Goal: Task Accomplishment & Management: Use online tool/utility

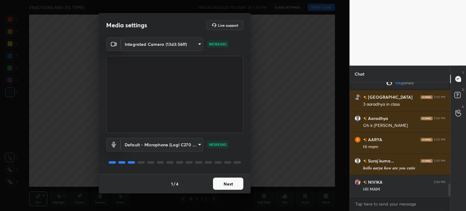
scroll to position [887, 0]
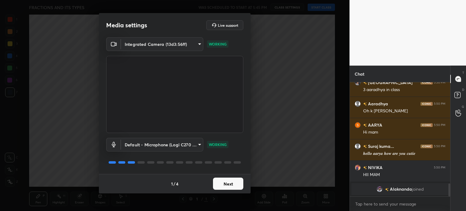
click at [236, 185] on button "Next" at bounding box center [228, 183] width 30 height 12
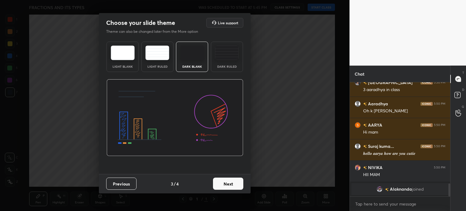
click at [236, 185] on button "Next" at bounding box center [228, 183] width 30 height 12
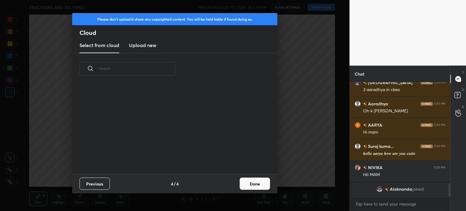
click at [258, 185] on div "Previous 4 / 4 Done" at bounding box center [174, 183] width 205 height 19
click at [258, 185] on button "Done" at bounding box center [254, 183] width 30 height 12
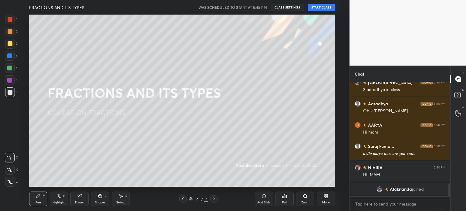
click at [320, 7] on button "START CLASS" at bounding box center [320, 7] width 27 height 7
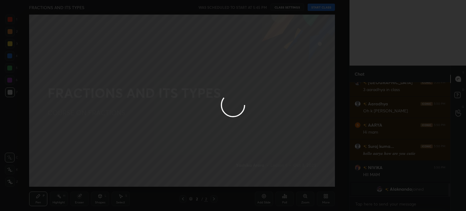
scroll to position [872, 0]
type textarea "x"
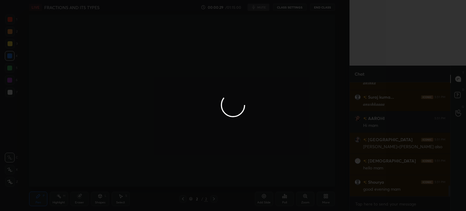
scroll to position [0, 0]
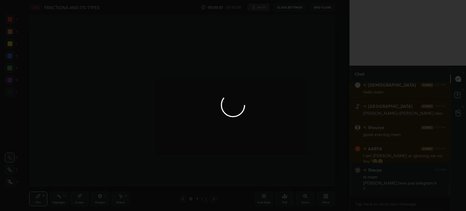
scroll to position [845, 0]
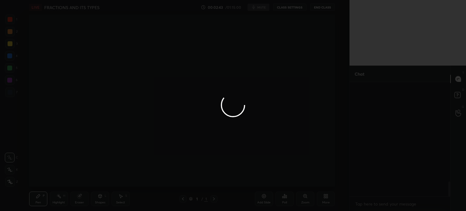
scroll to position [796, 0]
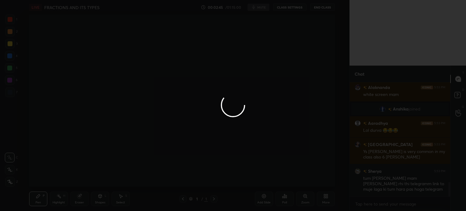
click at [292, 7] on div at bounding box center [233, 105] width 466 height 211
click at [331, 199] on div at bounding box center [233, 105] width 466 height 211
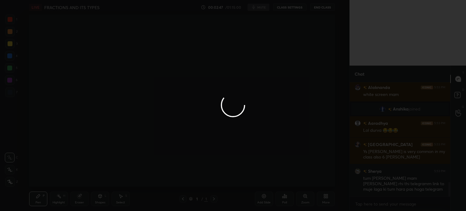
click at [331, 199] on div at bounding box center [233, 105] width 466 height 211
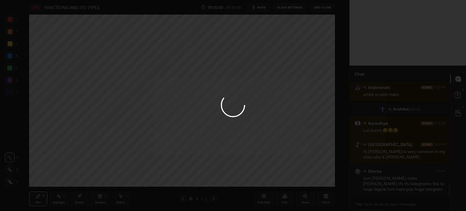
click at [331, 199] on div at bounding box center [233, 105] width 466 height 211
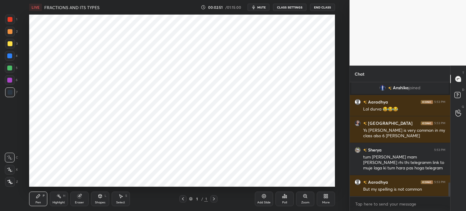
scroll to position [839, 0]
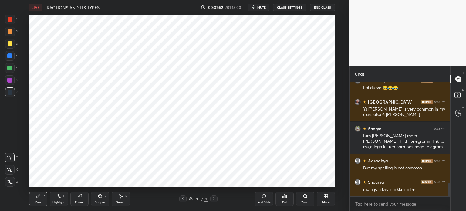
click at [286, 7] on button "CLASS SETTINGS" at bounding box center [289, 7] width 33 height 7
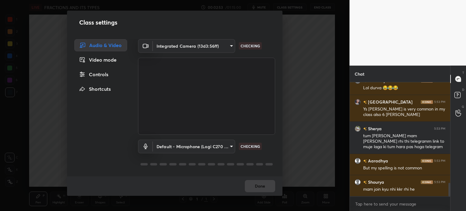
click at [205, 45] on body "1 2 3 4 5 6 7 C X Z C X Z E E Erase all H H LIVE FRACTIONS AND ITS TYPES 00:02:…" at bounding box center [233, 105] width 466 height 211
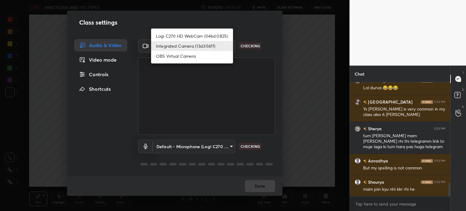
click at [196, 32] on li "Logi C270 HD WebCam (046d:0825)" at bounding box center [192, 36] width 82 height 10
type input "19ebecde83a3010ed1a141209ced1db595e06d2a1fc758087318fab5b1b7718e"
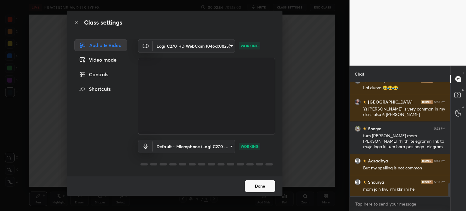
scroll to position [860, 0]
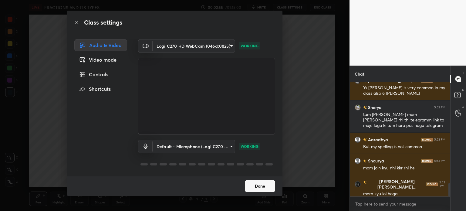
click at [264, 189] on button "Done" at bounding box center [260, 186] width 30 height 12
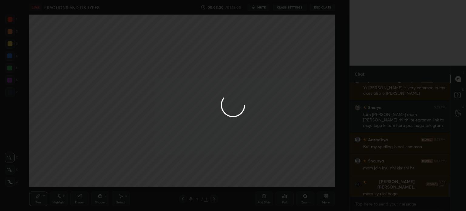
scroll to position [881, 0]
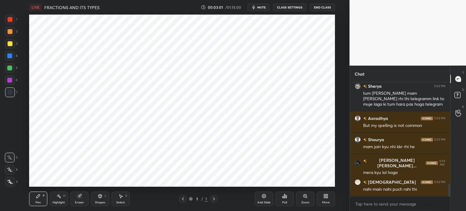
click at [262, 200] on div "Add Slide" at bounding box center [264, 198] width 18 height 15
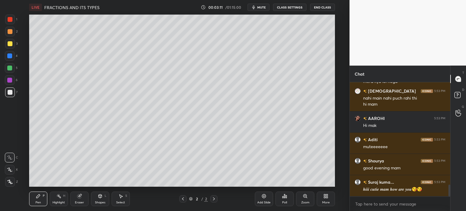
scroll to position [993, 0]
click at [292, 6] on button "CLASS SETTINGS" at bounding box center [289, 7] width 33 height 7
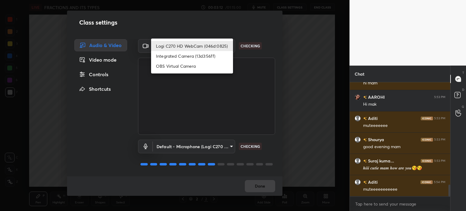
click at [211, 42] on body "1 2 3 4 5 6 7 C X Z C X Z E E Erase all H H LIVE FRACTIONS AND ITS TYPES 00:03:…" at bounding box center [233, 105] width 466 height 211
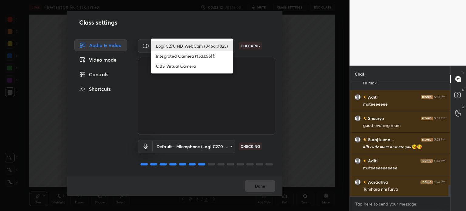
click at [194, 44] on li "Logi C270 HD WebCam (046d:0825)" at bounding box center [192, 46] width 82 height 10
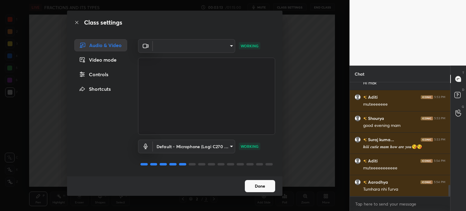
click at [269, 186] on button "Done" at bounding box center [260, 186] width 30 height 12
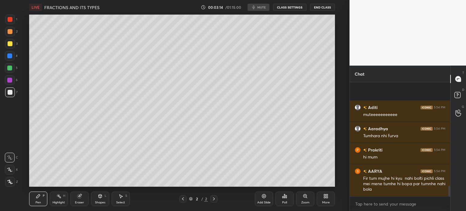
scroll to position [1110, 0]
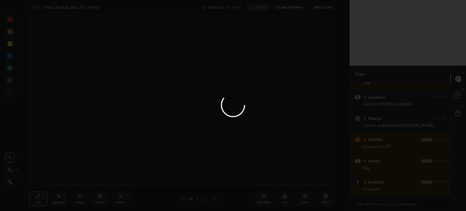
click at [188, 111] on div at bounding box center [233, 105] width 466 height 211
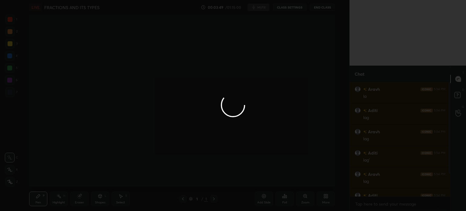
scroll to position [30134, 29981]
drag, startPoint x: 449, startPoint y: 120, endPoint x: 449, endPoint y: 163, distance: 42.7
click at [449, 163] on div at bounding box center [233, 105] width 466 height 211
click at [447, 153] on div at bounding box center [233, 105] width 466 height 211
click at [422, 143] on div at bounding box center [233, 105] width 466 height 211
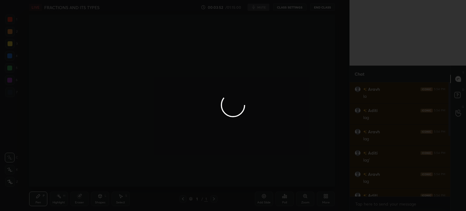
click at [422, 143] on div at bounding box center [233, 105] width 466 height 211
drag, startPoint x: 450, startPoint y: 86, endPoint x: 449, endPoint y: 98, distance: 11.9
click at [449, 98] on div at bounding box center [233, 105] width 466 height 211
drag, startPoint x: 449, startPoint y: 97, endPoint x: 449, endPoint y: 101, distance: 4.5
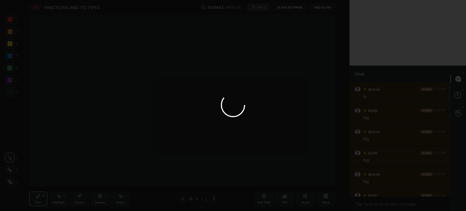
click at [449, 99] on div at bounding box center [233, 105] width 466 height 211
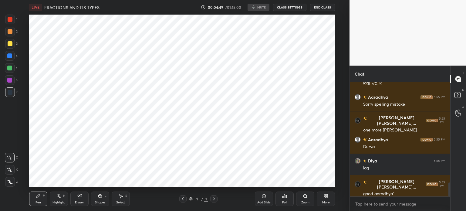
scroll to position [836, 0]
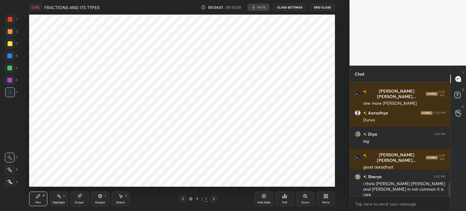
click at [322, 199] on div "More" at bounding box center [325, 198] width 18 height 15
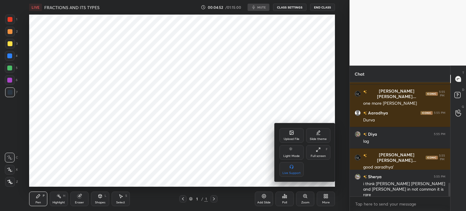
click at [372, 205] on div at bounding box center [233, 105] width 466 height 211
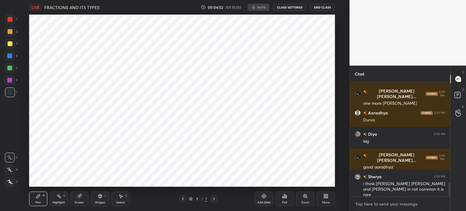
type textarea "x"
click at [373, 202] on textarea at bounding box center [399, 204] width 91 height 10
type textarea "o"
type textarea "x"
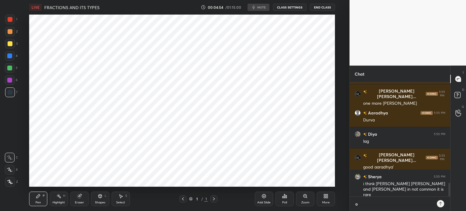
type textarea "on"
type textarea "x"
type textarea "one"
type textarea "x"
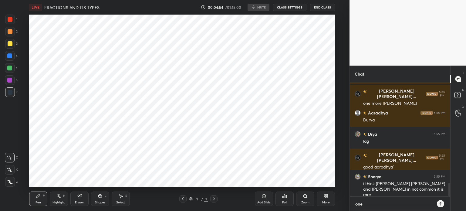
type textarea "one"
type textarea "x"
type textarea "one s"
type textarea "x"
type textarea "one se"
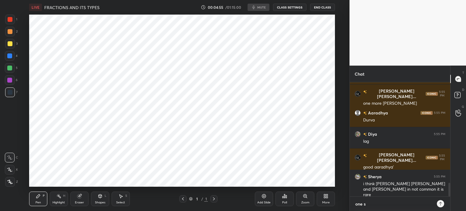
type textarea "x"
type textarea "one sec"
type textarea "x"
type textarea "one seco"
type textarea "x"
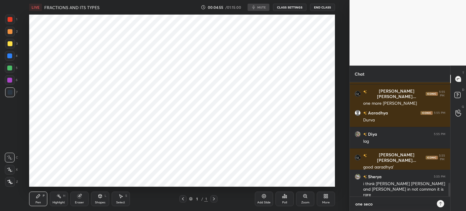
type textarea "one secon"
type textarea "x"
type textarea "one second"
type textarea "x"
type textarea "one second"
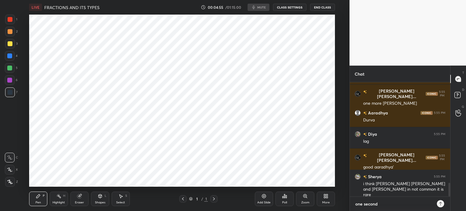
type textarea "x"
type textarea "one second c"
type textarea "x"
type textarea "one second cl"
type textarea "x"
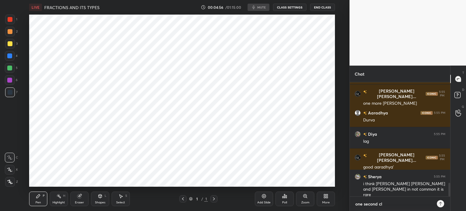
type textarea "one second cla"
type textarea "x"
type textarea "one second clas"
type textarea "x"
type textarea "one second class"
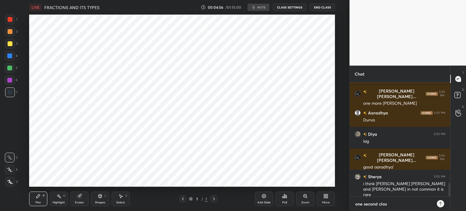
type textarea "x"
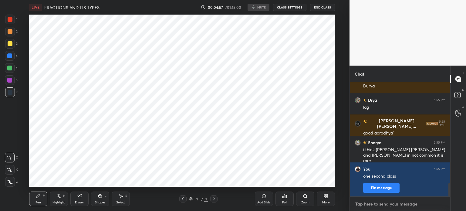
type textarea "l"
type textarea "x"
type textarea "le"
type textarea "x"
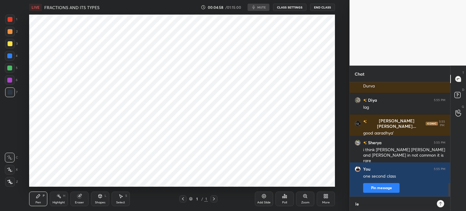
scroll to position [0, 0]
type textarea "let"
type textarea "x"
type textarea "le"
type textarea "x"
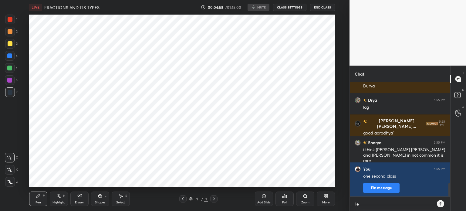
type textarea "lem"
type textarea "x"
type textarea "lemm"
type textarea "x"
type textarea "lemme"
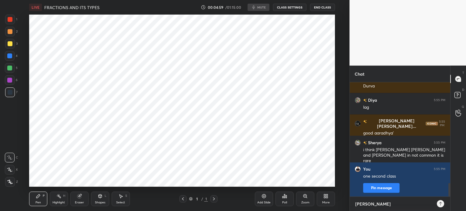
type textarea "x"
type textarea "lemme"
type textarea "x"
type textarea "lemme c"
type textarea "x"
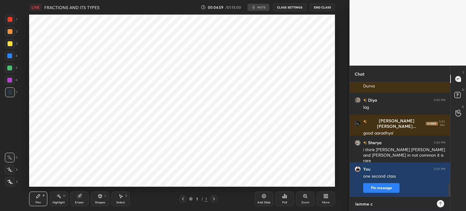
type textarea "lemme c"
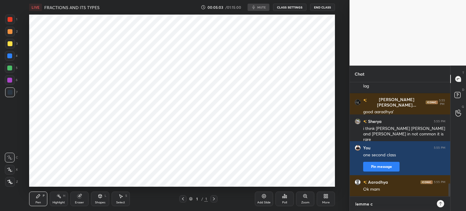
type textarea "x"
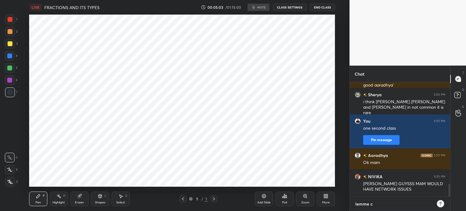
click at [379, 203] on textarea "lemme c" at bounding box center [393, 204] width 78 height 10
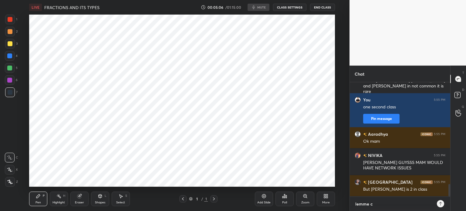
type textarea "lemme co"
type textarea "x"
type textarea "lemme con"
type textarea "x"
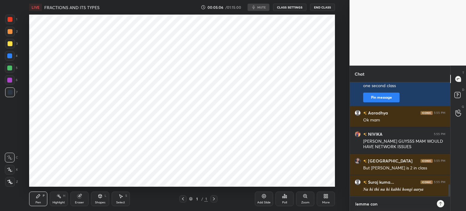
type textarea "lemme cont"
type textarea "x"
type textarea "lemme conta"
type textarea "x"
type textarea "lemme contac"
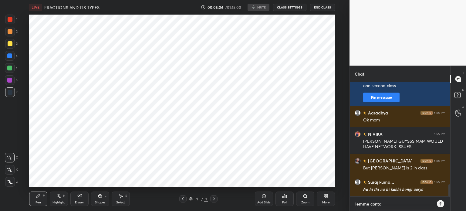
type textarea "x"
type textarea "lemme contact"
type textarea "x"
type textarea "lemme contact"
type textarea "x"
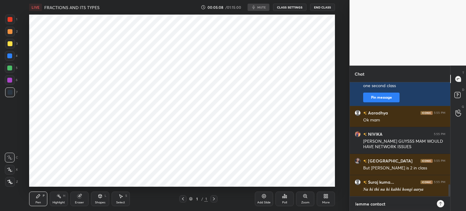
type textarea "lemme contact h"
type textarea "x"
type textarea "lemme contact he"
type textarea "x"
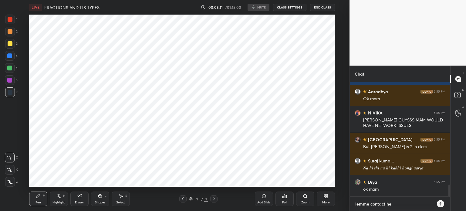
click at [386, 202] on textarea "lemme contact he" at bounding box center [393, 204] width 78 height 10
type textarea "lemme contact t"
type textarea "x"
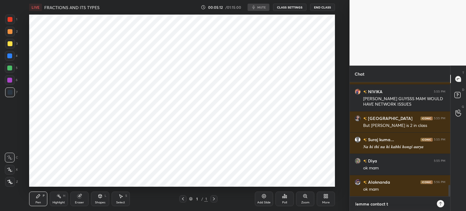
type textarea "lemme contact te"
type textarea "x"
type textarea "lemme contact tec"
type textarea "x"
type textarea "lemme contact tech"
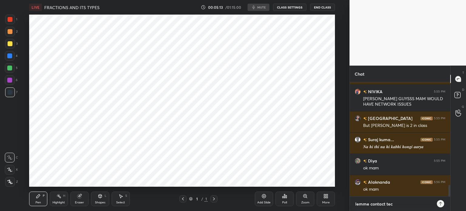
type textarea "x"
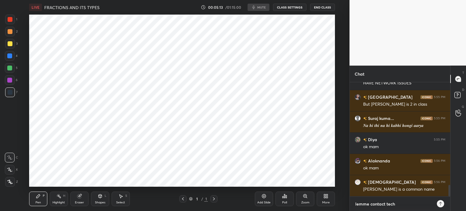
type textarea "lemme contact tech"
type textarea "x"
type textarea "lemme contact tech s"
type textarea "x"
type textarea "lemme contact tech su"
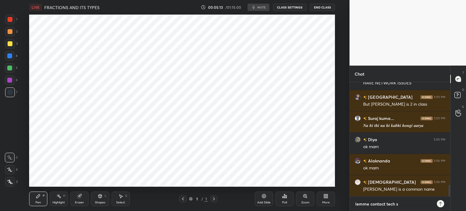
type textarea "x"
type textarea "lemme contact tech sup"
type textarea "x"
type textarea "lemme contact tech supp"
type textarea "x"
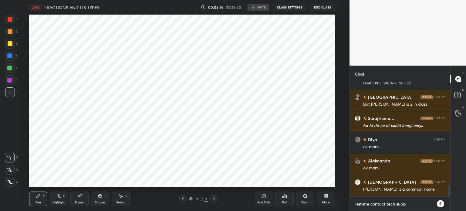
type textarea "lemme contact tech suppo"
type textarea "x"
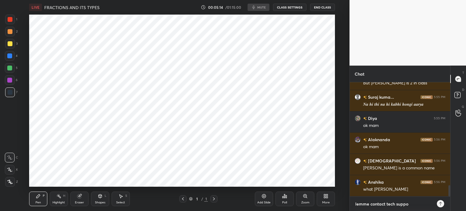
type textarea "lemme contact tech suppor"
type textarea "x"
type textarea "lemme contact tech support"
type textarea "x"
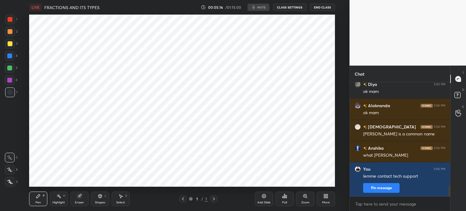
type textarea "x"
click at [285, 199] on div "Poll" at bounding box center [284, 198] width 18 height 15
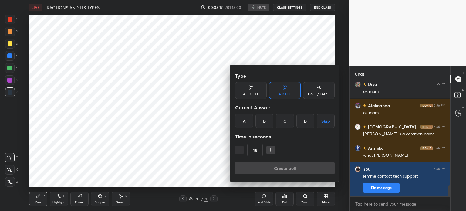
click at [329, 197] on div at bounding box center [233, 105] width 466 height 211
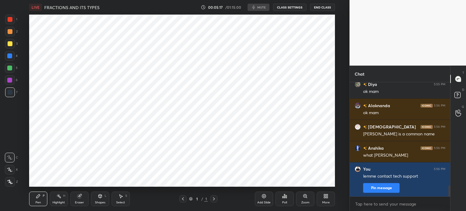
click at [329, 197] on div "More" at bounding box center [325, 198] width 18 height 15
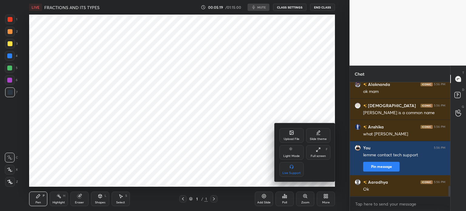
click at [296, 164] on div "Live Support" at bounding box center [291, 169] width 24 height 15
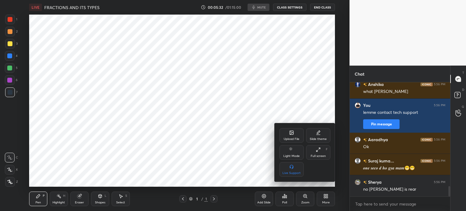
click at [252, 125] on div at bounding box center [233, 105] width 466 height 211
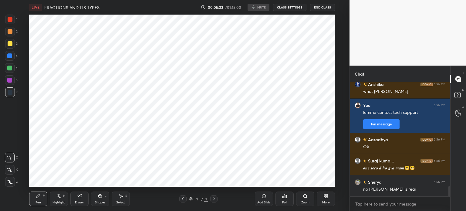
click at [302, 7] on button "CLASS SETTINGS" at bounding box center [289, 7] width 33 height 7
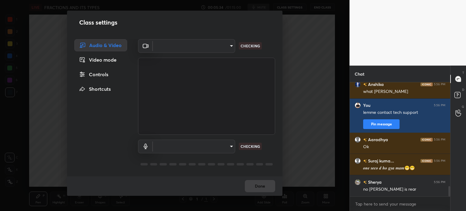
click at [156, 48] on body "1 2 3 4 5 6 7 C X Z C X Z E E Erase all H H LIVE FRACTIONS AND ITS TYPES 00:05:…" at bounding box center [233, 105] width 466 height 211
click at [167, 43] on ul at bounding box center [192, 41] width 82 height 5
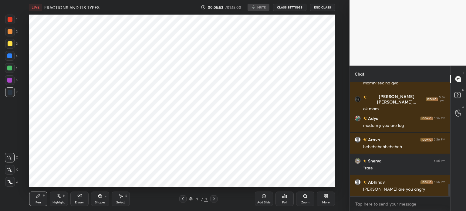
scroll to position [920, 0]
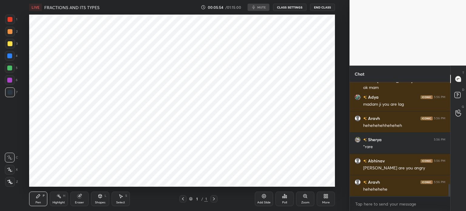
click at [288, 8] on button "CLASS SETTINGS" at bounding box center [289, 7] width 33 height 7
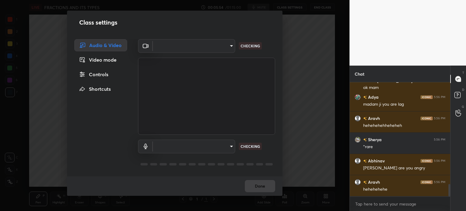
scroll to position [941, 0]
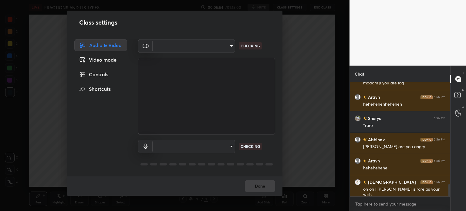
click at [206, 43] on body "1 2 3 4 5 6 7 C X Z C X Z E E Erase all H H LIVE FRACTIONS AND ITS TYPES 00:05:…" at bounding box center [233, 105] width 466 height 211
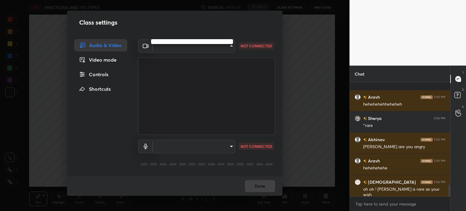
scroll to position [984, 0]
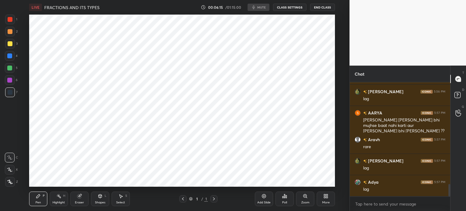
scroll to position [964, 0]
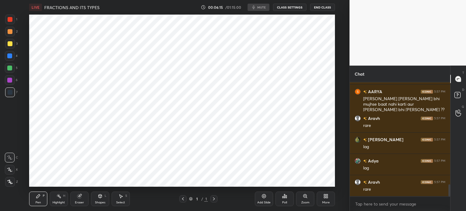
click at [284, 8] on button "CLASS SETTINGS" at bounding box center [289, 7] width 33 height 7
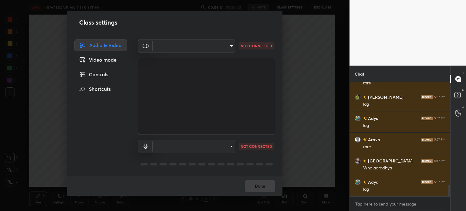
scroll to position [1049, 0]
click at [177, 42] on body "1 2 3 4 5 6 7 C X Z C X Z E E Erase all H H LIVE FRACTIONS AND ITS TYPES 00:06:…" at bounding box center [233, 105] width 466 height 211
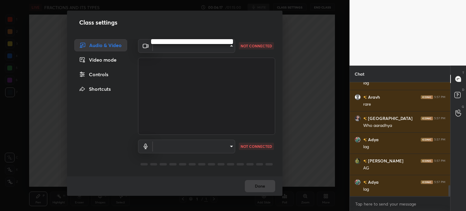
click at [177, 42] on ul at bounding box center [192, 41] width 82 height 5
click at [105, 59] on div at bounding box center [233, 105] width 466 height 211
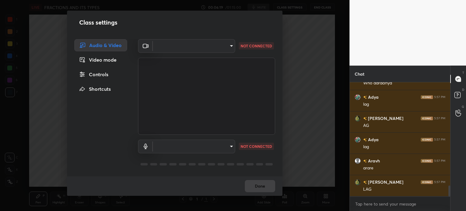
click at [105, 59] on div "Video mode" at bounding box center [100, 60] width 53 height 12
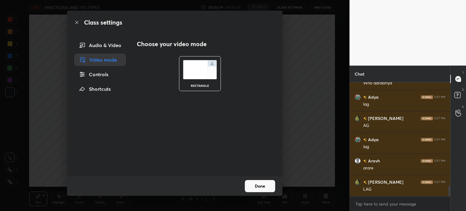
scroll to position [1133, 0]
click at [102, 74] on div "Controls" at bounding box center [100, 74] width 52 height 12
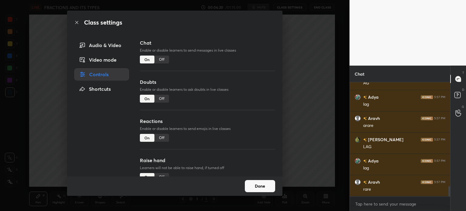
click at [105, 40] on div "Audio & Video" at bounding box center [101, 45] width 55 height 12
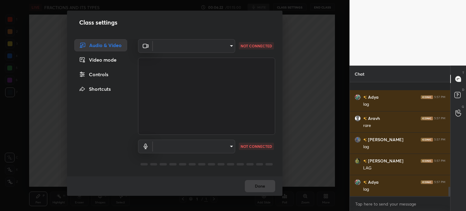
scroll to position [1240, 0]
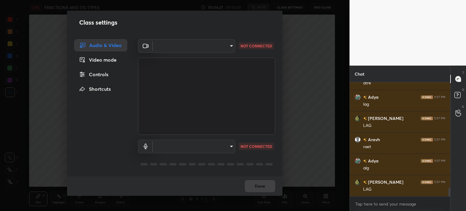
click at [273, 185] on div "Done" at bounding box center [174, 185] width 215 height 19
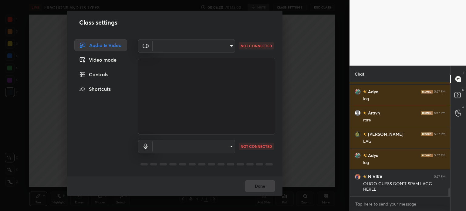
click at [311, 74] on div "Class settings Audio & Video Video mode Controls Shortcuts ​ NOT CONNECTED ​ NO…" at bounding box center [174, 105] width 349 height 211
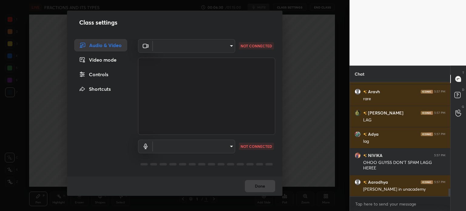
click at [311, 74] on div "Class settings Audio & Video Video mode Controls Shortcuts ​ NOT CONNECTED ​ NO…" at bounding box center [174, 105] width 349 height 211
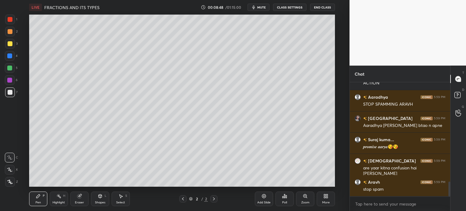
scroll to position [30134, 29981]
click at [290, 7] on button "CLASS SETTINGS" at bounding box center [289, 7] width 33 height 7
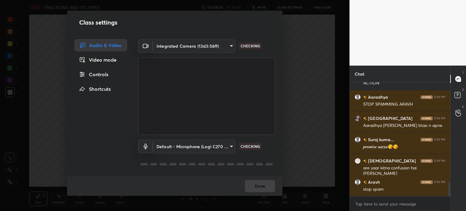
scroll to position [780, 0]
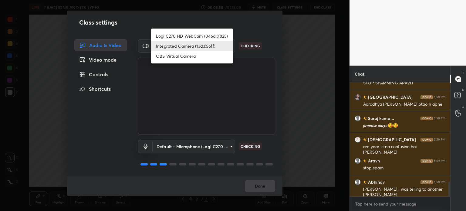
click at [179, 49] on body "1 2 3 4 5 6 7 C X Z C X Z E E Erase all H H LIVE FRACTIONS AND ITS TYPES 00:08:…" at bounding box center [233, 105] width 466 height 211
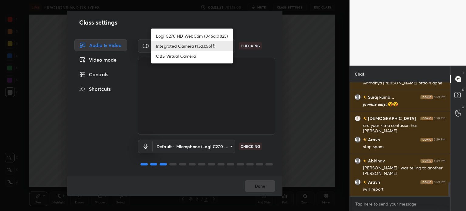
click at [166, 35] on li "Logi C270 HD WebCam (046d:0825)" at bounding box center [192, 36] width 82 height 10
type input "19ebecde83a3010ed1a141209ced1db595e06d2a1fc758087318fab5b1b7718e"
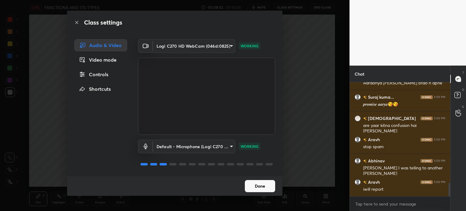
scroll to position [828, 0]
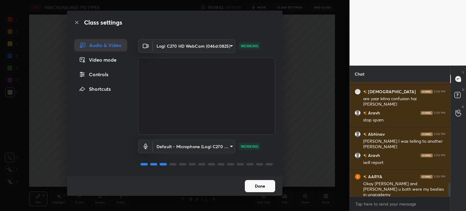
click at [264, 185] on button "Done" at bounding box center [260, 186] width 30 height 12
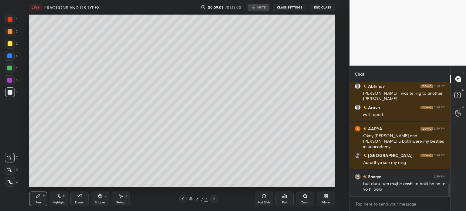
scroll to position [897, 0]
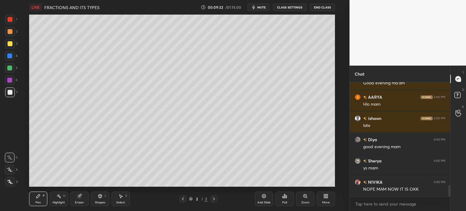
scroll to position [1062, 0]
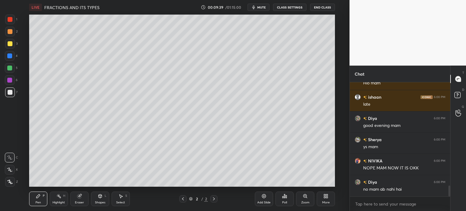
click at [264, 7] on span "mute" at bounding box center [261, 7] width 8 height 4
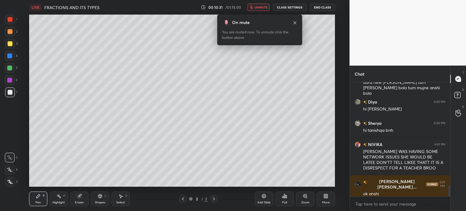
scroll to position [1108, 0]
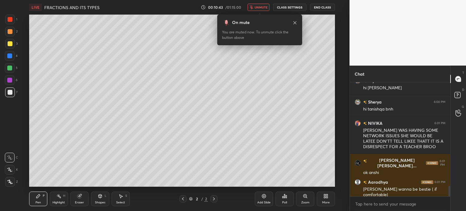
click at [265, 8] on span "unmute" at bounding box center [260, 7] width 13 height 4
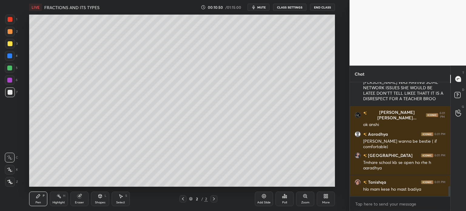
scroll to position [1177, 0]
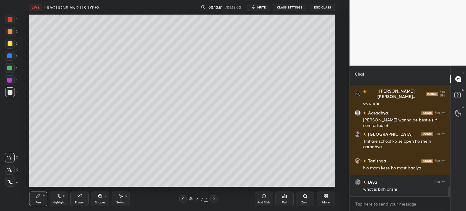
click at [345, 199] on div "1 2 3 4 5 6 7 C X Z C X Z E E Erase all H H LIVE FRACTIONS AND ITS TYPES 00:10:…" at bounding box center [174, 105] width 349 height 211
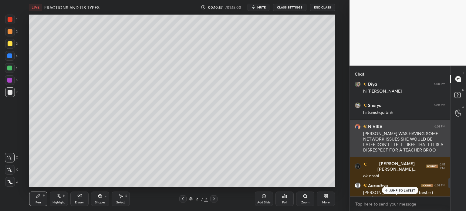
scroll to position [1104, 0]
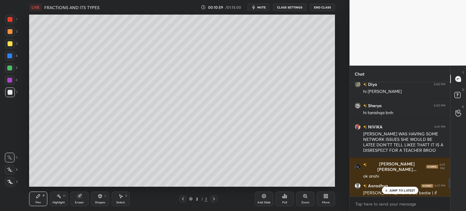
click at [291, 9] on button "CLASS SETTINGS" at bounding box center [289, 7] width 33 height 7
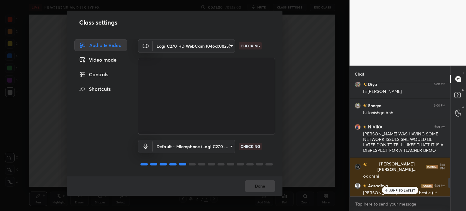
click at [104, 73] on div "Controls" at bounding box center [100, 74] width 53 height 12
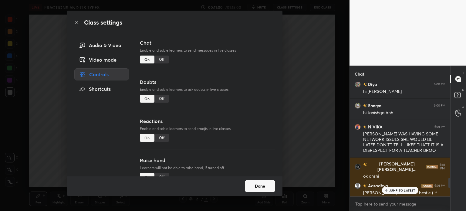
click at [149, 58] on div "On" at bounding box center [147, 59] width 15 height 8
click at [160, 60] on div "Off" at bounding box center [161, 59] width 15 height 8
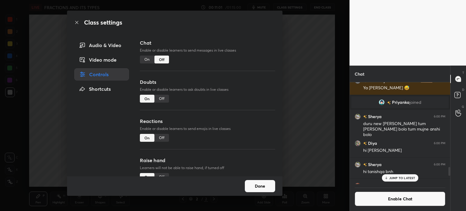
click at [161, 99] on div "Off" at bounding box center [161, 99] width 15 height 8
click at [262, 183] on button "Done" at bounding box center [260, 186] width 30 height 12
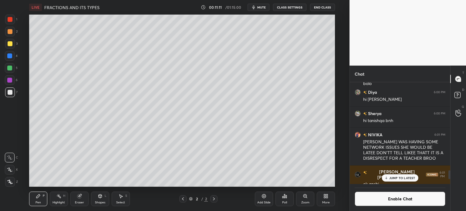
scroll to position [1426, 0]
click at [328, 193] on icon at bounding box center [325, 195] width 5 height 5
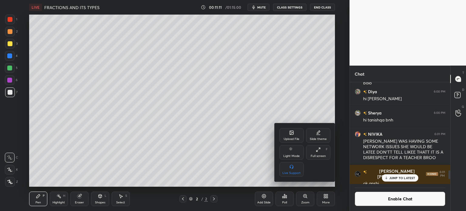
click at [293, 141] on div "Upload File" at bounding box center [291, 135] width 24 height 15
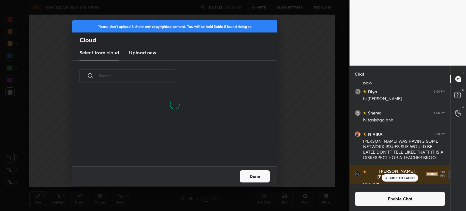
click at [153, 55] on h3 "Upload new" at bounding box center [142, 52] width 27 height 7
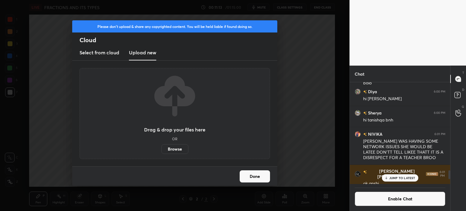
click at [173, 152] on label "Browse" at bounding box center [174, 149] width 27 height 10
click at [161, 152] on input "Browse" at bounding box center [161, 149] width 0 height 10
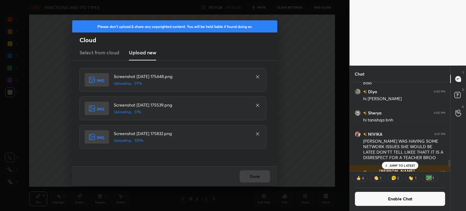
click at [254, 175] on div "Done" at bounding box center [174, 175] width 205 height 19
click at [254, 177] on div "Done" at bounding box center [174, 175] width 205 height 19
click at [255, 178] on div "Done" at bounding box center [174, 175] width 205 height 19
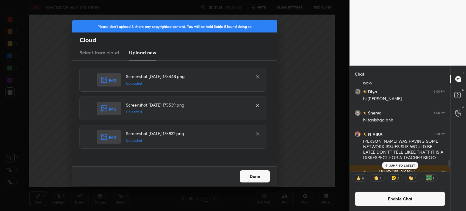
click at [256, 179] on button "Done" at bounding box center [254, 176] width 30 height 12
click at [256, 176] on button "Done" at bounding box center [254, 176] width 30 height 12
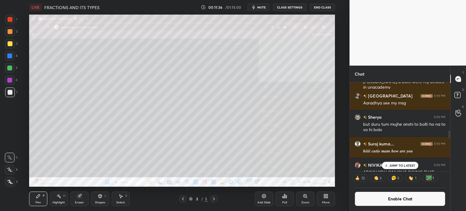
scroll to position [884, 0]
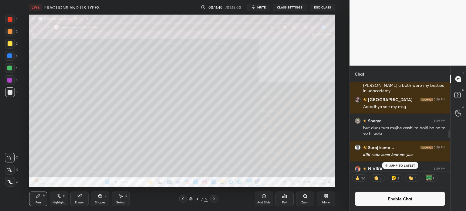
click at [10, 20] on div at bounding box center [10, 19] width 5 height 5
click at [210, 200] on div at bounding box center [213, 198] width 7 height 7
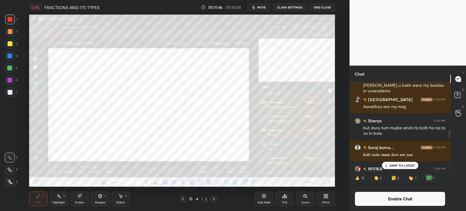
click at [214, 198] on icon at bounding box center [213, 198] width 5 height 5
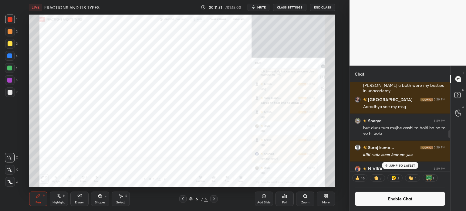
click at [274, 184] on div "Add Slide Poll Zoom More" at bounding box center [295, 199] width 80 height 34
click at [213, 198] on icon at bounding box center [213, 198] width 5 height 5
click at [211, 197] on icon at bounding box center [213, 198] width 5 height 5
click at [212, 197] on icon at bounding box center [213, 198] width 5 height 5
click at [181, 198] on icon at bounding box center [182, 198] width 5 height 5
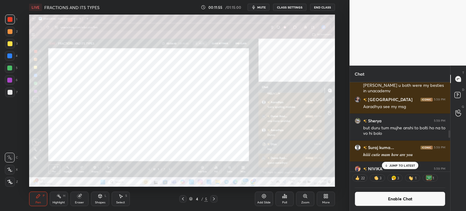
click at [181, 196] on icon at bounding box center [182, 198] width 5 height 5
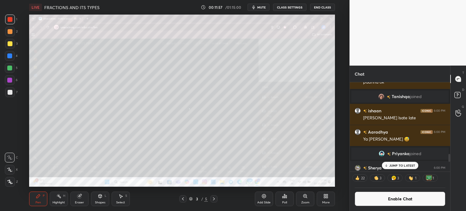
click at [398, 166] on p "JUMP TO LATEST" at bounding box center [402, 165] width 26 height 4
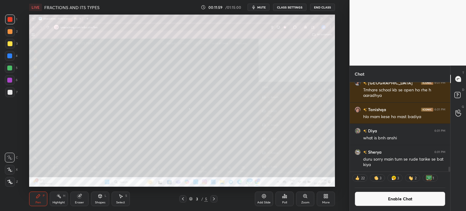
click at [82, 200] on div "Eraser" at bounding box center [79, 198] width 18 height 15
click at [5, 182] on span "Erase all" at bounding box center [9, 181] width 9 height 4
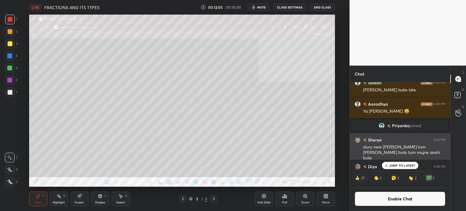
scroll to position [1336, 0]
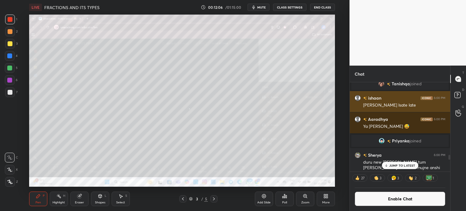
click at [388, 100] on div "ishaan 6:00 PM" at bounding box center [399, 98] width 91 height 6
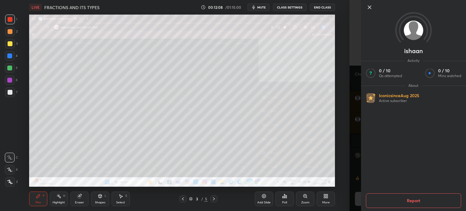
click at [338, 149] on div "Setting up your live class Poll for secs No correct answer Start poll" at bounding box center [181, 101] width 325 height 172
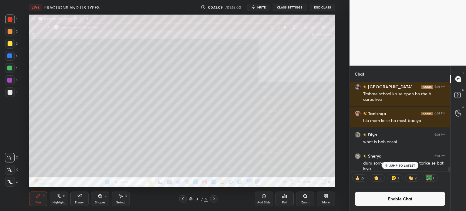
scroll to position [1557, 0]
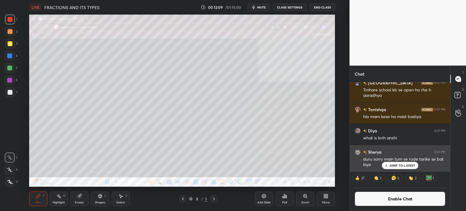
click at [396, 164] on p "JUMP TO LATEST" at bounding box center [402, 165] width 26 height 4
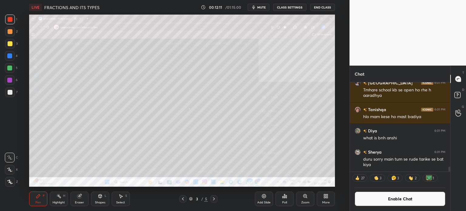
click at [215, 195] on div "Pen P Highlight H Eraser Shapes L Select S 3 / 5 Add Slide Poll Zoom More" at bounding box center [181, 198] width 305 height 24
click at [211, 199] on icon at bounding box center [213, 198] width 5 height 5
click at [212, 199] on icon at bounding box center [213, 198] width 5 height 5
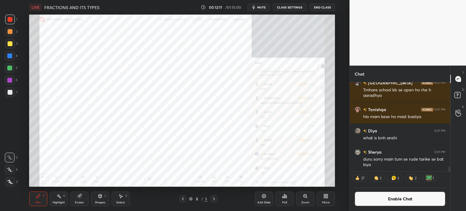
click at [212, 199] on icon at bounding box center [213, 198] width 5 height 5
click at [212, 200] on icon at bounding box center [213, 198] width 5 height 5
click at [256, 197] on div "Add Slide" at bounding box center [264, 198] width 18 height 15
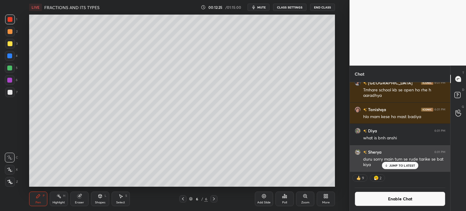
click at [401, 162] on div "JUMP TO LATEST" at bounding box center [399, 165] width 36 height 7
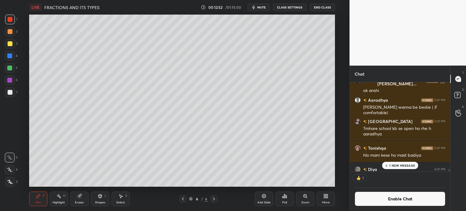
scroll to position [3501, 0]
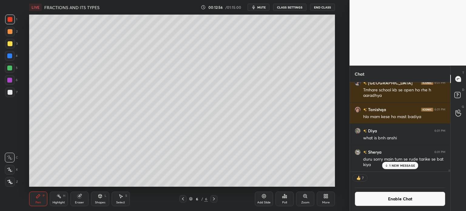
click at [10, 44] on div at bounding box center [10, 43] width 5 height 5
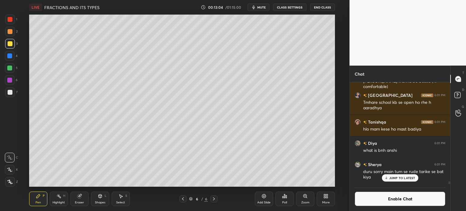
scroll to position [3489, 0]
click at [326, 195] on icon at bounding box center [327, 195] width 2 height 2
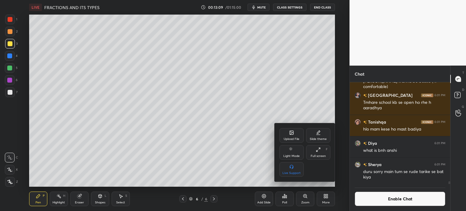
click at [296, 137] on div "Upload File" at bounding box center [291, 138] width 16 height 3
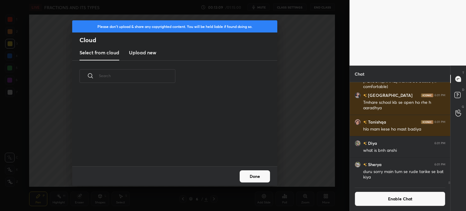
scroll to position [75, 195]
click at [135, 51] on h3 "Upload new" at bounding box center [142, 52] width 27 height 7
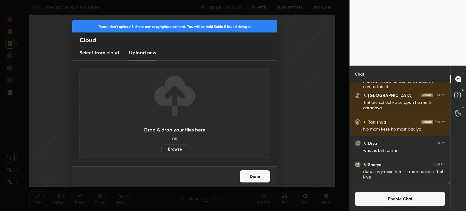
click at [170, 148] on label "Browse" at bounding box center [174, 149] width 27 height 10
click at [161, 148] on input "Browse" at bounding box center [161, 149] width 0 height 10
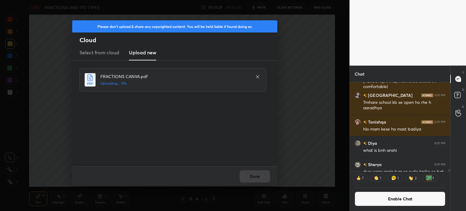
click at [250, 179] on div "Done" at bounding box center [174, 175] width 205 height 19
click at [252, 174] on div "Done" at bounding box center [174, 175] width 205 height 19
click at [253, 173] on div "Done" at bounding box center [174, 175] width 205 height 19
click at [255, 173] on div "Done" at bounding box center [174, 175] width 205 height 19
click at [251, 172] on div "Done" at bounding box center [174, 175] width 205 height 19
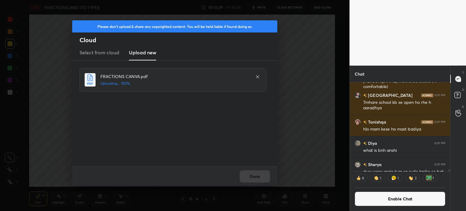
click at [255, 173] on div "Done" at bounding box center [174, 175] width 205 height 19
click at [266, 177] on button "Done" at bounding box center [254, 176] width 30 height 12
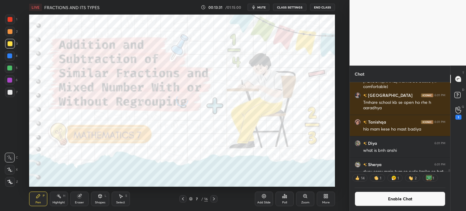
click at [12, 17] on div at bounding box center [10, 20] width 10 height 10
click at [14, 169] on div at bounding box center [10, 170] width 10 height 10
click at [211, 198] on div at bounding box center [213, 198] width 7 height 7
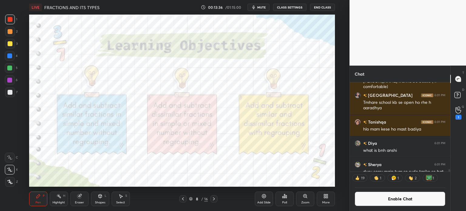
click at [213, 197] on icon at bounding box center [214, 198] width 2 height 3
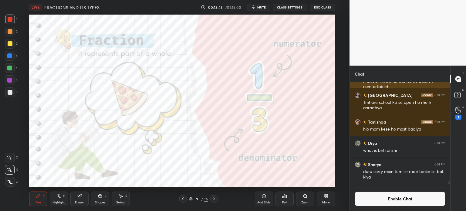
scroll to position [100, 98]
click at [262, 200] on div "Add Slide" at bounding box center [264, 198] width 18 height 15
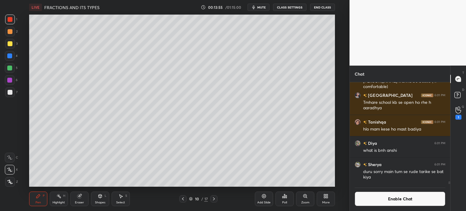
click at [97, 193] on div "Shapes L" at bounding box center [100, 198] width 18 height 15
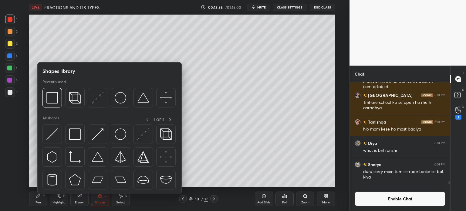
click at [148, 99] on img at bounding box center [143, 98] width 12 height 12
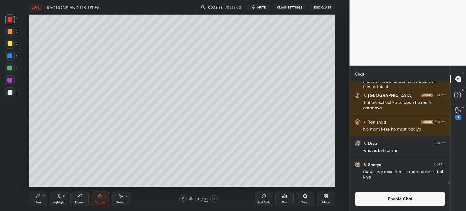
click at [91, 200] on div "Shapes L" at bounding box center [100, 198] width 18 height 15
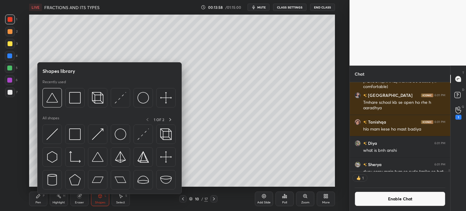
scroll to position [2, 2]
click at [122, 97] on img at bounding box center [121, 98] width 12 height 12
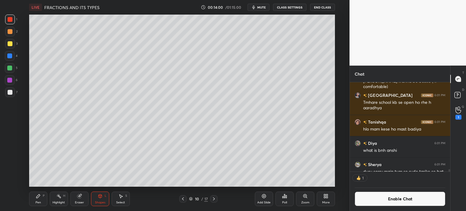
click at [102, 195] on icon at bounding box center [99, 196] width 3 height 4
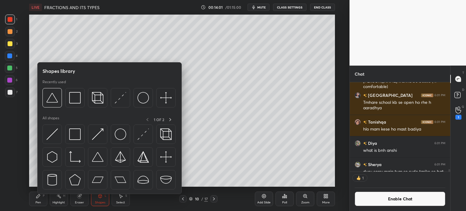
click at [55, 130] on img at bounding box center [52, 134] width 12 height 12
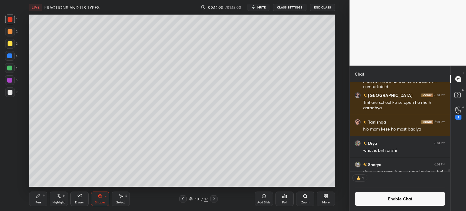
click at [42, 200] on div "Pen P" at bounding box center [38, 198] width 18 height 15
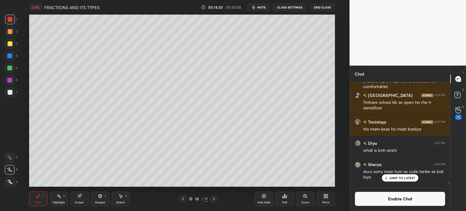
click at [183, 199] on icon at bounding box center [182, 198] width 5 height 5
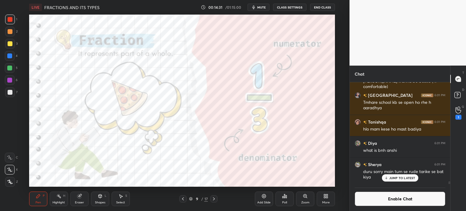
click at [183, 198] on icon at bounding box center [182, 198] width 5 height 5
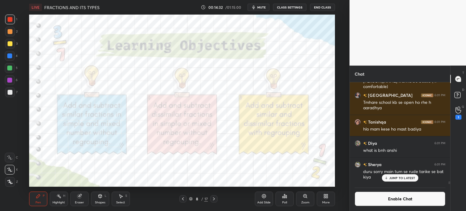
click at [214, 198] on icon at bounding box center [213, 198] width 5 height 5
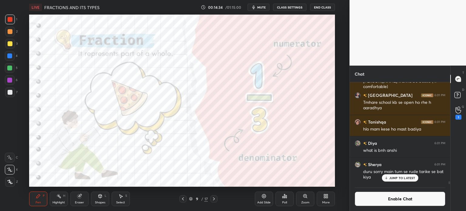
click at [78, 199] on div "Eraser" at bounding box center [79, 198] width 18 height 15
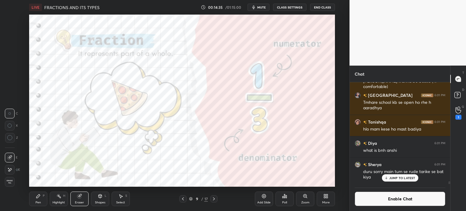
click at [15, 181] on div "Erase all" at bounding box center [10, 182] width 11 height 10
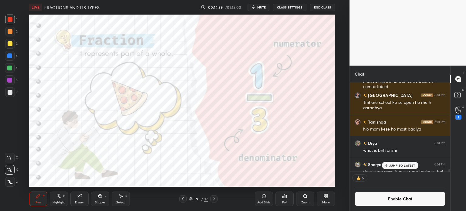
scroll to position [3501, 0]
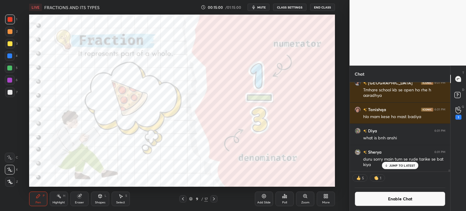
click at [215, 197] on icon at bounding box center [213, 198] width 5 height 5
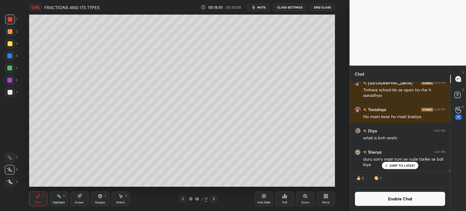
click at [217, 195] on div at bounding box center [213, 198] width 7 height 7
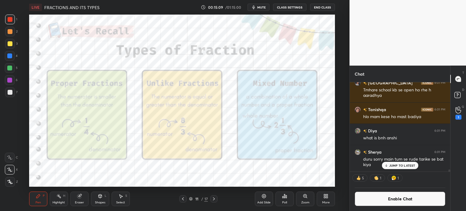
click at [11, 179] on div at bounding box center [10, 182] width 10 height 10
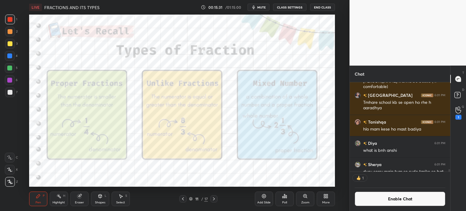
scroll to position [2, 2]
click at [263, 198] on icon at bounding box center [264, 196] width 4 height 4
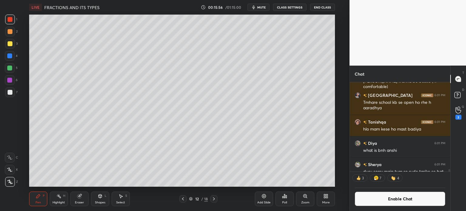
click at [9, 49] on div "3" at bounding box center [11, 45] width 12 height 12
click at [84, 203] on div "Eraser" at bounding box center [79, 202] width 9 height 3
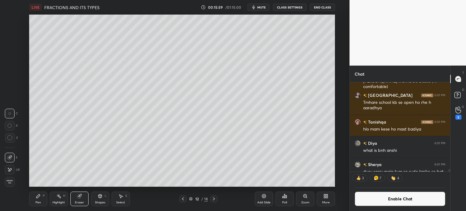
click at [13, 182] on span "Erase all" at bounding box center [9, 181] width 9 height 4
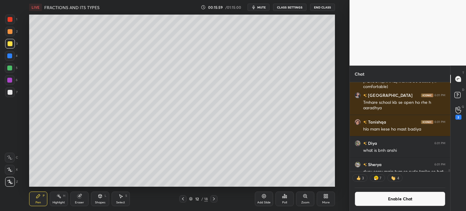
click at [11, 169] on icon at bounding box center [9, 169] width 5 height 4
click at [11, 91] on div at bounding box center [10, 92] width 5 height 5
click at [77, 193] on div "Eraser" at bounding box center [79, 198] width 18 height 15
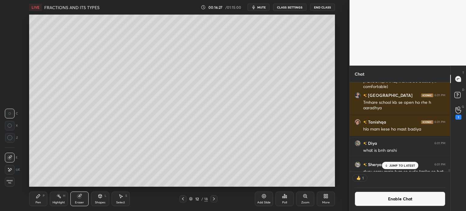
click at [8, 171] on icon at bounding box center [9, 169] width 5 height 5
click at [37, 199] on div "Pen P" at bounding box center [38, 198] width 18 height 15
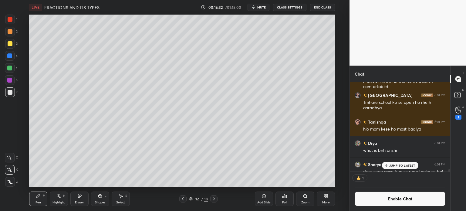
click at [39, 199] on div "Pen P" at bounding box center [38, 198] width 18 height 15
click at [75, 197] on div "Eraser" at bounding box center [79, 198] width 18 height 15
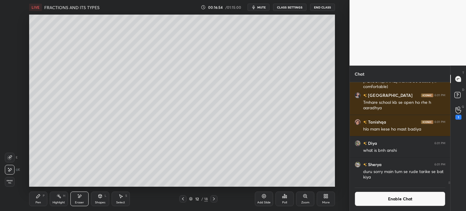
click at [35, 194] on div "Pen P" at bounding box center [38, 198] width 18 height 15
click at [182, 197] on icon at bounding box center [182, 198] width 5 height 5
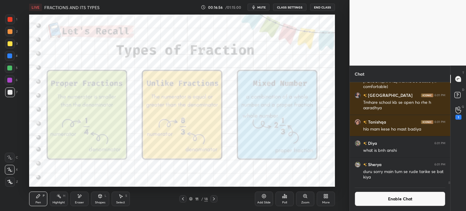
click at [214, 198] on icon at bounding box center [213, 198] width 5 height 5
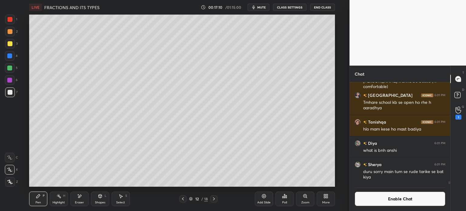
click at [12, 80] on div at bounding box center [10, 80] width 10 height 10
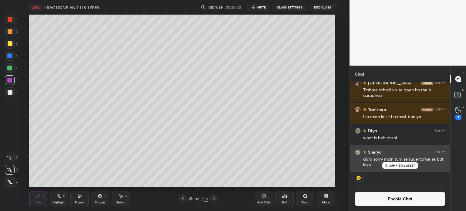
click at [396, 165] on p "JUMP TO LATEST" at bounding box center [402, 165] width 26 height 4
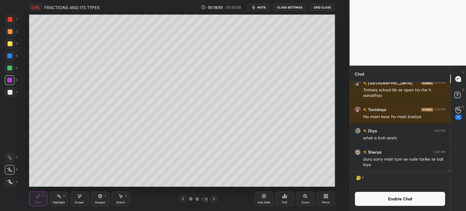
click at [257, 8] on button "mute" at bounding box center [258, 7] width 22 height 7
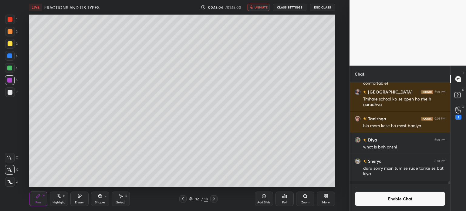
scroll to position [3489, 0]
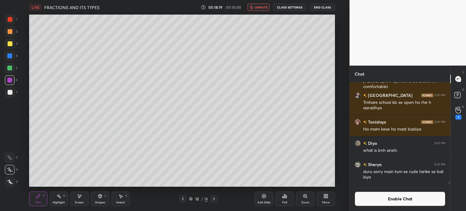
click at [259, 7] on span "unmute" at bounding box center [260, 7] width 13 height 4
click at [182, 196] on icon at bounding box center [182, 198] width 5 height 5
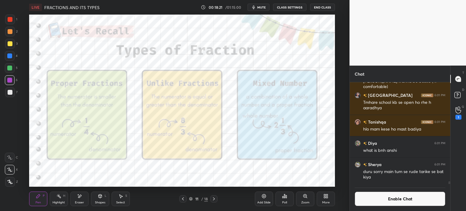
click at [214, 197] on icon at bounding box center [213, 198] width 5 height 5
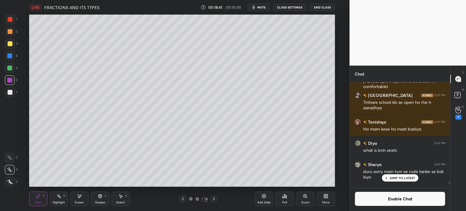
click at [267, 198] on div "Add Slide" at bounding box center [264, 198] width 18 height 15
click at [15, 44] on div "3" at bounding box center [11, 44] width 12 height 10
click at [8, 93] on div at bounding box center [10, 92] width 5 height 5
click at [125, 195] on div "S" at bounding box center [126, 195] width 2 height 3
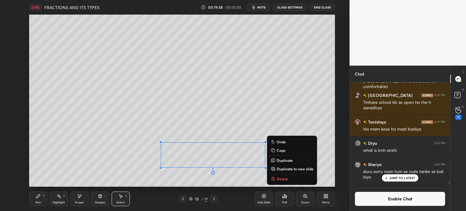
click at [43, 198] on div "Pen P" at bounding box center [38, 198] width 18 height 15
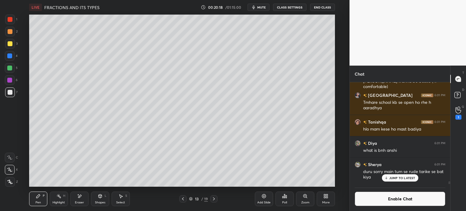
scroll to position [2, 2]
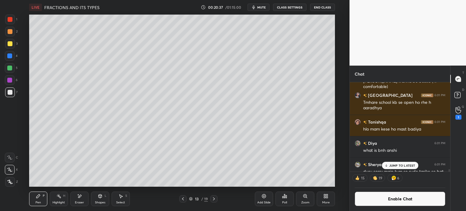
click at [269, 199] on div "Add Slide" at bounding box center [264, 198] width 18 height 15
click at [11, 31] on div at bounding box center [10, 31] width 5 height 5
click at [393, 196] on button "Enable Chat" at bounding box center [399, 198] width 91 height 15
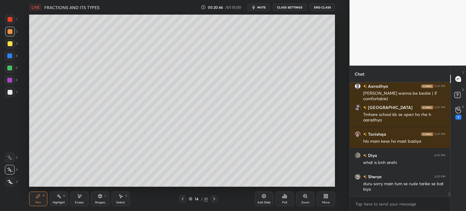
scroll to position [2, 2]
click at [455, 114] on div "1" at bounding box center [458, 112] width 6 height 13
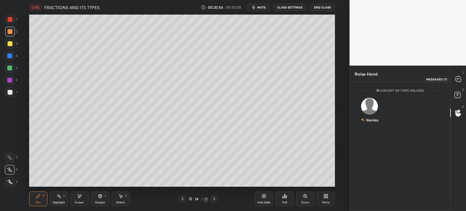
click at [457, 76] on icon at bounding box center [457, 78] width 5 height 5
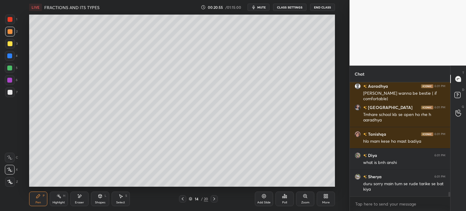
scroll to position [2714, 0]
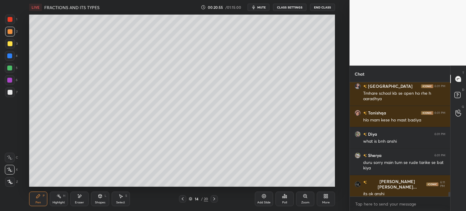
click at [453, 106] on div "G Raise Hand (G)" at bounding box center [457, 112] width 15 height 17
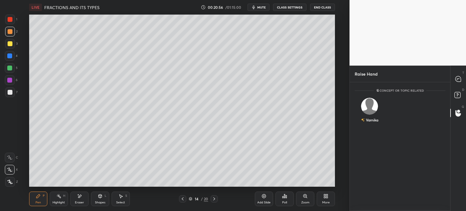
click at [455, 78] on icon at bounding box center [457, 78] width 5 height 5
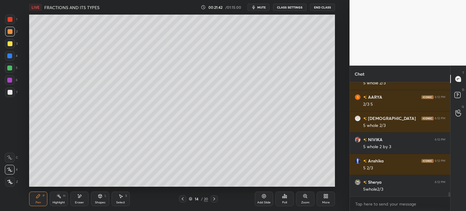
scroll to position [2990, 0]
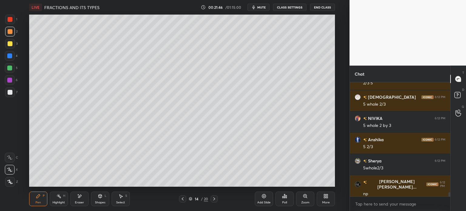
click at [267, 199] on div "Add Slide" at bounding box center [264, 198] width 18 height 15
click at [13, 45] on div at bounding box center [10, 44] width 10 height 10
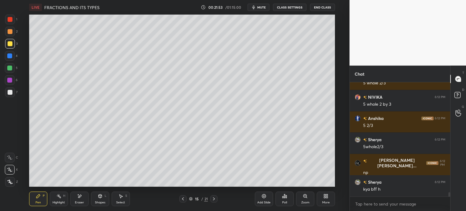
scroll to position [3032, 0]
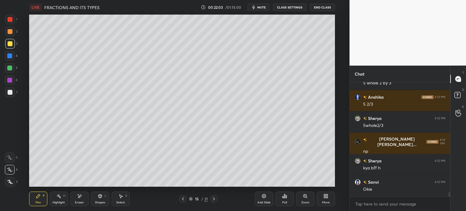
click at [123, 199] on div "Select S" at bounding box center [121, 198] width 18 height 15
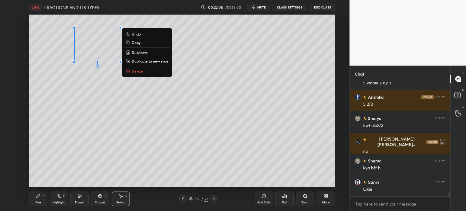
scroll to position [3038, 0]
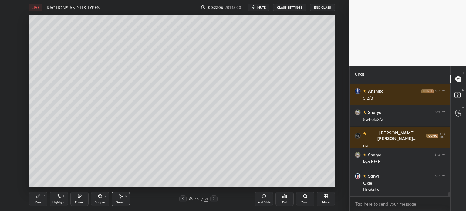
click at [40, 198] on icon at bounding box center [38, 195] width 5 height 5
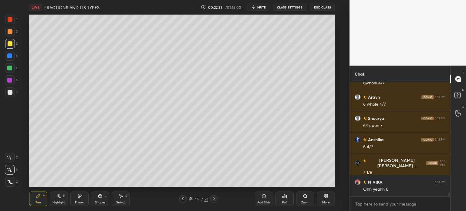
scroll to position [3251, 0]
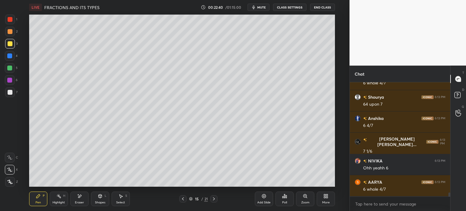
click at [267, 198] on div "Add Slide" at bounding box center [264, 198] width 18 height 15
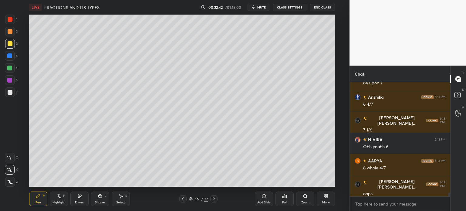
click at [12, 30] on div at bounding box center [10, 31] width 5 height 5
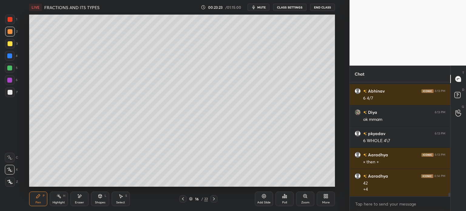
scroll to position [3448, 0]
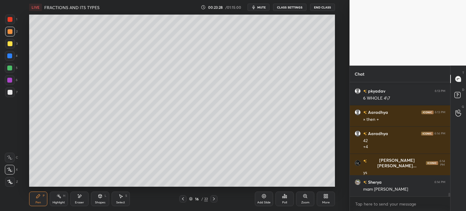
click at [263, 199] on div "Add Slide" at bounding box center [264, 198] width 18 height 15
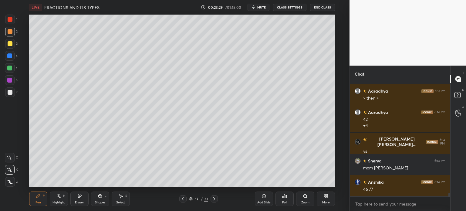
scroll to position [3511, 0]
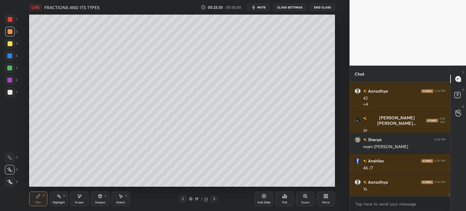
click at [182, 197] on icon at bounding box center [182, 198] width 5 height 5
click at [258, 198] on div "Add Slide" at bounding box center [264, 198] width 18 height 15
click at [8, 91] on div at bounding box center [10, 92] width 5 height 5
click at [10, 52] on div at bounding box center [10, 56] width 10 height 10
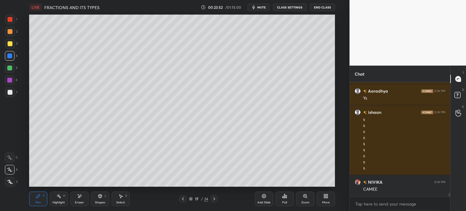
scroll to position [3608, 0]
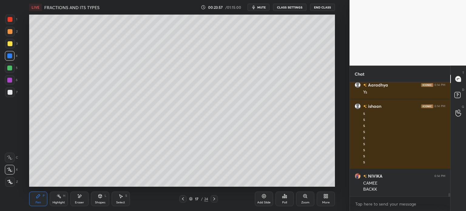
click at [122, 195] on icon at bounding box center [120, 195] width 5 height 5
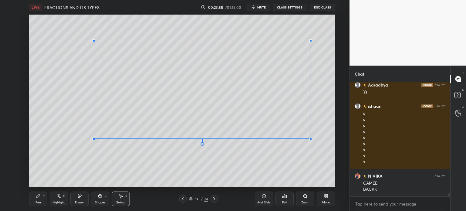
scroll to position [3629, 0]
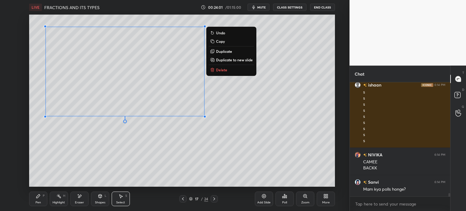
click at [38, 199] on div "Pen P" at bounding box center [38, 198] width 18 height 15
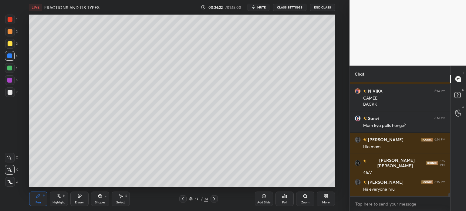
scroll to position [3714, 0]
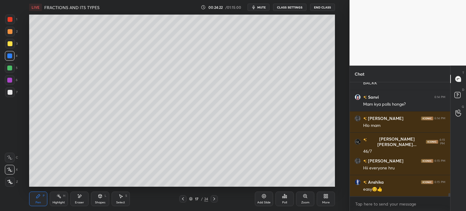
click at [120, 200] on div "Select S" at bounding box center [121, 198] width 18 height 15
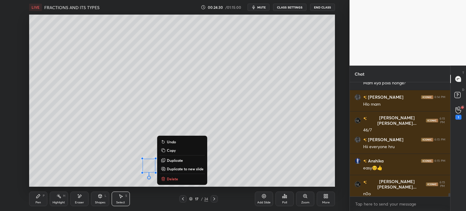
scroll to position [3757, 0]
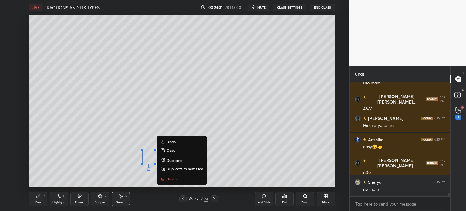
click at [45, 197] on div "Pen P" at bounding box center [38, 198] width 18 height 15
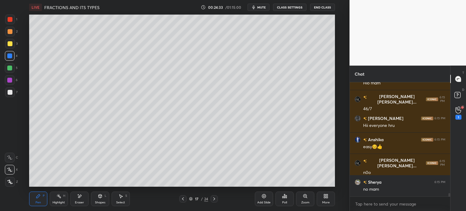
scroll to position [3778, 0]
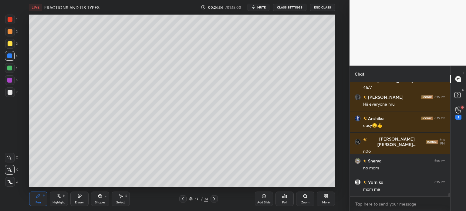
click at [17, 91] on div "7" at bounding box center [11, 92] width 12 height 10
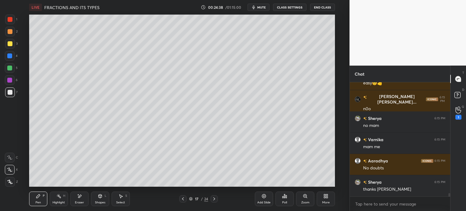
scroll to position [3842, 0]
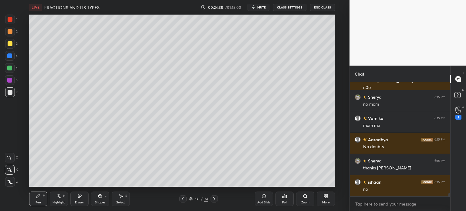
click at [264, 195] on icon at bounding box center [263, 195] width 5 height 5
click at [13, 43] on div at bounding box center [10, 44] width 10 height 10
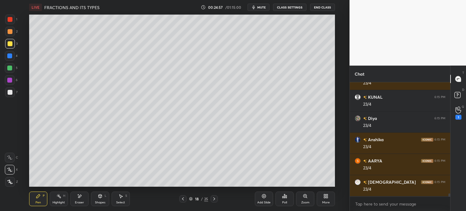
scroll to position [4193, 0]
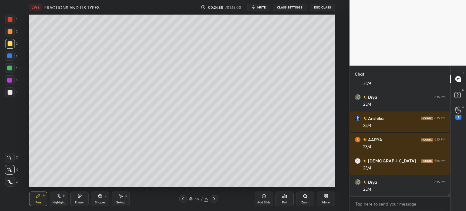
click at [81, 199] on icon at bounding box center [79, 195] width 5 height 5
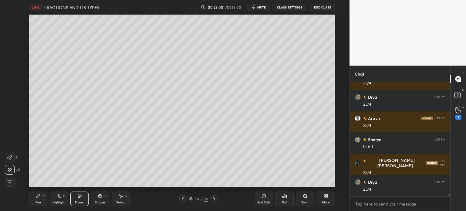
click at [44, 194] on div "P" at bounding box center [44, 195] width 2 height 3
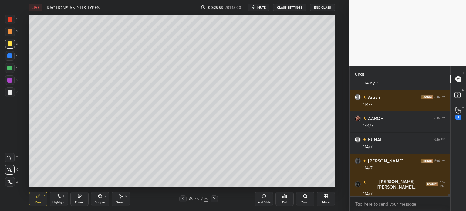
scroll to position [4872, 0]
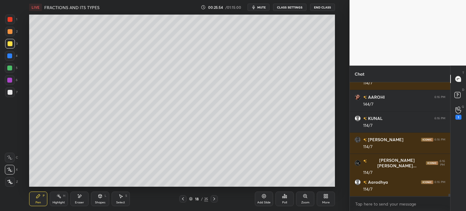
click at [213, 199] on icon at bounding box center [214, 198] width 5 height 5
click at [215, 199] on icon at bounding box center [214, 198] width 2 height 3
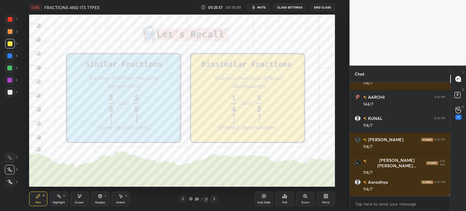
click at [9, 19] on div at bounding box center [10, 19] width 5 height 5
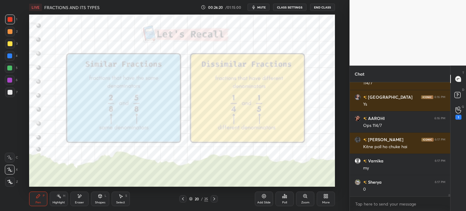
scroll to position [5020, 0]
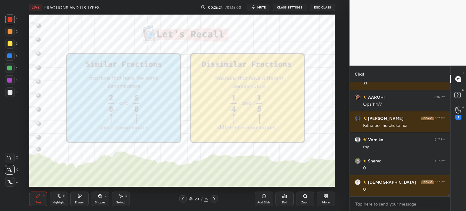
click at [88, 195] on div "Pen P Highlight H Eraser Shapes L Select S" at bounding box center [85, 198] width 113 height 15
click at [76, 195] on div "Eraser" at bounding box center [79, 198] width 18 height 15
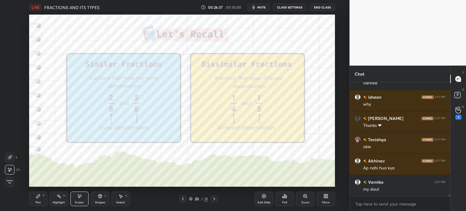
scroll to position [5169, 0]
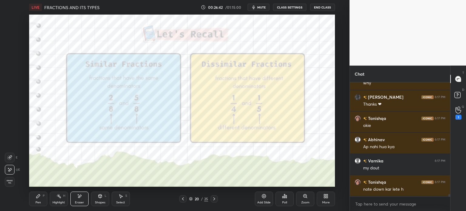
click at [272, 199] on div "Add Slide" at bounding box center [264, 198] width 18 height 15
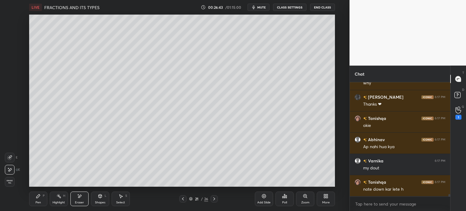
click at [38, 201] on div "Pen" at bounding box center [37, 202] width 5 height 3
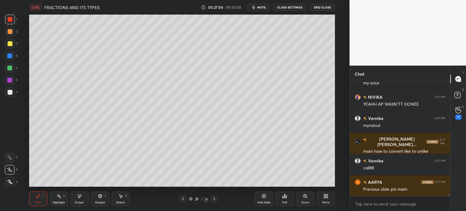
scroll to position [5317, 0]
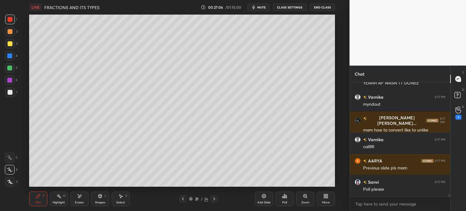
click at [12, 45] on div at bounding box center [10, 43] width 5 height 5
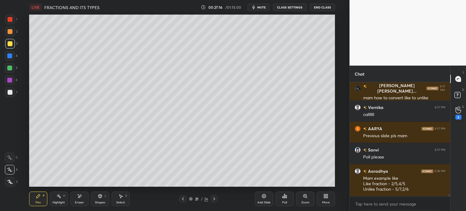
click at [182, 200] on icon at bounding box center [182, 198] width 5 height 5
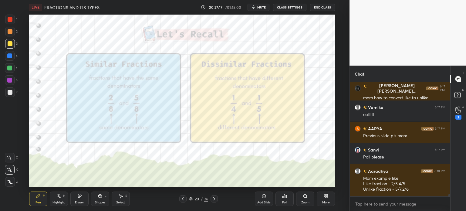
click at [12, 20] on div at bounding box center [10, 20] width 10 height 10
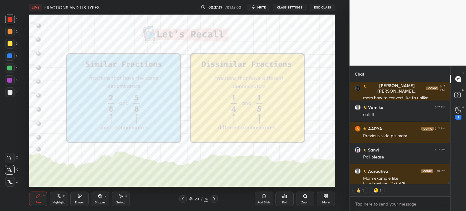
scroll to position [5362, 0]
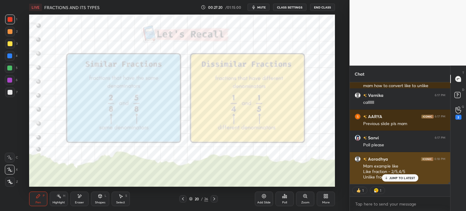
click at [394, 179] on p "JUMP TO LATEST" at bounding box center [402, 178] width 26 height 4
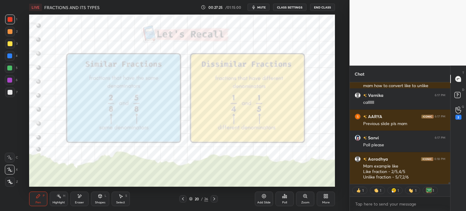
click at [269, 197] on div "Add Slide" at bounding box center [264, 198] width 18 height 15
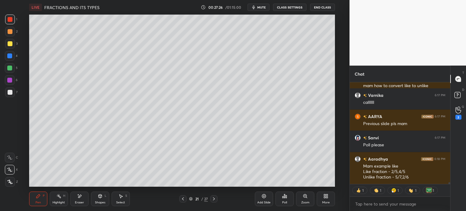
click at [99, 198] on icon at bounding box center [100, 195] width 5 height 5
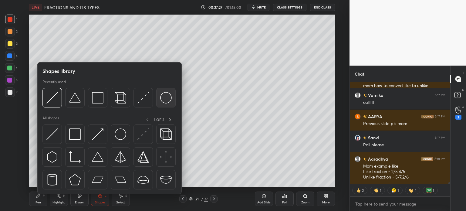
click at [173, 98] on div at bounding box center [165, 97] width 19 height 19
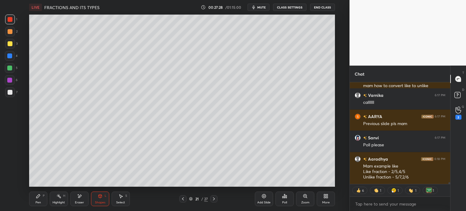
click at [101, 199] on div "Shapes L" at bounding box center [100, 198] width 18 height 15
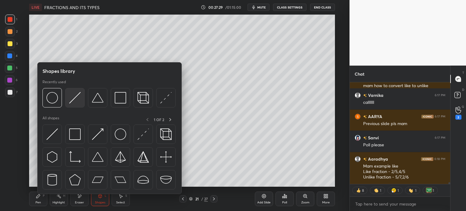
click at [73, 96] on img at bounding box center [75, 98] width 12 height 12
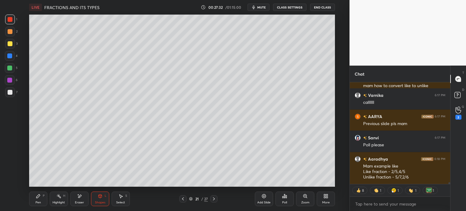
scroll to position [5383, 0]
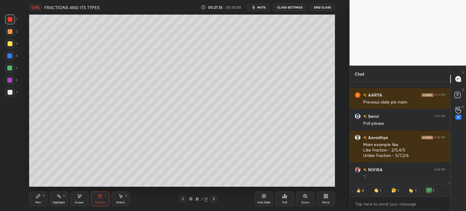
click at [41, 197] on div "Pen P" at bounding box center [38, 198] width 18 height 15
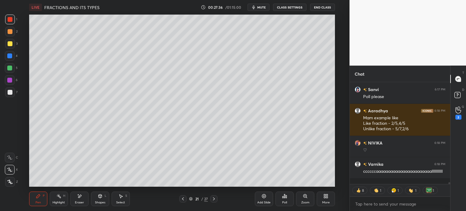
click at [103, 195] on div "Shapes L" at bounding box center [100, 198] width 18 height 15
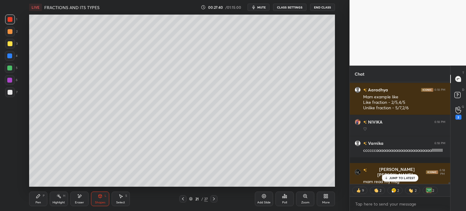
click at [39, 203] on div "Pen" at bounding box center [37, 202] width 5 height 3
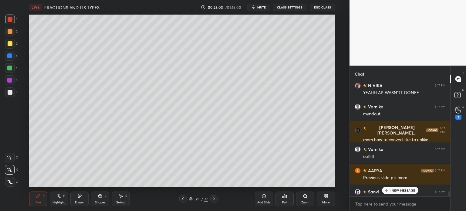
scroll to position [5306, 0]
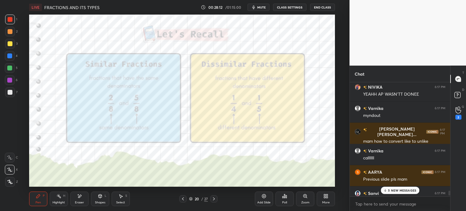
click at [10, 19] on div at bounding box center [10, 19] width 5 height 5
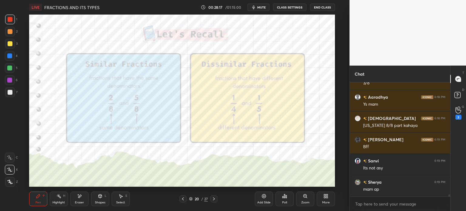
scroll to position [5637, 0]
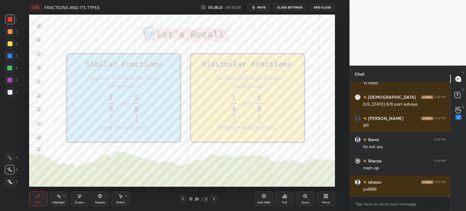
click at [76, 197] on div "Eraser" at bounding box center [79, 198] width 18 height 15
click at [13, 180] on span "Erase all" at bounding box center [9, 181] width 9 height 4
click at [270, 201] on div "Add Slide" at bounding box center [263, 202] width 13 height 3
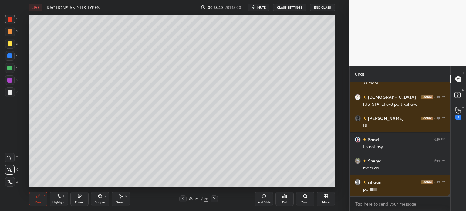
click at [13, 43] on div at bounding box center [10, 44] width 10 height 10
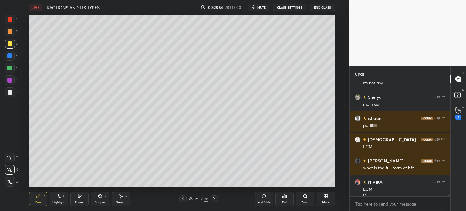
scroll to position [5707, 0]
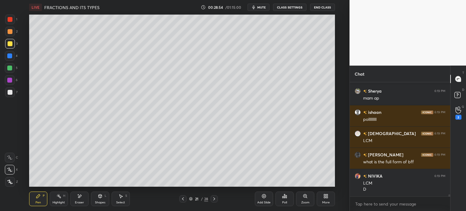
click at [13, 88] on div at bounding box center [10, 92] width 10 height 10
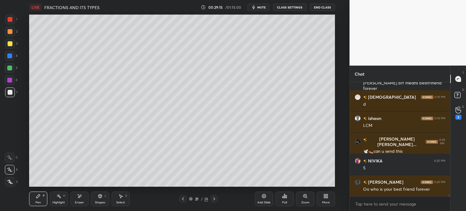
scroll to position [5876, 0]
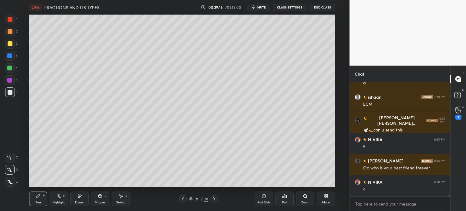
click at [16, 62] on div "4" at bounding box center [11, 57] width 13 height 12
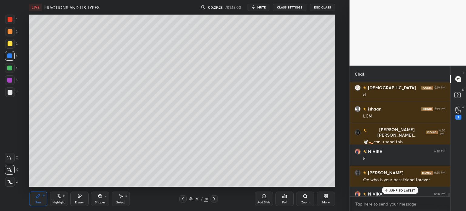
scroll to position [5882, 0]
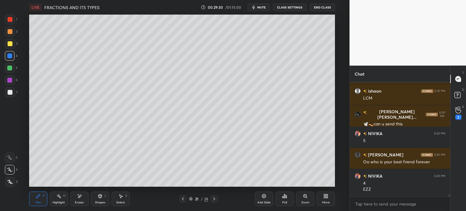
click at [193, 197] on div "21 / 28" at bounding box center [198, 198] width 19 height 5
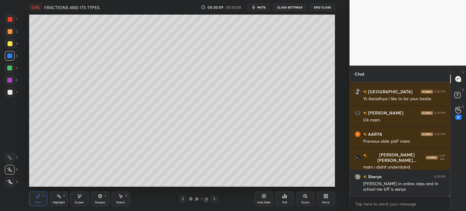
scroll to position [6058, 0]
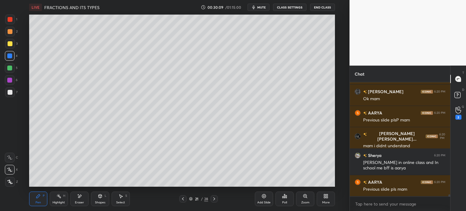
click at [183, 199] on icon at bounding box center [182, 198] width 5 height 5
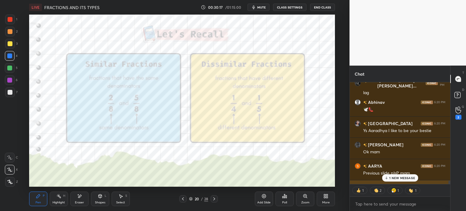
scroll to position [6112, 0]
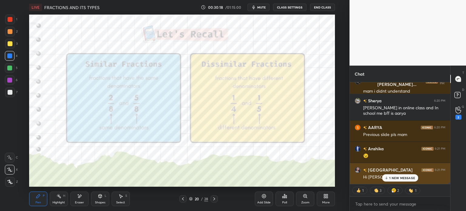
click at [387, 179] on icon at bounding box center [386, 178] width 4 height 4
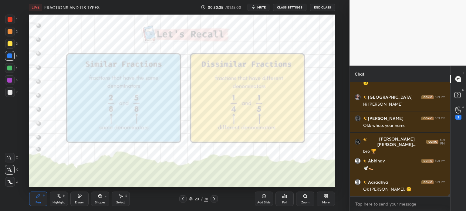
scroll to position [6206, 0]
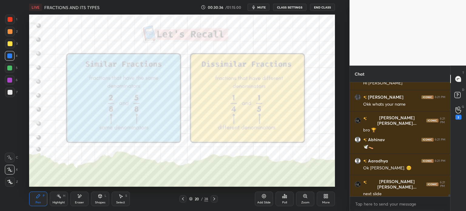
click at [216, 198] on icon at bounding box center [214, 198] width 5 height 5
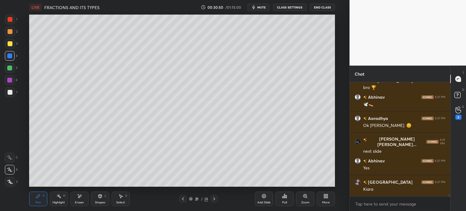
scroll to position [6270, 0]
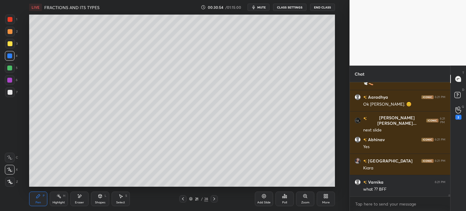
click at [330, 195] on div "More" at bounding box center [325, 198] width 18 height 15
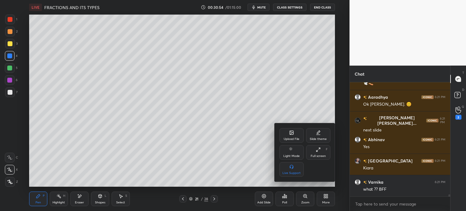
click at [285, 138] on div "Upload File" at bounding box center [291, 138] width 16 height 3
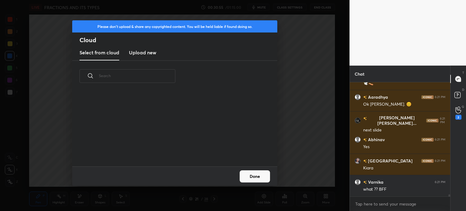
scroll to position [75, 195]
click at [141, 53] on h3 "Upload new" at bounding box center [142, 52] width 27 height 7
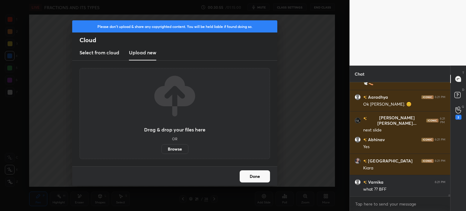
click at [175, 153] on label "Browse" at bounding box center [174, 149] width 27 height 10
click at [161, 153] on input "Browse" at bounding box center [161, 149] width 0 height 10
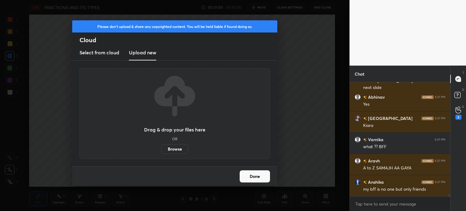
scroll to position [6333, 0]
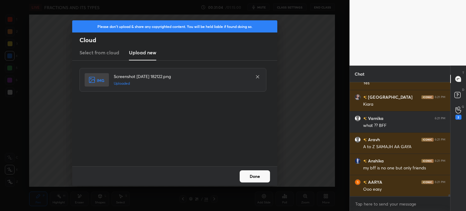
click at [246, 176] on button "Done" at bounding box center [254, 176] width 30 height 12
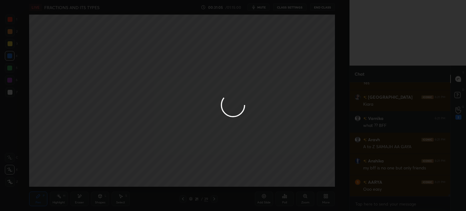
click at [240, 180] on button "Done" at bounding box center [254, 176] width 30 height 12
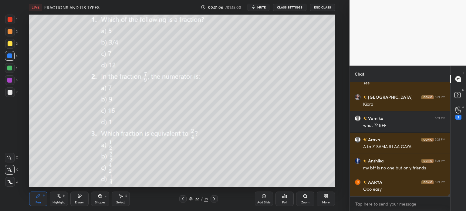
click at [12, 41] on div at bounding box center [10, 44] width 10 height 10
click at [287, 197] on div "Poll" at bounding box center [284, 198] width 18 height 15
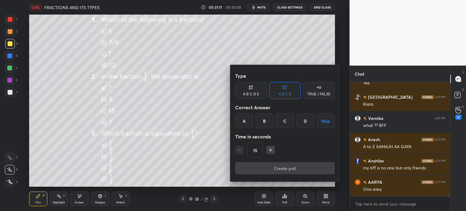
click at [262, 115] on div "B" at bounding box center [264, 120] width 18 height 15
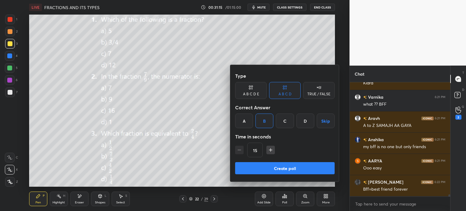
scroll to position [6376, 0]
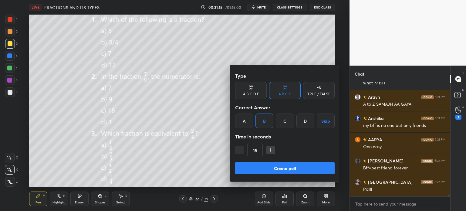
click at [292, 165] on button "Create poll" at bounding box center [284, 168] width 99 height 12
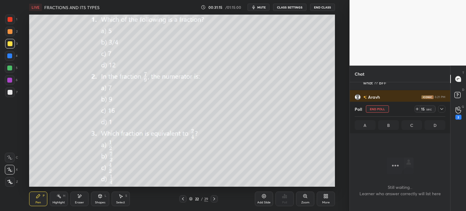
scroll to position [2, 2]
click at [263, 5] on button "mute" at bounding box center [258, 7] width 22 height 7
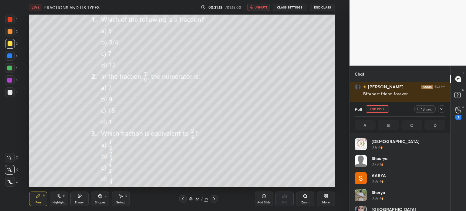
scroll to position [71, 89]
click at [444, 111] on div at bounding box center [441, 108] width 7 height 7
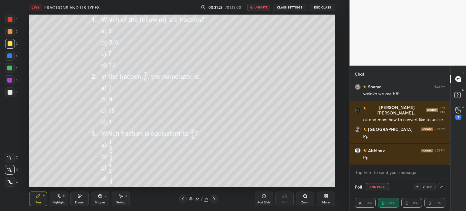
click at [258, 8] on span "unmute" at bounding box center [260, 7] width 13 height 4
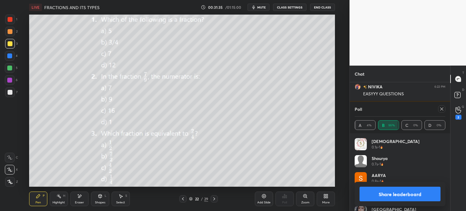
click at [437, 112] on div at bounding box center [440, 108] width 10 height 7
click at [439, 110] on div at bounding box center [441, 108] width 7 height 7
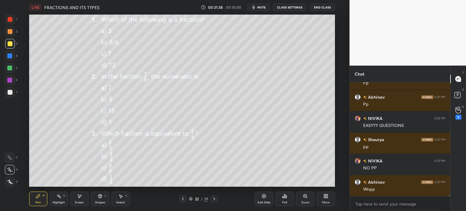
click at [82, 194] on icon at bounding box center [79, 195] width 5 height 5
click at [12, 183] on span "Erase all" at bounding box center [9, 181] width 9 height 4
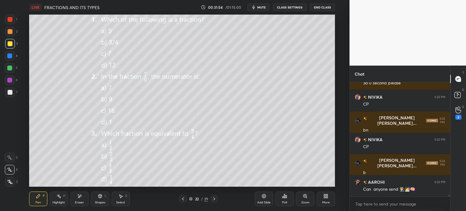
click at [285, 198] on icon at bounding box center [284, 195] width 5 height 5
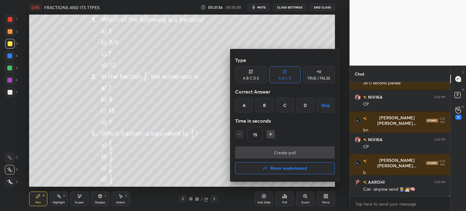
click at [244, 109] on div "A" at bounding box center [244, 105] width 18 height 15
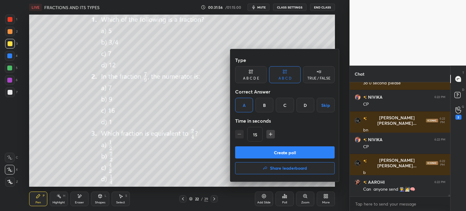
click at [297, 148] on button "Create poll" at bounding box center [284, 152] width 99 height 12
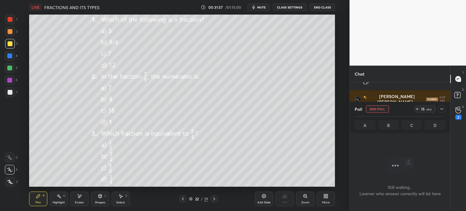
click at [261, 7] on span "mute" at bounding box center [261, 7] width 8 height 4
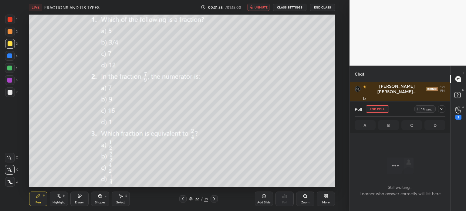
click at [420, 109] on div "14 sec" at bounding box center [427, 108] width 16 height 7
click at [441, 110] on icon at bounding box center [441, 108] width 5 height 5
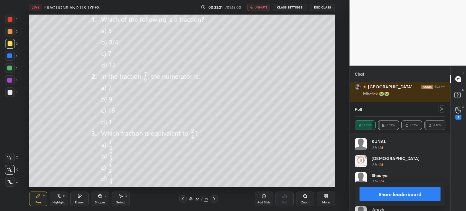
click at [440, 109] on icon at bounding box center [441, 108] width 5 height 5
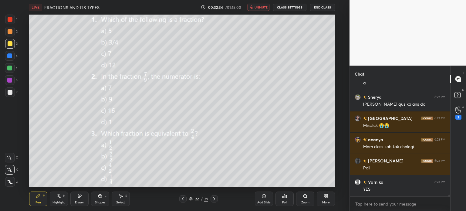
click at [256, 9] on span "unmute" at bounding box center [260, 7] width 13 height 4
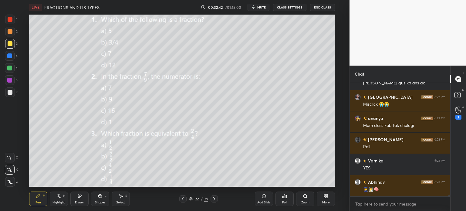
click at [259, 200] on div "Add Slide" at bounding box center [264, 198] width 18 height 15
click at [7, 96] on div at bounding box center [10, 92] width 10 height 10
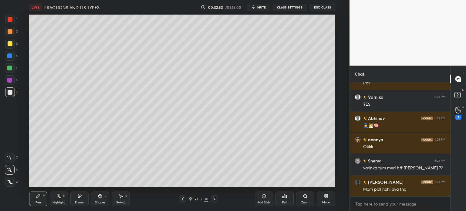
click at [13, 44] on div at bounding box center [10, 44] width 10 height 10
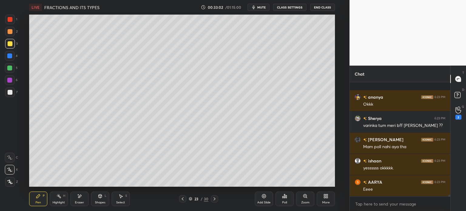
scroll to position [7033, 0]
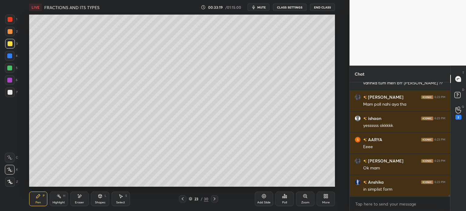
click at [12, 91] on div at bounding box center [10, 92] width 5 height 5
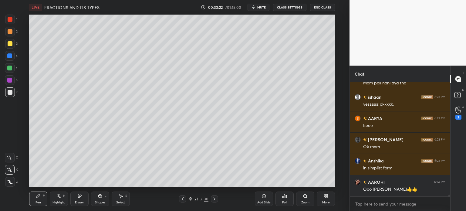
click at [10, 44] on div at bounding box center [10, 43] width 5 height 5
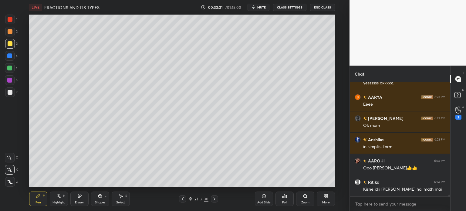
click at [9, 93] on div at bounding box center [10, 92] width 5 height 5
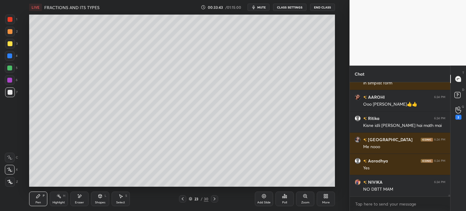
scroll to position [7161, 0]
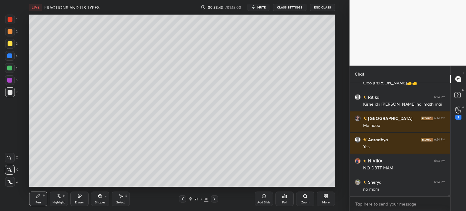
click at [179, 201] on div at bounding box center [182, 198] width 7 height 7
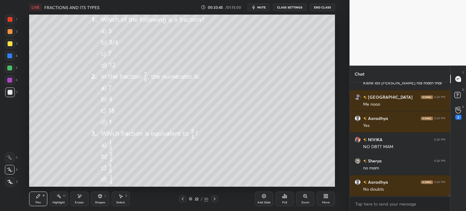
click at [82, 195] on div "Eraser" at bounding box center [79, 198] width 18 height 15
click at [8, 180] on span "Erase all" at bounding box center [9, 181] width 9 height 4
click at [13, 185] on div "Z" at bounding box center [11, 182] width 13 height 10
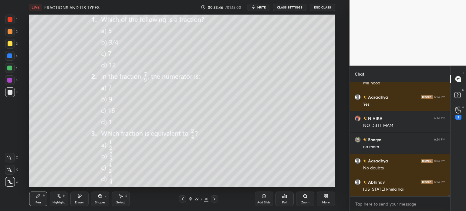
click at [254, 6] on icon "button" at bounding box center [253, 7] width 3 height 4
click at [12, 42] on div at bounding box center [10, 44] width 10 height 10
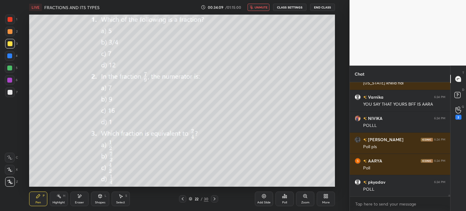
scroll to position [7330, 0]
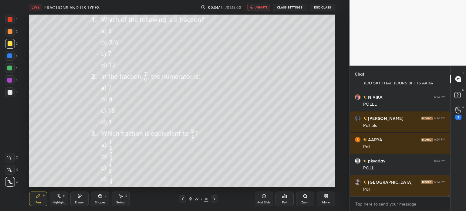
click at [261, 11] on div "LIVE FRACTIONS AND ITS TYPES 00:34:14 / 01:15:00 unmute CLASS SETTINGS End Class" at bounding box center [181, 7] width 305 height 15
click at [259, 7] on span "unmute" at bounding box center [260, 7] width 13 height 4
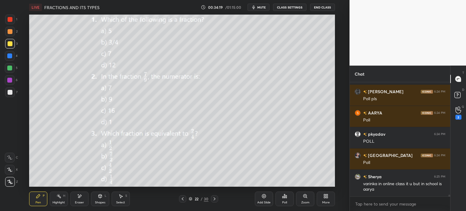
click at [279, 195] on div "Poll" at bounding box center [284, 198] width 18 height 15
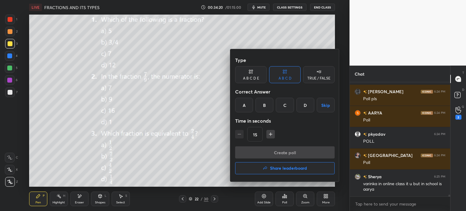
click at [240, 109] on div "A" at bounding box center [244, 105] width 18 height 15
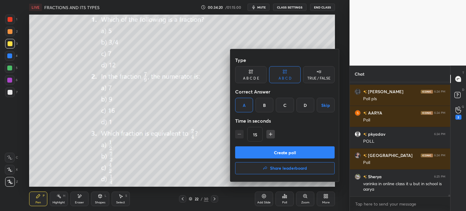
click at [286, 158] on button "Create poll" at bounding box center [284, 152] width 99 height 12
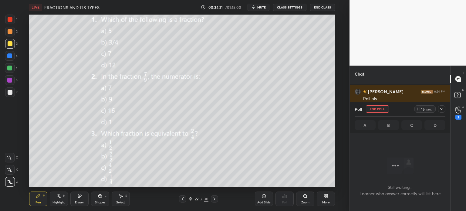
scroll to position [95, 98]
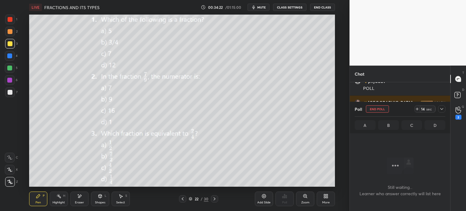
click at [415, 107] on icon at bounding box center [416, 108] width 5 height 5
click at [441, 110] on icon at bounding box center [441, 108] width 5 height 5
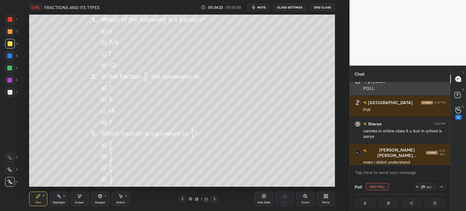
scroll to position [0, 2]
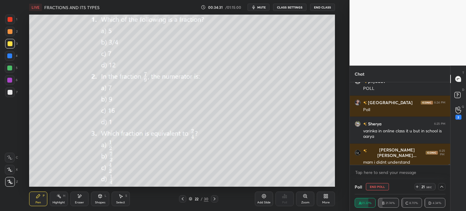
click at [81, 195] on icon at bounding box center [79, 195] width 3 height 3
click at [19, 185] on div "E E Erase all" at bounding box center [12, 168] width 15 height 36
click at [12, 178] on div "Erase all" at bounding box center [10, 182] width 10 height 10
click at [11, 158] on icon at bounding box center [9, 157] width 5 height 4
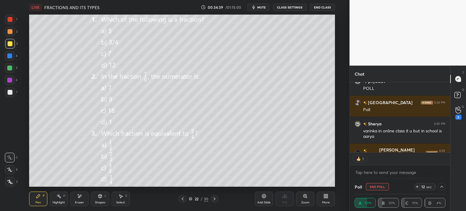
scroll to position [2, 2]
click at [215, 200] on icon at bounding box center [214, 198] width 5 height 5
click at [182, 201] on icon at bounding box center [182, 198] width 5 height 5
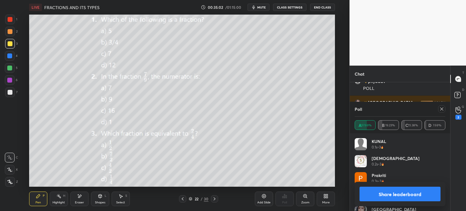
scroll to position [7416, 0]
click at [440, 109] on icon at bounding box center [441, 108] width 5 height 5
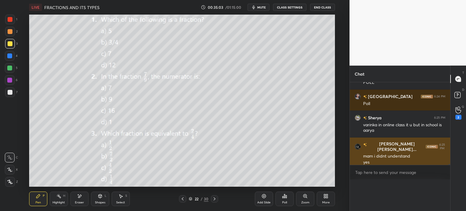
scroll to position [0, 0]
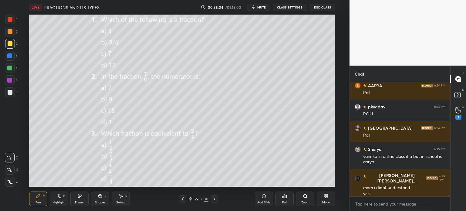
click at [328, 199] on div "More" at bounding box center [325, 198] width 18 height 15
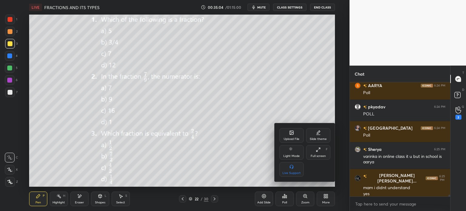
click at [291, 138] on div "Upload File" at bounding box center [291, 138] width 16 height 3
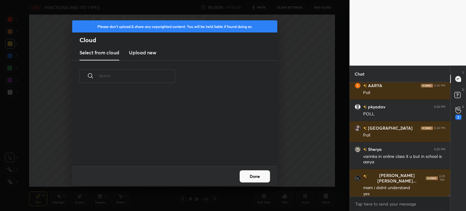
click at [153, 57] on new "Upload new" at bounding box center [142, 52] width 27 height 15
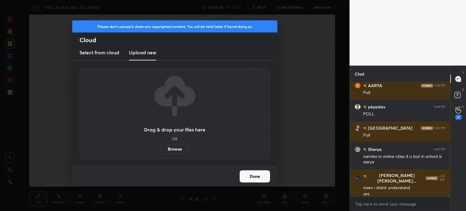
click at [172, 153] on label "Browse" at bounding box center [174, 149] width 27 height 10
click at [161, 153] on input "Browse" at bounding box center [161, 149] width 0 height 10
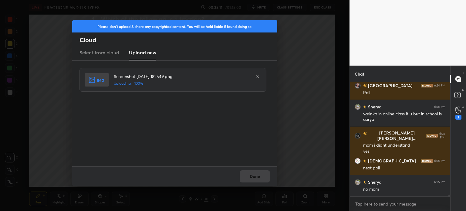
click at [253, 173] on button "Done" at bounding box center [254, 176] width 30 height 12
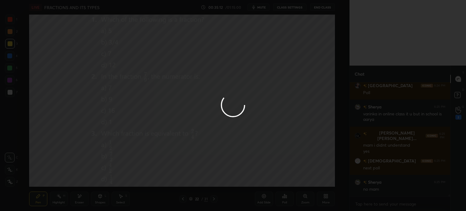
click at [250, 175] on button "Done" at bounding box center [254, 176] width 30 height 12
click at [250, 175] on div at bounding box center [233, 105] width 466 height 211
click at [251, 173] on div at bounding box center [233, 105] width 466 height 211
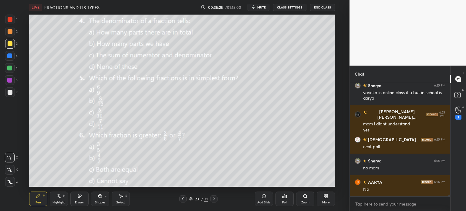
click at [287, 200] on div "Poll" at bounding box center [284, 198] width 18 height 15
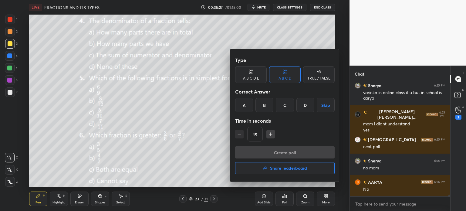
click at [245, 105] on div "A" at bounding box center [244, 105] width 18 height 15
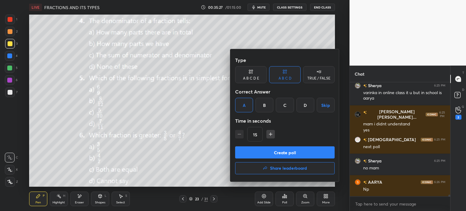
click at [294, 151] on button "Create poll" at bounding box center [284, 152] width 99 height 12
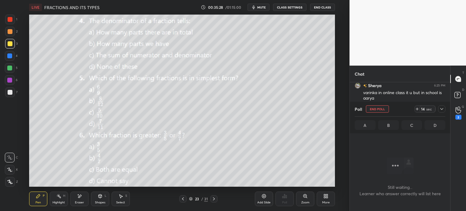
click at [417, 110] on icon at bounding box center [416, 108] width 5 height 5
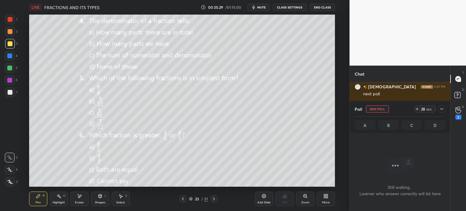
click at [443, 109] on icon at bounding box center [441, 108] width 5 height 5
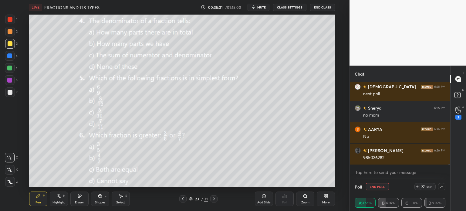
click at [81, 195] on icon at bounding box center [79, 195] width 3 height 3
click at [42, 205] on div "Pen P" at bounding box center [38, 198] width 18 height 15
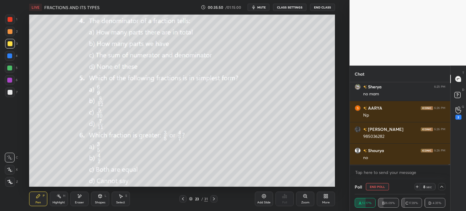
click at [82, 196] on div "Eraser" at bounding box center [79, 198] width 18 height 15
click at [42, 199] on div "Pen P" at bounding box center [38, 198] width 18 height 15
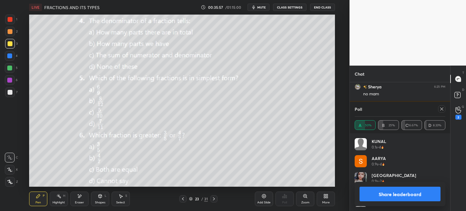
click at [80, 199] on div "Eraser" at bounding box center [79, 198] width 18 height 15
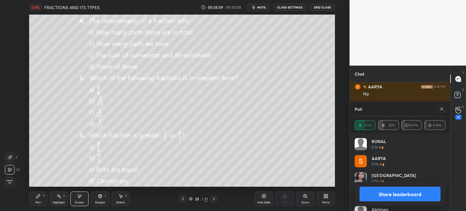
click at [32, 200] on div "Pen P" at bounding box center [38, 198] width 18 height 15
click at [39, 199] on div "Pen P" at bounding box center [38, 198] width 18 height 15
click at [440, 109] on icon at bounding box center [441, 108] width 5 height 5
type textarea "x"
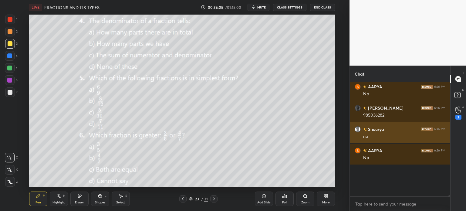
scroll to position [2, 2]
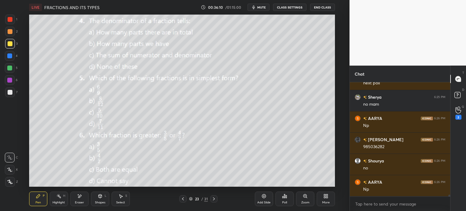
click at [85, 196] on div "Eraser" at bounding box center [79, 198] width 18 height 15
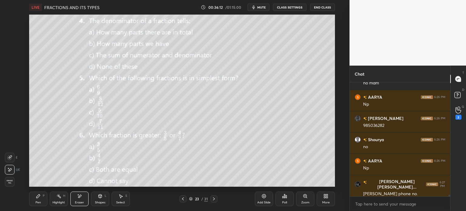
click at [13, 180] on span "Erase all" at bounding box center [9, 181] width 9 height 4
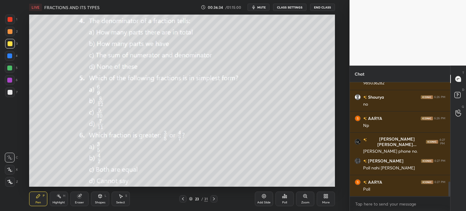
scroll to position [30134, 29981]
click at [75, 194] on div "Eraser" at bounding box center [79, 198] width 18 height 15
click at [10, 179] on div "Erase all" at bounding box center [10, 182] width 10 height 10
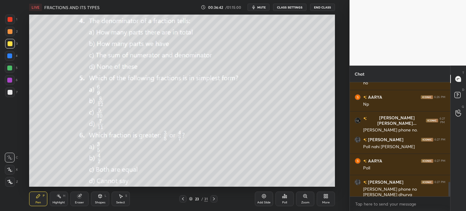
click at [286, 199] on div "Poll" at bounding box center [284, 198] width 18 height 15
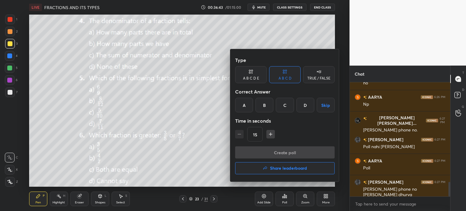
scroll to position [804, 0]
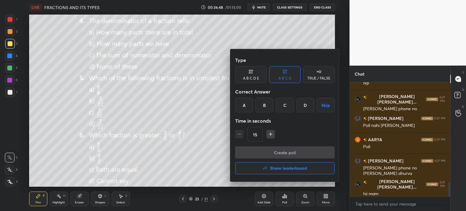
click at [304, 110] on div "D" at bounding box center [305, 105] width 18 height 15
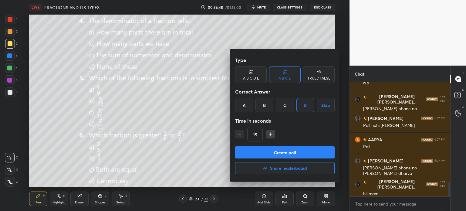
click at [318, 150] on button "Create poll" at bounding box center [284, 152] width 99 height 12
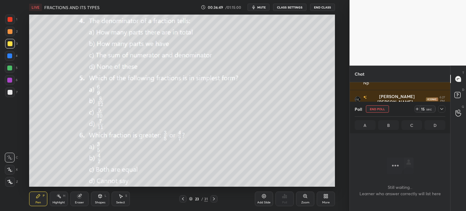
scroll to position [0, 0]
click at [419, 112] on div "15 sec" at bounding box center [424, 108] width 21 height 7
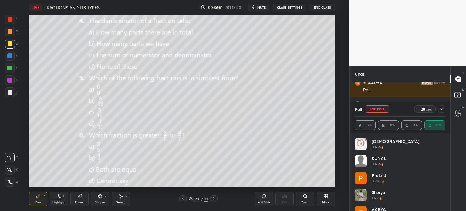
click at [441, 109] on icon at bounding box center [441, 108] width 5 height 5
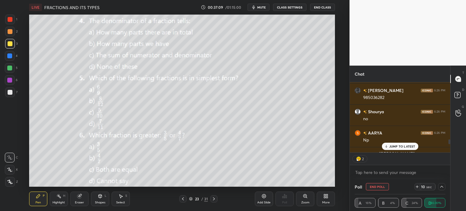
click at [442, 188] on icon at bounding box center [441, 186] width 5 height 5
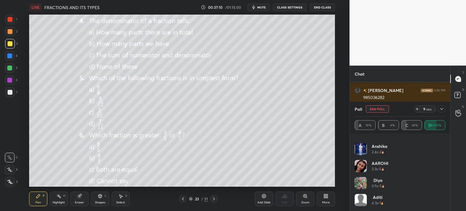
click at [440, 110] on icon at bounding box center [441, 108] width 5 height 5
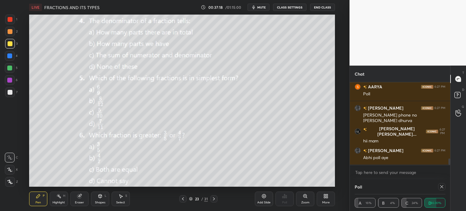
click at [78, 197] on icon at bounding box center [79, 196] width 4 height 4
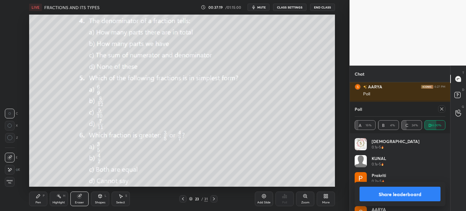
click at [12, 179] on div "Erase all" at bounding box center [10, 182] width 10 height 10
click at [443, 110] on icon at bounding box center [441, 108] width 5 height 5
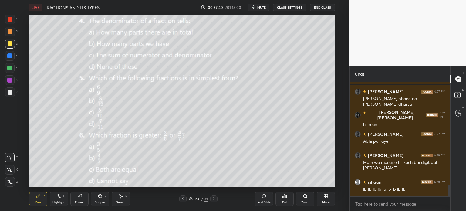
click at [76, 200] on div "Eraser" at bounding box center [79, 198] width 18 height 15
click at [9, 182] on span "Erase all" at bounding box center [9, 181] width 9 height 4
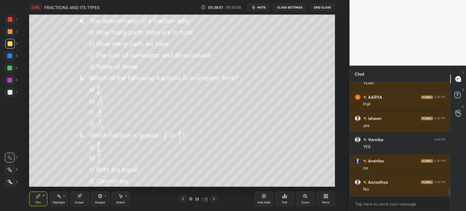
click at [263, 198] on icon at bounding box center [264, 196] width 4 height 4
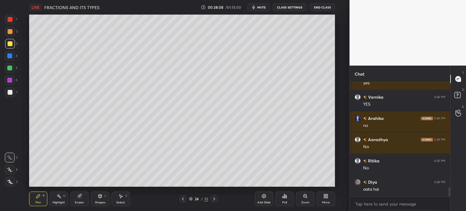
click at [11, 94] on div at bounding box center [10, 92] width 5 height 5
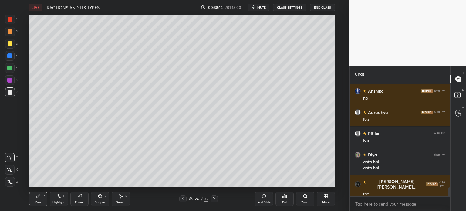
click at [76, 202] on div "Eraser" at bounding box center [79, 202] width 9 height 3
click at [35, 199] on div "Pen P" at bounding box center [38, 198] width 18 height 15
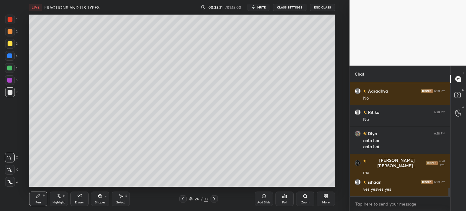
scroll to position [1370, 0]
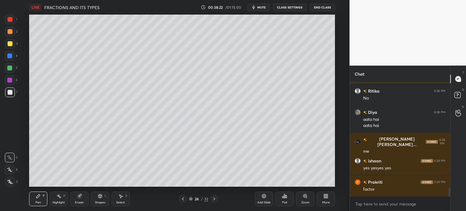
click at [12, 42] on div at bounding box center [10, 43] width 5 height 5
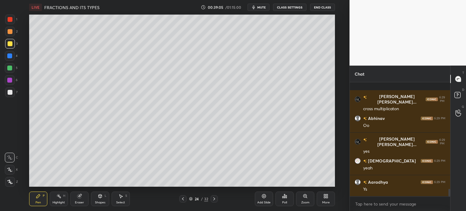
scroll to position [1603, 0]
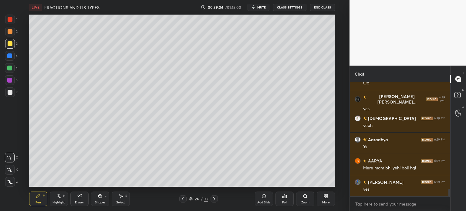
click at [271, 197] on div "Add Slide" at bounding box center [264, 198] width 18 height 15
click at [16, 87] on div "6" at bounding box center [11, 81] width 13 height 12
click at [12, 91] on div at bounding box center [10, 92] width 5 height 5
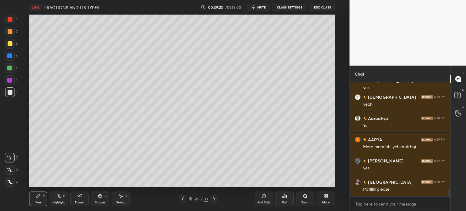
scroll to position [1646, 0]
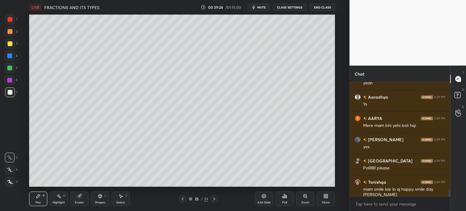
click at [79, 199] on div "Eraser" at bounding box center [79, 198] width 18 height 15
click at [40, 197] on icon at bounding box center [38, 195] width 5 height 5
click at [38, 195] on icon at bounding box center [38, 196] width 4 height 4
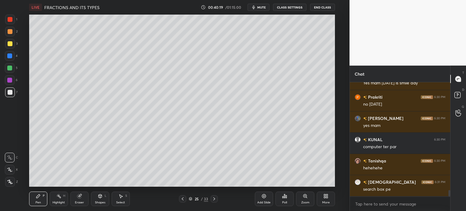
scroll to position [1943, 0]
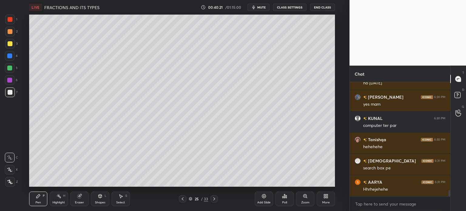
click at [10, 57] on div at bounding box center [9, 55] width 5 height 5
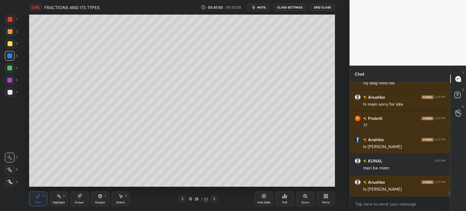
scroll to position [2112, 0]
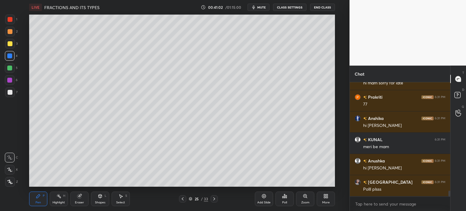
click at [12, 85] on div at bounding box center [10, 80] width 10 height 10
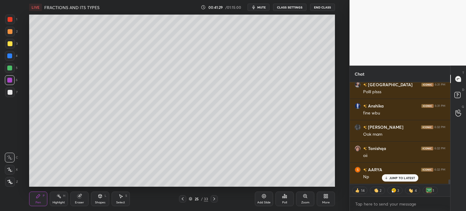
scroll to position [2231, 0]
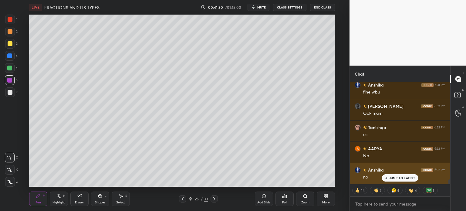
click at [393, 177] on p "JUMP TO LATEST" at bounding box center [402, 178] width 26 height 4
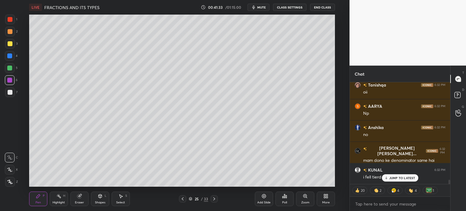
scroll to position [2294, 0]
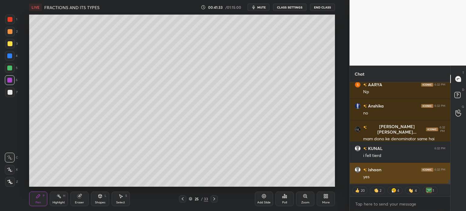
click at [388, 177] on div "yes" at bounding box center [404, 177] width 82 height 6
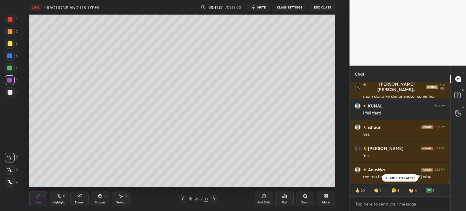
scroll to position [2358, 0]
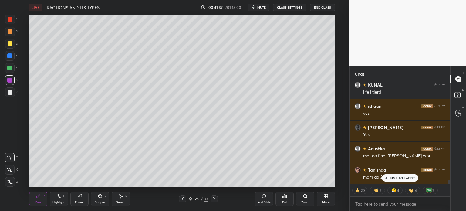
click at [184, 196] on icon at bounding box center [182, 198] width 5 height 5
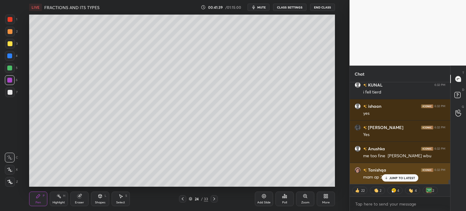
click at [388, 174] on div "JUMP TO LATEST" at bounding box center [399, 177] width 36 height 7
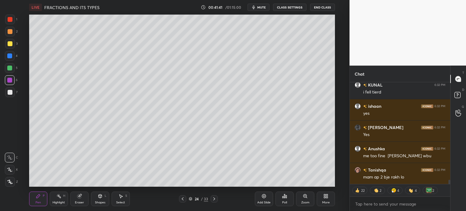
click at [185, 197] on div at bounding box center [182, 198] width 7 height 7
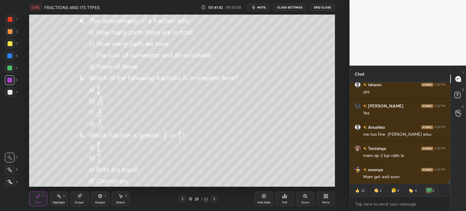
click at [75, 199] on div "Eraser" at bounding box center [79, 198] width 18 height 15
click at [11, 176] on div "Erase all" at bounding box center [10, 180] width 11 height 12
click at [18, 15] on div "1 2 3 4 5 6 7 C X Z C X Z E E Erase all H H" at bounding box center [9, 101] width 19 height 172
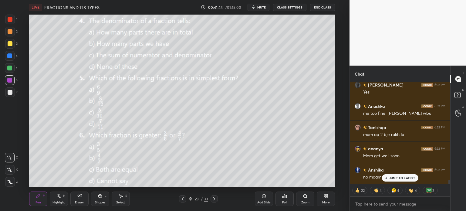
click at [10, 18] on div at bounding box center [10, 19] width 5 height 5
click at [397, 178] on p "JUMP TO LATEST" at bounding box center [402, 178] width 26 height 4
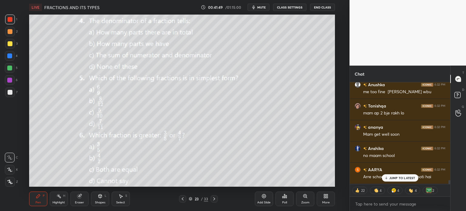
scroll to position [2443, 0]
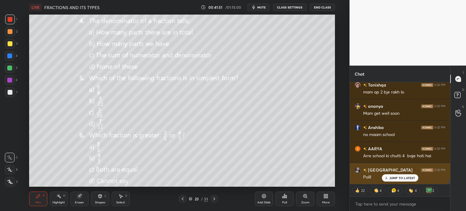
click at [399, 182] on div "[PERSON_NAME] 6:32 PM Polll" at bounding box center [399, 173] width 100 height 21
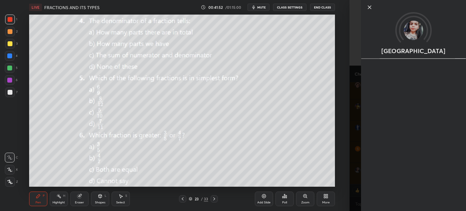
click at [341, 170] on div "Setting up your live class Poll for secs No correct answer Start poll" at bounding box center [181, 101] width 325 height 172
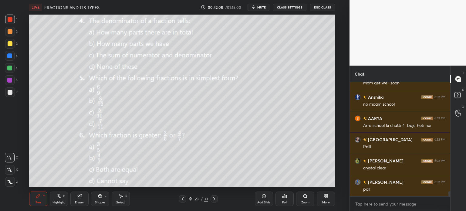
scroll to position [2494, 0]
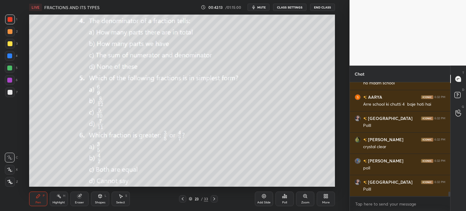
click at [286, 199] on div "Poll" at bounding box center [284, 198] width 18 height 15
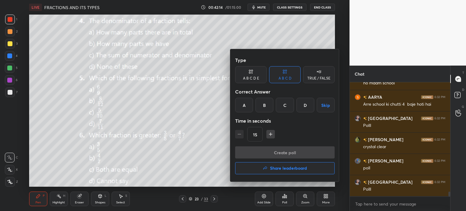
click at [243, 108] on div "A" at bounding box center [244, 105] width 18 height 15
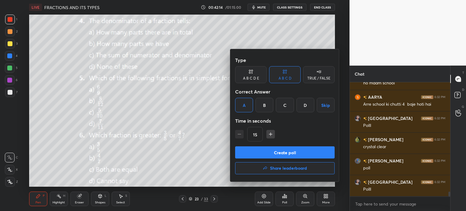
click at [289, 154] on button "Create poll" at bounding box center [284, 152] width 99 height 12
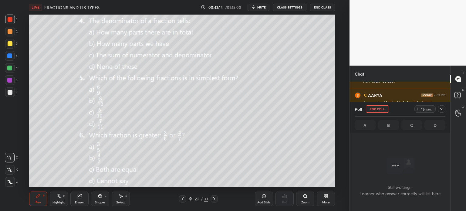
scroll to position [2, 2]
click at [414, 108] on div "15 sec" at bounding box center [424, 108] width 21 height 7
click at [435, 108] on div "14 sec" at bounding box center [429, 108] width 31 height 7
click at [441, 105] on div at bounding box center [441, 108] width 7 height 7
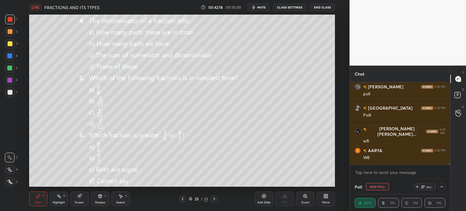
click at [419, 187] on icon at bounding box center [416, 186] width 5 height 5
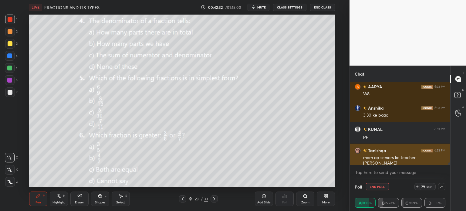
click at [398, 149] on div "Tanishqa 6:33 PM" at bounding box center [399, 150] width 91 height 6
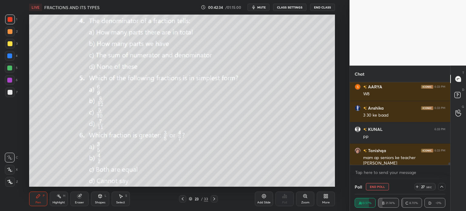
click at [322, 198] on div "More" at bounding box center [325, 198] width 18 height 15
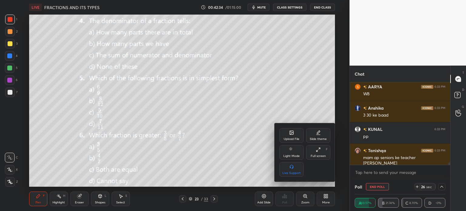
click at [288, 134] on div "Upload File" at bounding box center [291, 135] width 24 height 15
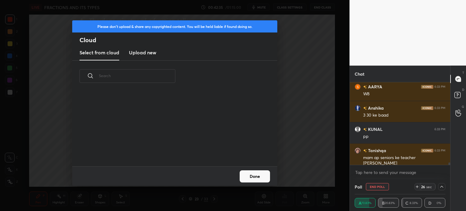
scroll to position [2, 3]
click at [134, 53] on h3 "Upload new" at bounding box center [142, 52] width 27 height 7
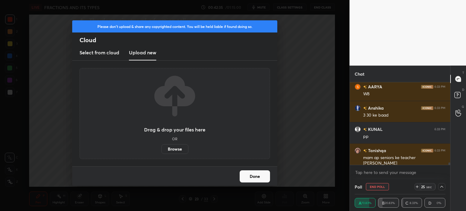
click at [175, 148] on label "Browse" at bounding box center [174, 149] width 27 height 10
click at [161, 148] on input "Browse" at bounding box center [161, 149] width 0 height 10
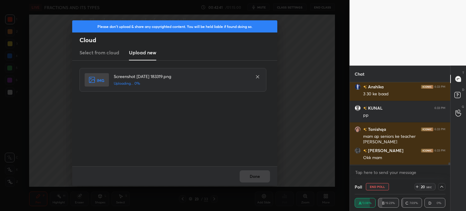
click at [232, 175] on div "Done" at bounding box center [174, 175] width 205 height 19
click at [241, 174] on div "Done" at bounding box center [174, 175] width 205 height 19
click at [247, 173] on button "Done" at bounding box center [254, 176] width 30 height 12
click at [252, 175] on button "Done" at bounding box center [254, 176] width 30 height 12
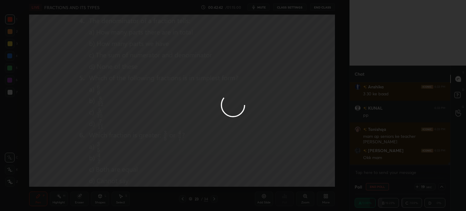
click at [254, 177] on div at bounding box center [233, 105] width 466 height 211
click at [252, 179] on div at bounding box center [233, 105] width 466 height 211
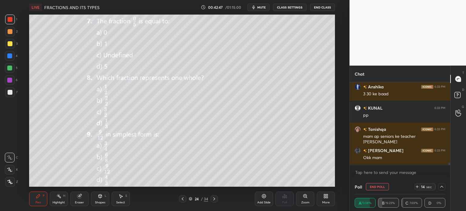
scroll to position [2674, 0]
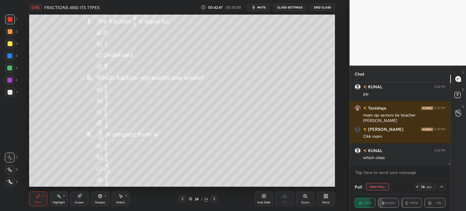
click at [11, 43] on div at bounding box center [10, 43] width 5 height 5
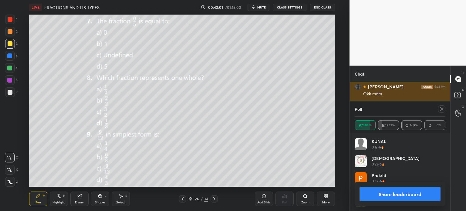
scroll to position [71, 89]
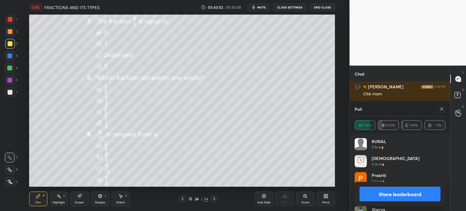
click at [439, 111] on icon at bounding box center [441, 108] width 5 height 5
type textarea "x"
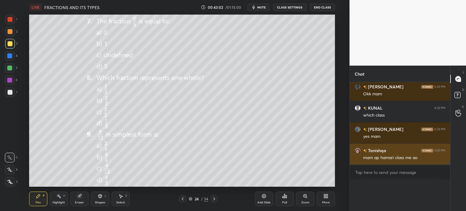
scroll to position [0, 0]
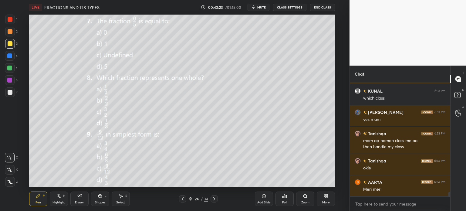
click at [289, 8] on button "CLASS SETTINGS" at bounding box center [289, 7] width 33 height 7
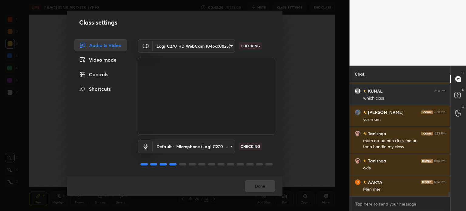
click at [96, 74] on div "Controls" at bounding box center [100, 74] width 53 height 12
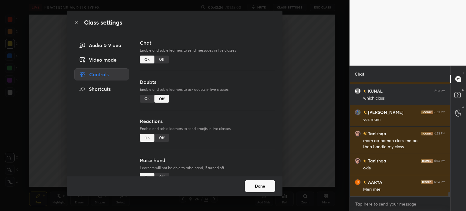
click at [161, 59] on div "Off" at bounding box center [161, 59] width 15 height 8
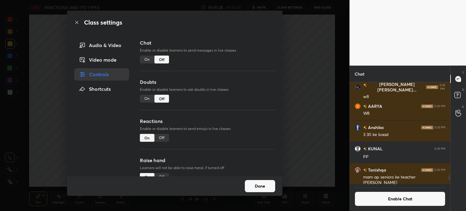
click at [258, 186] on button "Done" at bounding box center [260, 186] width 30 height 12
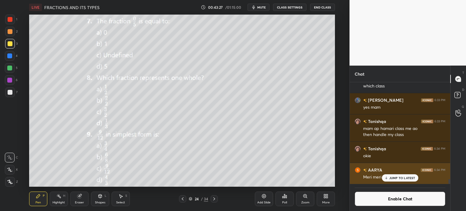
click at [388, 174] on div "JUMP TO LATEST" at bounding box center [399, 177] width 36 height 7
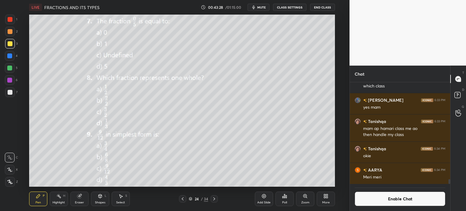
click at [260, 7] on span "mute" at bounding box center [261, 7] width 8 height 4
click at [261, 6] on span "unmute" at bounding box center [260, 7] width 13 height 4
click at [262, 6] on span "mute" at bounding box center [261, 7] width 8 height 4
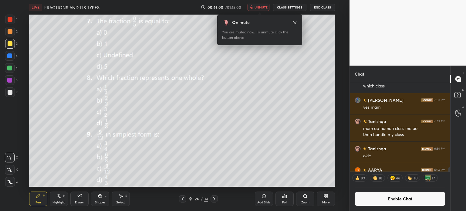
click at [262, 5] on button "unmute" at bounding box center [258, 7] width 22 height 7
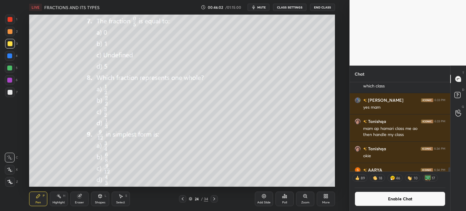
click at [283, 197] on icon at bounding box center [284, 195] width 5 height 5
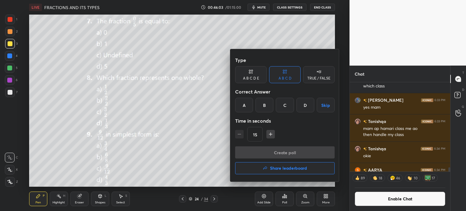
click at [245, 107] on div "A" at bounding box center [244, 105] width 18 height 15
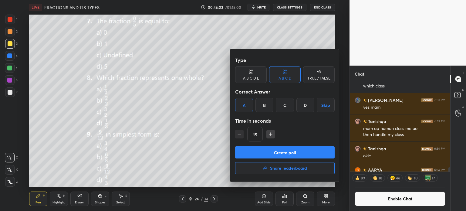
click at [277, 153] on button "Create poll" at bounding box center [284, 152] width 99 height 12
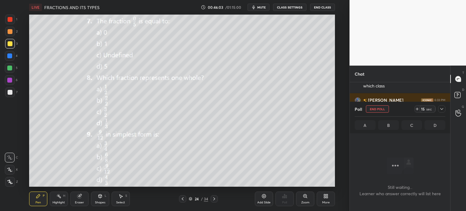
scroll to position [2, 2]
click at [263, 7] on span "mute" at bounding box center [261, 7] width 8 height 4
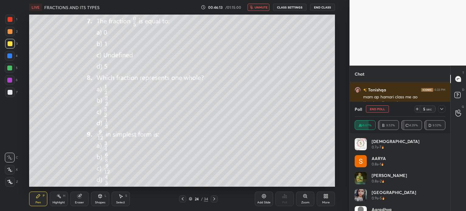
scroll to position [2, 2]
click at [442, 110] on icon at bounding box center [441, 108] width 5 height 5
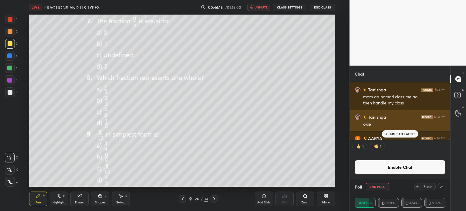
scroll to position [2106, 0]
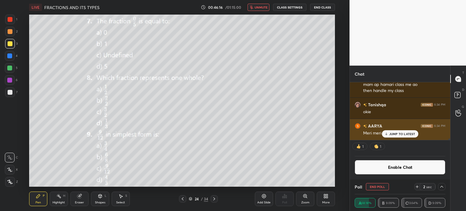
click at [405, 128] on div "AARYA 6:34 PM" at bounding box center [399, 125] width 91 height 6
click at [389, 134] on p "JUMP TO LATEST" at bounding box center [402, 134] width 26 height 4
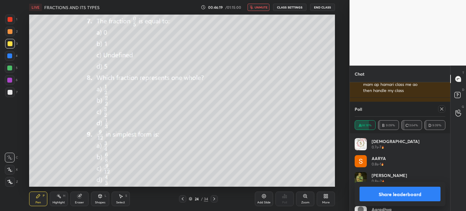
scroll to position [71, 89]
click at [441, 111] on icon at bounding box center [441, 108] width 5 height 5
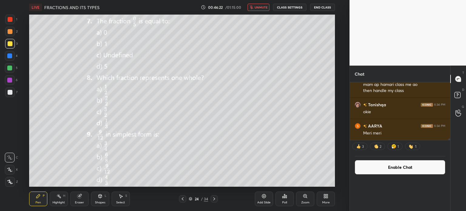
scroll to position [2, 2]
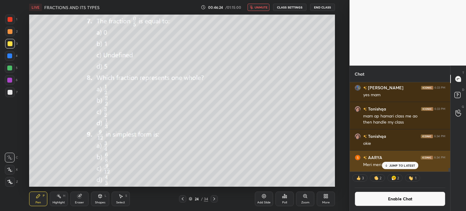
click at [404, 165] on p "JUMP TO LATEST" at bounding box center [402, 165] width 26 height 4
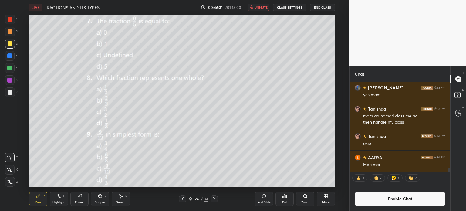
click at [256, 9] on span "unmute" at bounding box center [260, 7] width 13 height 4
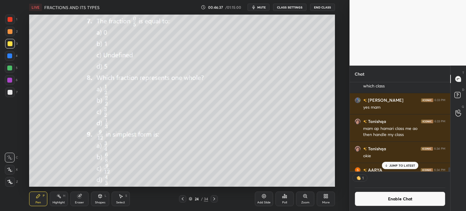
click at [403, 165] on p "JUMP TO LATEST" at bounding box center [402, 165] width 26 height 4
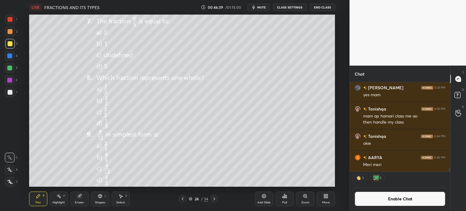
click at [286, 199] on div "Poll" at bounding box center [284, 198] width 18 height 15
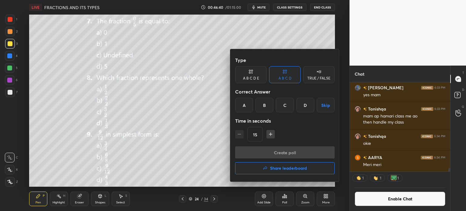
click at [261, 106] on div "B" at bounding box center [264, 105] width 18 height 15
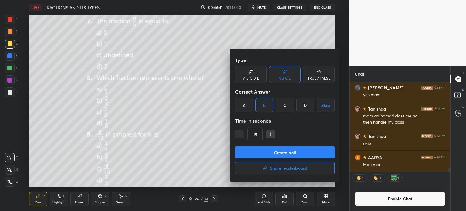
click at [302, 154] on button "Create poll" at bounding box center [284, 152] width 99 height 12
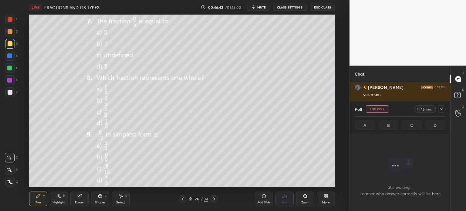
click at [418, 110] on icon at bounding box center [416, 108] width 5 height 5
click at [439, 110] on div at bounding box center [441, 108] width 7 height 7
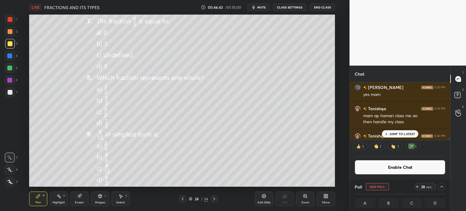
click at [391, 131] on div "JUMP TO LATEST" at bounding box center [399, 133] width 36 height 7
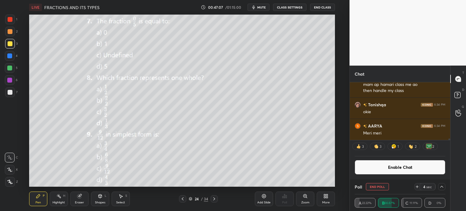
click at [377, 186] on button "End Poll" at bounding box center [376, 186] width 23 height 7
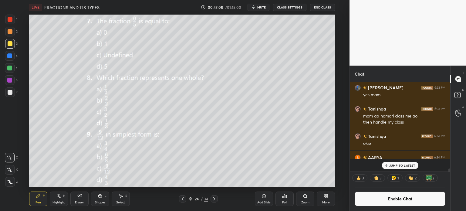
click at [284, 197] on icon at bounding box center [284, 196] width 1 height 4
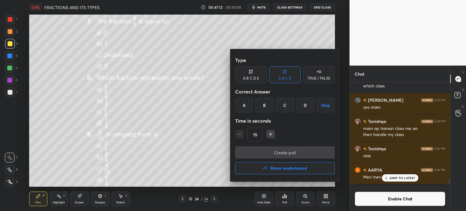
click at [240, 105] on div "A" at bounding box center [244, 105] width 18 height 15
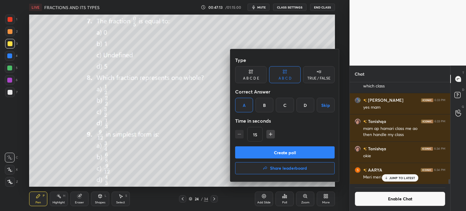
click at [286, 148] on button "Create poll" at bounding box center [284, 152] width 99 height 12
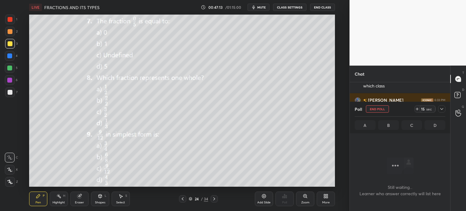
click at [416, 109] on icon at bounding box center [416, 108] width 5 height 5
click at [442, 110] on icon at bounding box center [441, 108] width 5 height 5
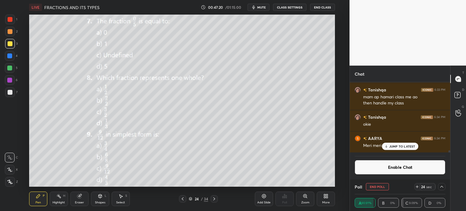
click at [256, 8] on icon "button" at bounding box center [253, 7] width 5 height 5
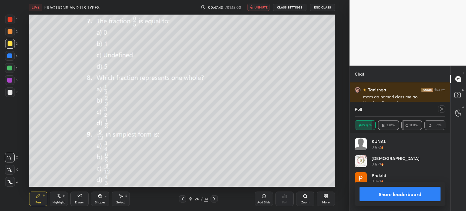
scroll to position [71, 89]
click at [267, 10] on button "unmute" at bounding box center [258, 7] width 22 height 7
click at [442, 112] on div at bounding box center [441, 108] width 7 height 7
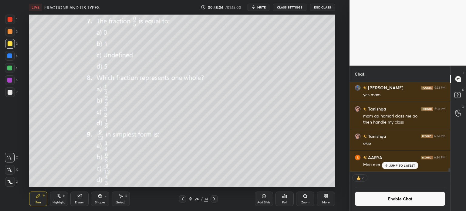
click at [326, 196] on icon at bounding box center [325, 195] width 5 height 5
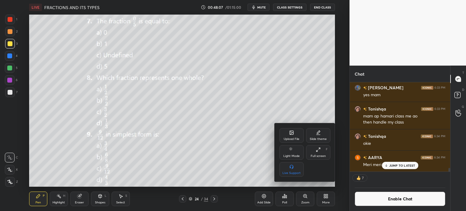
click at [287, 127] on div "Upload File Slide theme Light Mode Full screen F Live Support" at bounding box center [304, 152] width 61 height 58
click at [288, 135] on div "Upload File" at bounding box center [291, 135] width 24 height 15
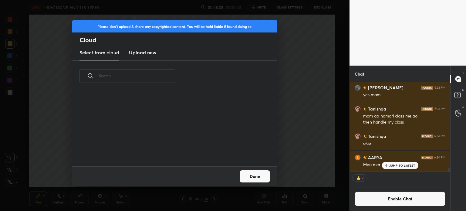
click at [142, 52] on h3 "Upload new" at bounding box center [142, 52] width 27 height 7
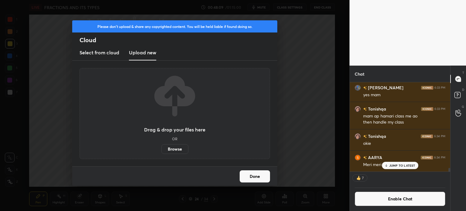
click at [179, 145] on label "Browse" at bounding box center [174, 149] width 27 height 10
click at [161, 145] on input "Browse" at bounding box center [161, 149] width 0 height 10
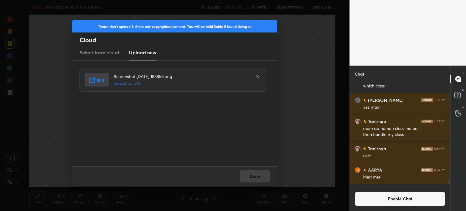
click at [261, 181] on div "Done" at bounding box center [174, 175] width 205 height 19
click at [258, 175] on div "Done" at bounding box center [174, 175] width 205 height 19
click at [257, 173] on div "Done" at bounding box center [174, 175] width 205 height 19
click at [256, 173] on button "Done" at bounding box center [254, 176] width 30 height 12
click at [253, 172] on button "Done" at bounding box center [254, 176] width 30 height 12
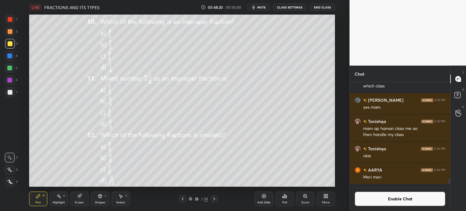
click at [123, 198] on div "Select S" at bounding box center [121, 198] width 18 height 15
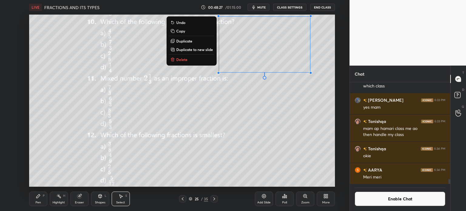
click at [35, 201] on div "Pen P" at bounding box center [38, 198] width 18 height 15
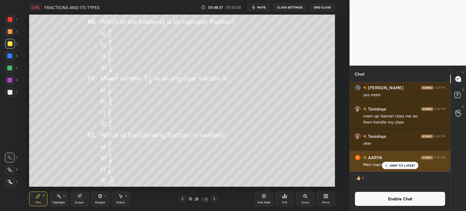
click at [402, 167] on div "JUMP TO LATEST" at bounding box center [399, 165] width 36 height 7
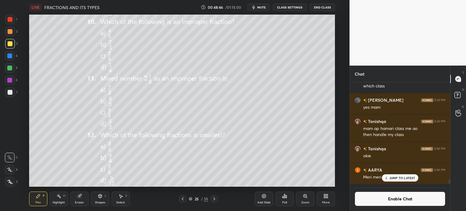
click at [282, 197] on icon at bounding box center [282, 197] width 1 height 2
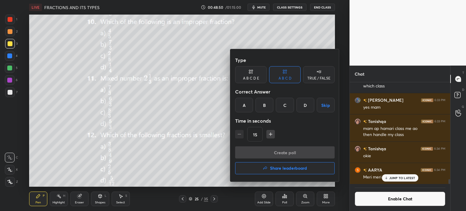
click at [260, 104] on div "B" at bounding box center [264, 105] width 18 height 15
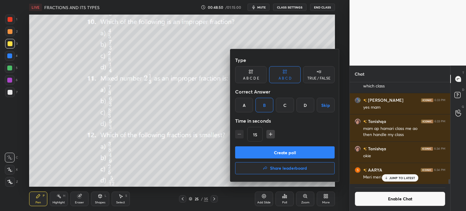
click at [293, 152] on button "Create poll" at bounding box center [284, 152] width 99 height 12
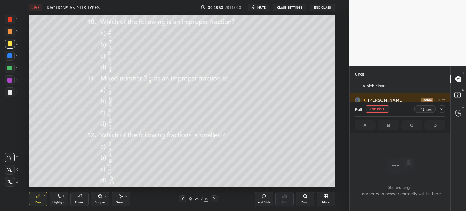
scroll to position [95, 98]
click at [417, 107] on icon at bounding box center [416, 108] width 5 height 5
click at [439, 107] on icon at bounding box center [441, 108] width 5 height 5
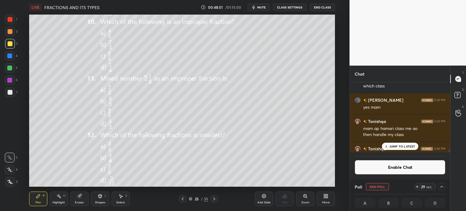
scroll to position [2094, 0]
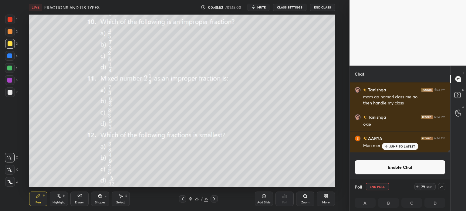
click at [403, 170] on button "Enable Chat" at bounding box center [399, 167] width 91 height 15
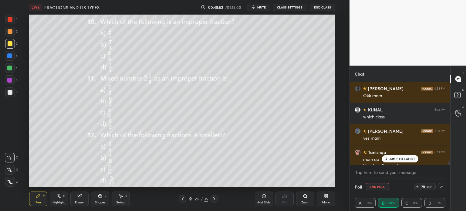
scroll to position [2069, 0]
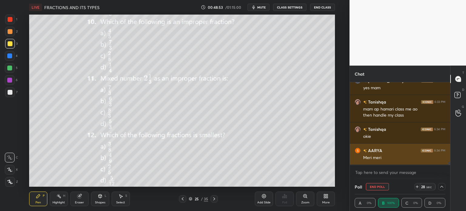
click at [405, 158] on div "Meri meri" at bounding box center [404, 158] width 82 height 6
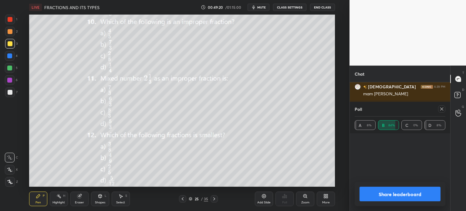
scroll to position [46, 89]
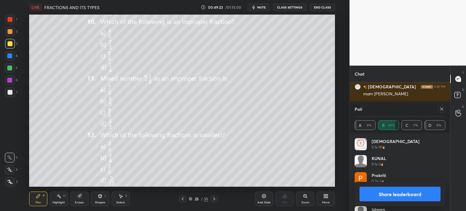
click at [443, 107] on icon at bounding box center [441, 108] width 5 height 5
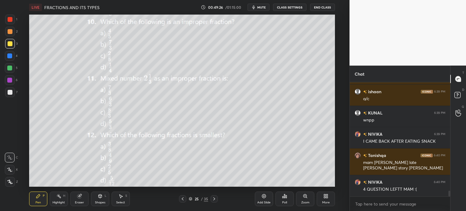
click at [79, 196] on icon at bounding box center [79, 196] width 4 height 4
click at [12, 167] on div at bounding box center [10, 170] width 10 height 10
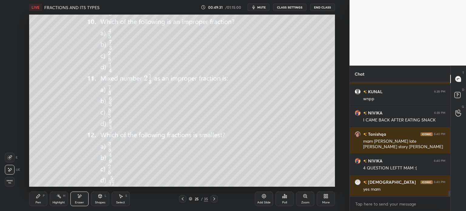
click at [34, 195] on div "Pen P" at bounding box center [38, 198] width 18 height 15
click at [35, 194] on div "Pen P" at bounding box center [38, 198] width 18 height 15
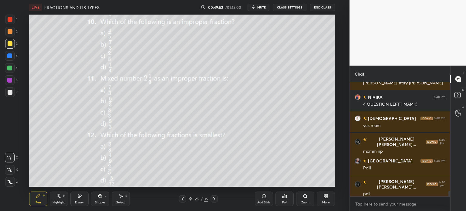
click at [283, 198] on icon at bounding box center [282, 197] width 1 height 2
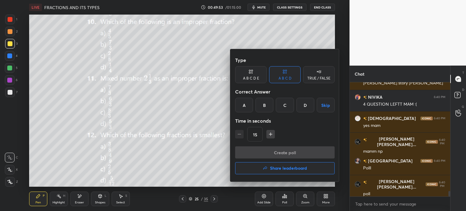
click at [245, 105] on div "A" at bounding box center [244, 105] width 18 height 15
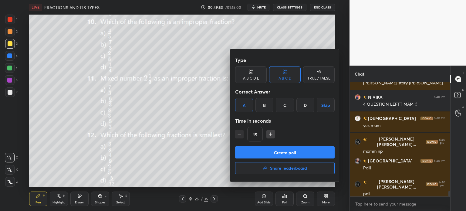
click at [288, 153] on button "Create poll" at bounding box center [284, 152] width 99 height 12
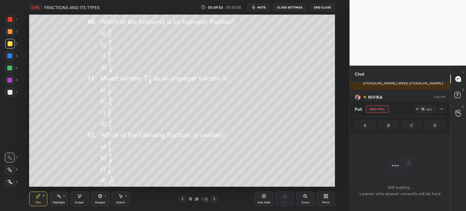
click at [418, 109] on icon at bounding box center [416, 109] width 2 height 0
click at [441, 110] on icon at bounding box center [441, 109] width 3 height 2
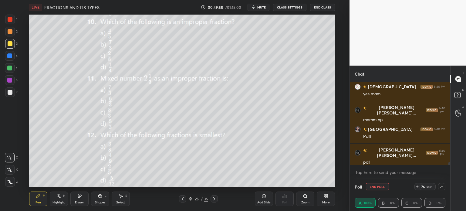
click at [441, 188] on icon at bounding box center [441, 186] width 5 height 5
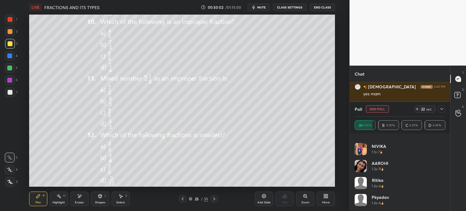
click at [440, 109] on icon at bounding box center [441, 108] width 5 height 5
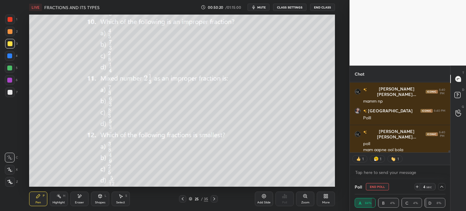
click at [77, 195] on icon at bounding box center [79, 195] width 5 height 5
click at [15, 182] on div "Erase all" at bounding box center [10, 182] width 11 height 10
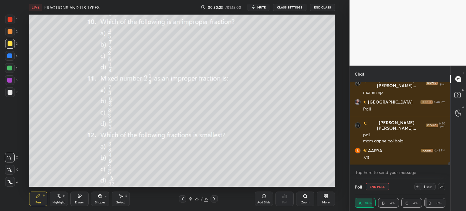
click at [440, 186] on icon at bounding box center [441, 186] width 5 height 5
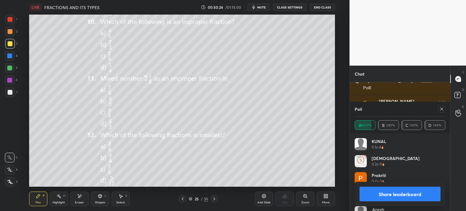
click at [439, 108] on icon at bounding box center [441, 108] width 5 height 5
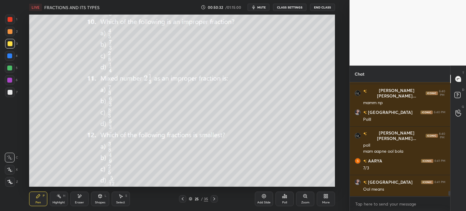
click at [258, 5] on button "mute" at bounding box center [258, 7] width 22 height 7
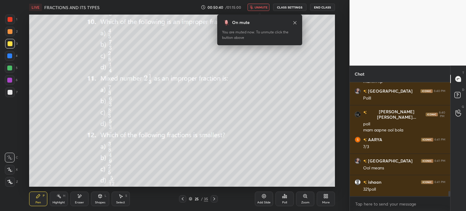
click at [295, 23] on icon at bounding box center [294, 22] width 5 height 5
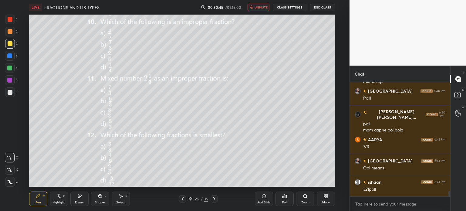
click at [84, 198] on div "Eraser" at bounding box center [79, 198] width 18 height 15
click at [40, 200] on div "Pen P" at bounding box center [38, 198] width 18 height 15
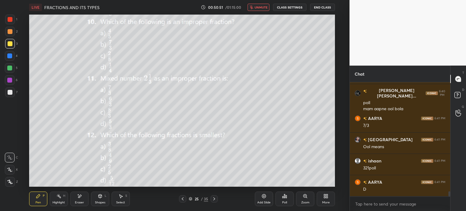
click at [124, 196] on div "Select S" at bounding box center [121, 198] width 18 height 15
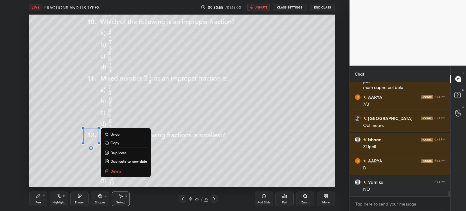
click at [36, 198] on icon at bounding box center [38, 196] width 4 height 4
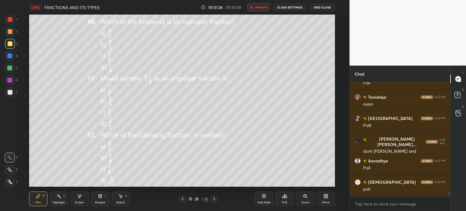
scroll to position [2600, 0]
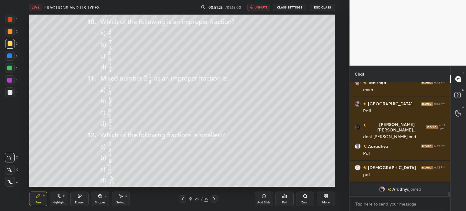
click at [255, 8] on span "unmute" at bounding box center [260, 7] width 13 height 4
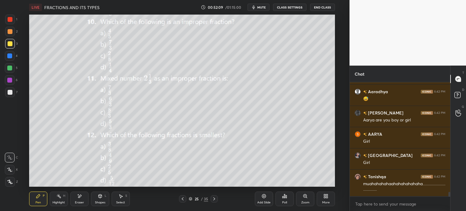
scroll to position [2700, 0]
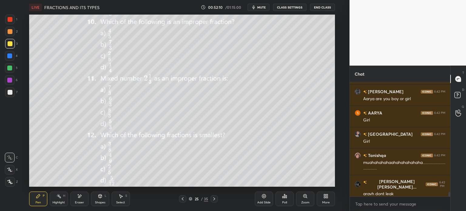
click at [285, 199] on div "Poll" at bounding box center [284, 198] width 18 height 15
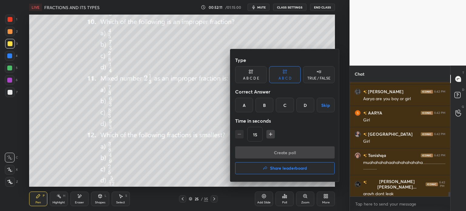
click at [245, 94] on div "Correct Answer" at bounding box center [284, 91] width 99 height 12
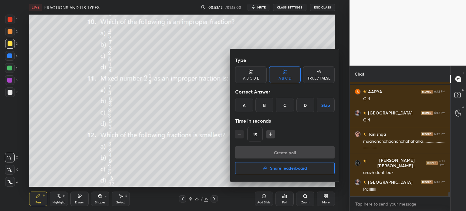
click at [249, 100] on div "A" at bounding box center [244, 105] width 18 height 15
click at [294, 145] on div "Type A B C D E A B C D TRUE / FALSE Correct Answer A B C D Skip Time in seconds…" at bounding box center [284, 100] width 99 height 92
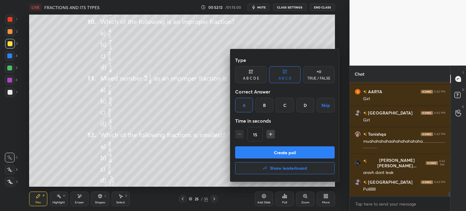
click at [310, 152] on button "Create poll" at bounding box center [284, 152] width 99 height 12
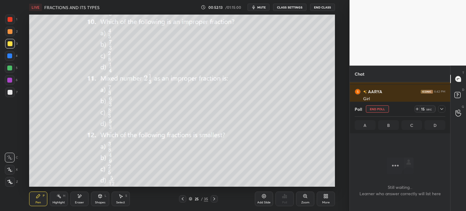
scroll to position [95, 98]
click at [418, 106] on div "15 sec" at bounding box center [424, 108] width 21 height 7
click at [438, 108] on div at bounding box center [441, 108] width 7 height 7
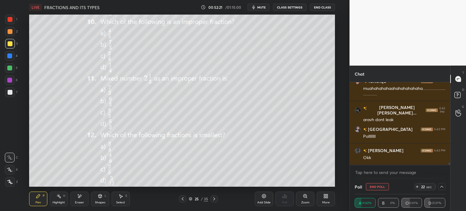
scroll to position [2795, 0]
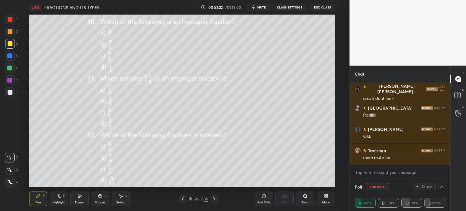
click at [445, 184] on div at bounding box center [441, 186] width 7 height 7
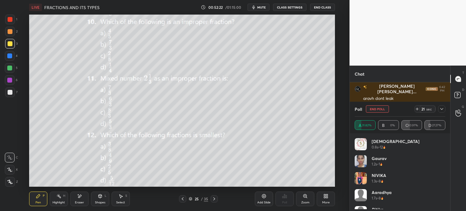
scroll to position [71, 89]
click at [444, 108] on div at bounding box center [441, 108] width 7 height 7
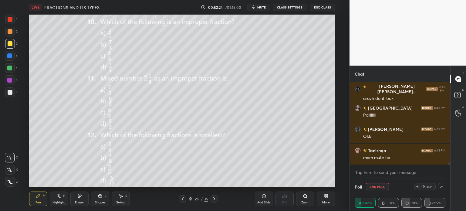
scroll to position [53, 89]
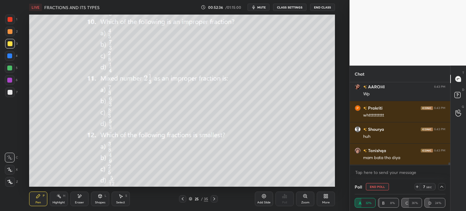
click at [440, 187] on icon at bounding box center [441, 186] width 3 height 2
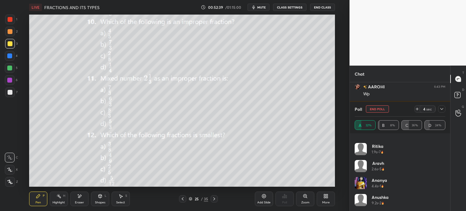
click at [439, 110] on icon at bounding box center [441, 108] width 5 height 5
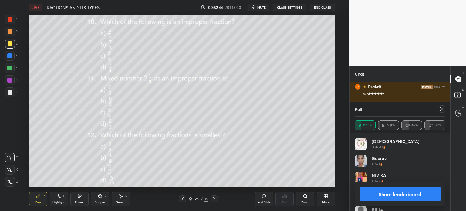
click at [440, 110] on icon at bounding box center [441, 108] width 5 height 5
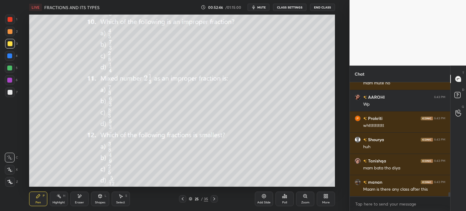
click at [80, 199] on div "Eraser" at bounding box center [79, 198] width 18 height 15
click at [13, 181] on span "Erase all" at bounding box center [9, 181] width 9 height 4
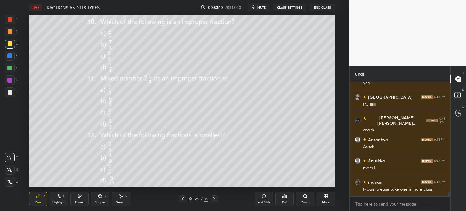
click at [121, 198] on icon at bounding box center [120, 195] width 5 height 5
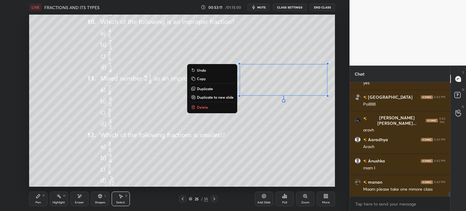
click at [213, 97] on p "Duplicate to new slide" at bounding box center [215, 97] width 37 height 5
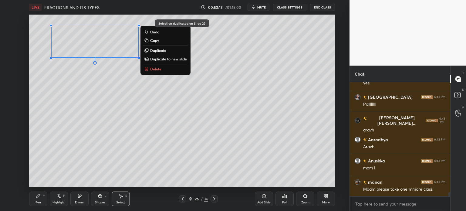
click at [37, 199] on div "Pen P" at bounding box center [38, 198] width 18 height 15
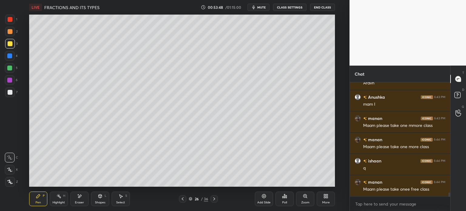
scroll to position [3129, 0]
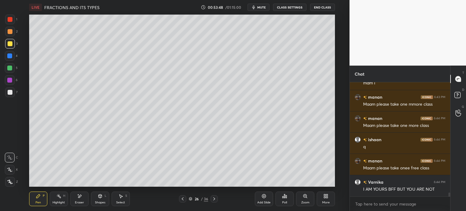
click at [9, 89] on div at bounding box center [10, 92] width 10 height 10
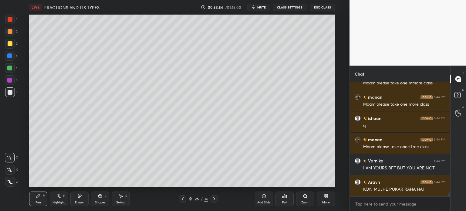
click at [80, 195] on icon at bounding box center [79, 195] width 3 height 3
click at [45, 198] on div "Pen P" at bounding box center [38, 198] width 18 height 15
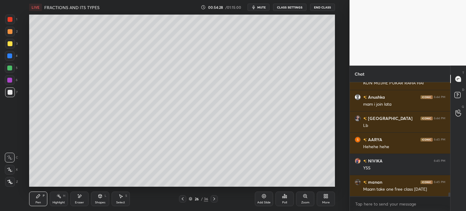
scroll to position [3278, 0]
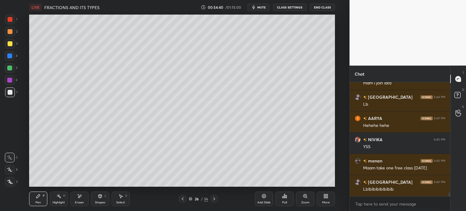
click at [180, 198] on div at bounding box center [182, 198] width 7 height 7
click at [214, 198] on icon at bounding box center [214, 198] width 2 height 3
click at [214, 199] on icon at bounding box center [214, 198] width 5 height 5
click at [213, 197] on icon at bounding box center [214, 198] width 2 height 3
click at [214, 197] on icon at bounding box center [214, 198] width 5 height 5
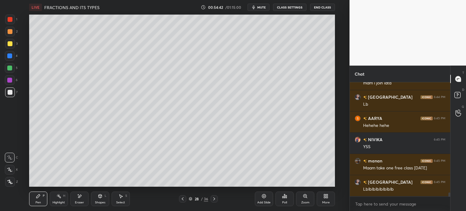
scroll to position [3299, 0]
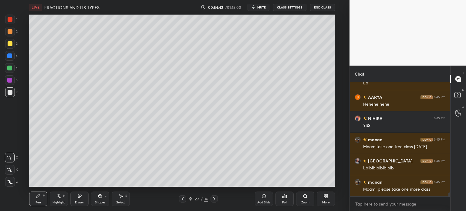
click at [214, 197] on icon at bounding box center [214, 198] width 5 height 5
click at [217, 199] on div at bounding box center [213, 198] width 7 height 7
click at [216, 199] on div at bounding box center [213, 198] width 7 height 7
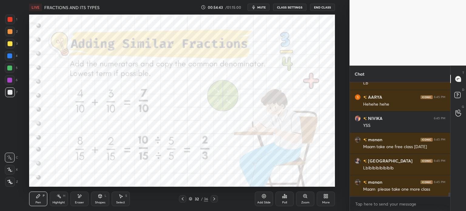
click at [218, 198] on div "32 / 36" at bounding box center [198, 198] width 113 height 7
click at [215, 198] on icon at bounding box center [214, 198] width 5 height 5
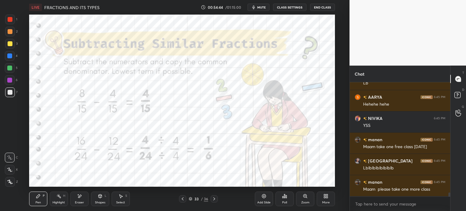
click at [182, 195] on div "Pen P Highlight H Eraser Shapes L Select S 33 / 36 Add Slide Poll Zoom More" at bounding box center [181, 198] width 305 height 24
click at [182, 197] on icon at bounding box center [182, 198] width 5 height 5
click at [184, 199] on icon at bounding box center [182, 198] width 5 height 5
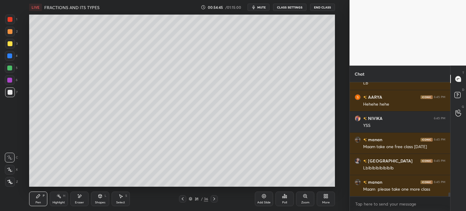
click at [184, 199] on icon at bounding box center [182, 198] width 5 height 5
click at [213, 200] on icon at bounding box center [214, 198] width 2 height 3
click at [211, 198] on div at bounding box center [213, 198] width 7 height 7
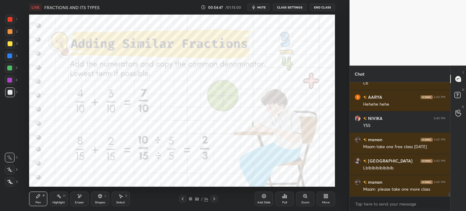
click at [182, 200] on icon at bounding box center [182, 198] width 5 height 5
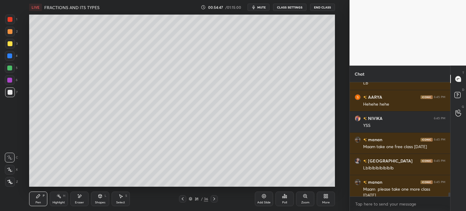
scroll to position [3305, 0]
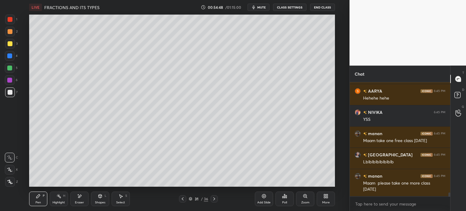
click at [268, 197] on div "Add Slide" at bounding box center [264, 198] width 18 height 15
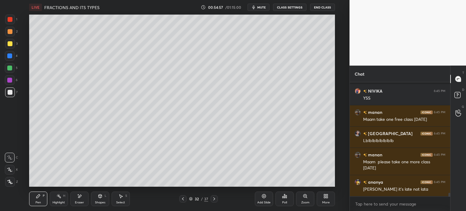
scroll to position [3369, 0]
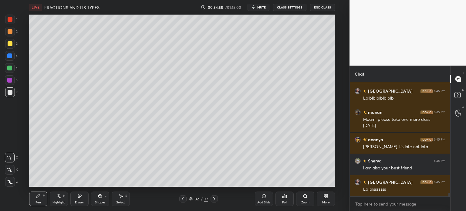
click at [184, 196] on div at bounding box center [182, 198] width 7 height 7
click at [182, 200] on icon at bounding box center [182, 198] width 5 height 5
click at [181, 200] on icon at bounding box center [182, 198] width 5 height 5
click at [182, 199] on icon at bounding box center [182, 198] width 5 height 5
click at [182, 199] on icon at bounding box center [183, 198] width 2 height 3
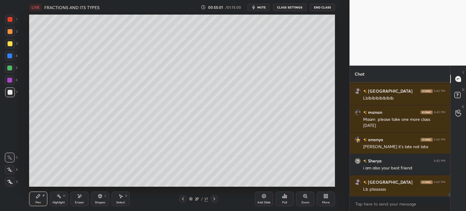
click at [183, 199] on icon at bounding box center [182, 198] width 5 height 5
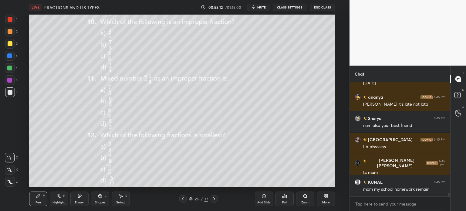
scroll to position [3432, 0]
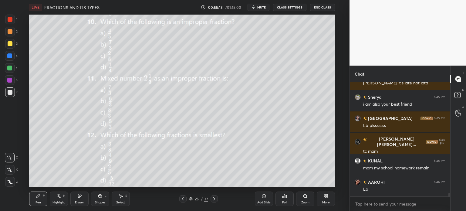
click at [326, 195] on icon at bounding box center [327, 195] width 2 height 2
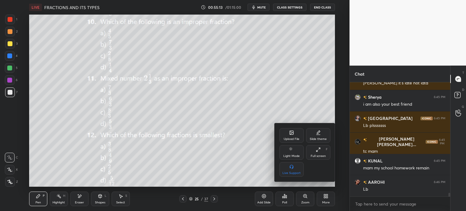
click at [288, 139] on div "Upload File" at bounding box center [291, 138] width 16 height 3
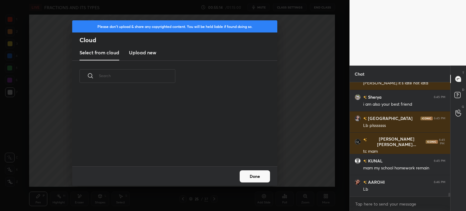
scroll to position [75, 195]
click at [148, 52] on h3 "Upload new" at bounding box center [142, 52] width 27 height 7
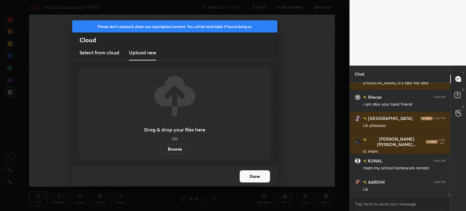
click at [172, 149] on label "Browse" at bounding box center [174, 149] width 27 height 10
click at [161, 149] on input "Browse" at bounding box center [161, 149] width 0 height 10
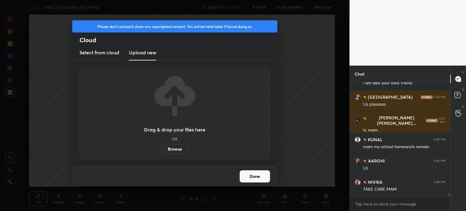
scroll to position [3475, 0]
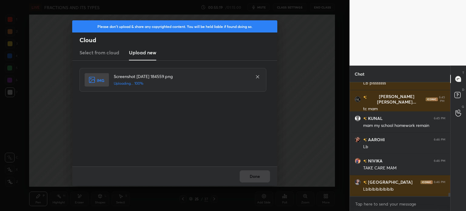
click at [231, 178] on div "Done" at bounding box center [174, 175] width 205 height 19
click at [245, 176] on button "Done" at bounding box center [254, 176] width 30 height 12
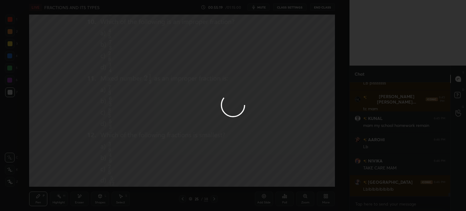
click at [254, 173] on button "Done" at bounding box center [254, 176] width 30 height 12
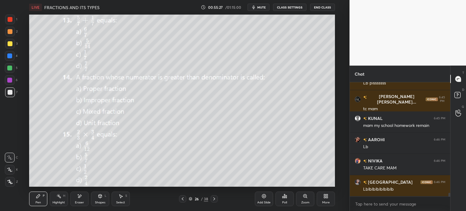
click at [7, 26] on div "1" at bounding box center [11, 21] width 12 height 12
click at [284, 196] on icon at bounding box center [284, 196] width 1 height 4
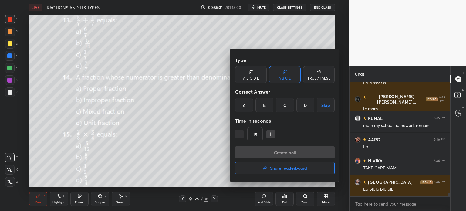
scroll to position [3481, 0]
click at [243, 103] on div "A" at bounding box center [244, 105] width 18 height 15
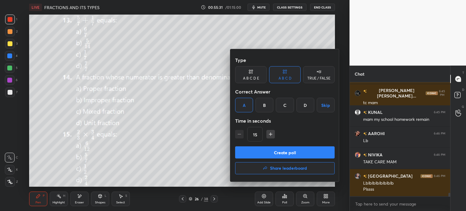
click at [282, 146] on button "Create poll" at bounding box center [284, 152] width 99 height 12
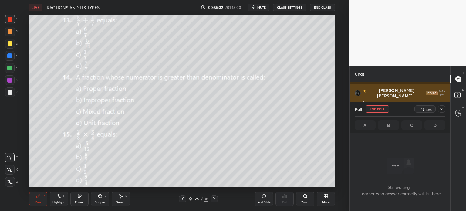
scroll to position [2, 2]
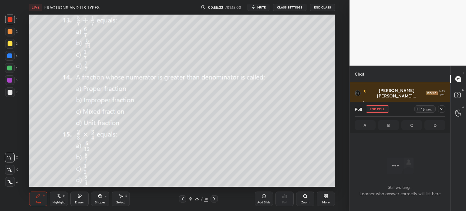
click at [415, 110] on icon at bounding box center [416, 108] width 5 height 5
click at [437, 108] on div "29 sec" at bounding box center [429, 108] width 31 height 7
click at [440, 111] on icon at bounding box center [441, 108] width 5 height 5
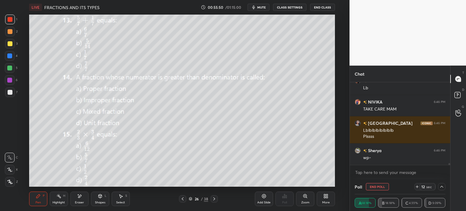
scroll to position [3555, 0]
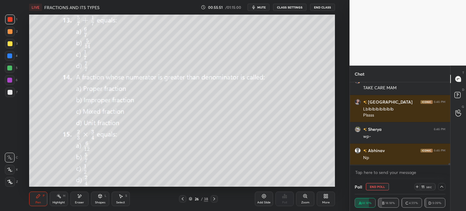
click at [382, 184] on button "End Poll" at bounding box center [376, 186] width 23 height 7
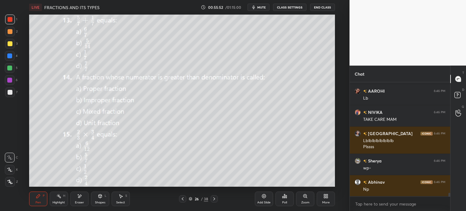
click at [81, 198] on icon at bounding box center [79, 195] width 5 height 5
click at [35, 200] on div "Pen P" at bounding box center [38, 198] width 18 height 15
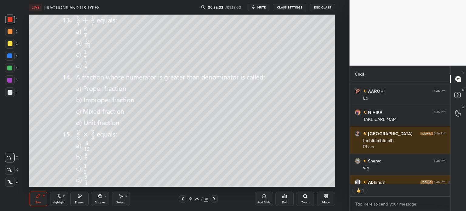
click at [81, 196] on icon at bounding box center [79, 195] width 5 height 5
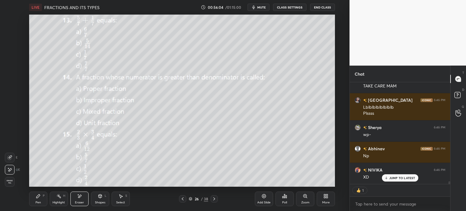
click at [11, 182] on span "Erase all" at bounding box center [9, 181] width 9 height 4
click at [11, 182] on icon at bounding box center [10, 182] width 5 height 4
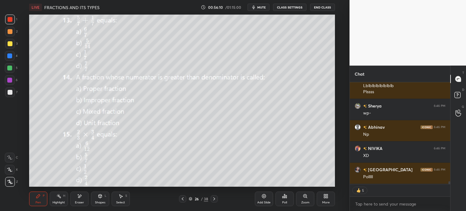
click at [286, 197] on icon at bounding box center [285, 196] width 1 height 3
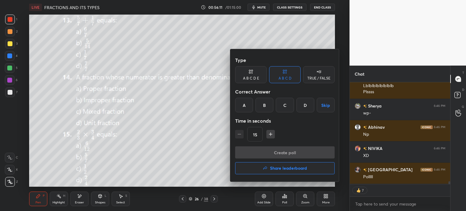
click at [269, 104] on div "B" at bounding box center [264, 105] width 18 height 15
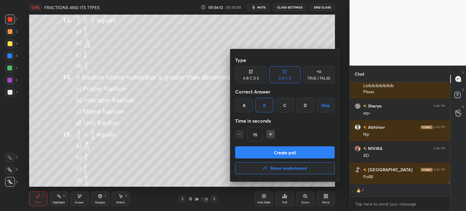
click at [293, 154] on button "Create poll" at bounding box center [284, 152] width 99 height 12
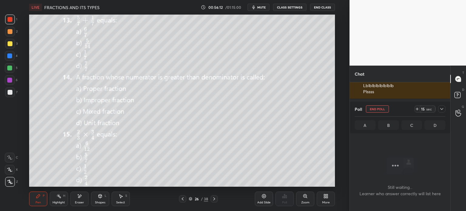
click at [416, 108] on icon at bounding box center [416, 108] width 5 height 5
click at [439, 106] on div at bounding box center [441, 108] width 7 height 7
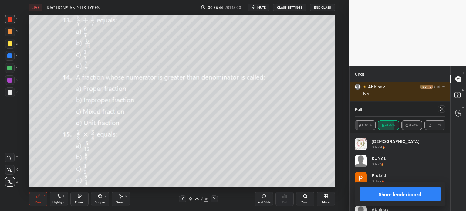
click at [440, 108] on icon at bounding box center [441, 108] width 5 height 5
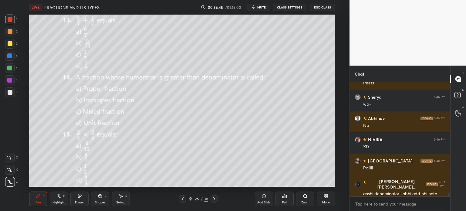
click at [74, 198] on div "Eraser" at bounding box center [79, 198] width 18 height 15
click at [12, 181] on span "Erase all" at bounding box center [9, 181] width 9 height 4
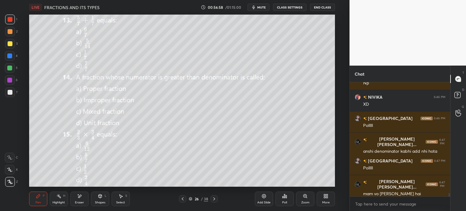
click at [284, 195] on icon at bounding box center [284, 195] width 5 height 5
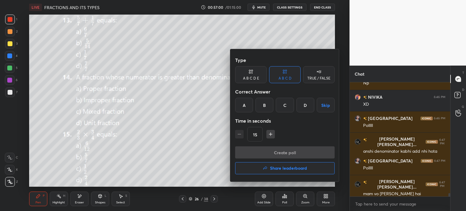
click at [279, 108] on div "C" at bounding box center [284, 105] width 18 height 15
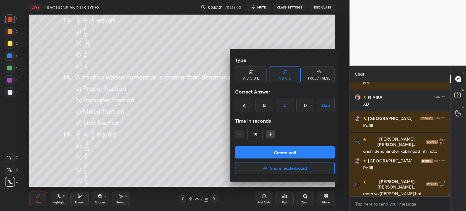
click at [293, 155] on button "Create poll" at bounding box center [284, 152] width 99 height 12
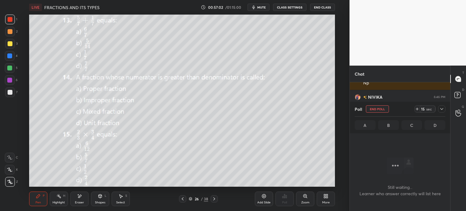
click at [418, 108] on icon at bounding box center [416, 108] width 5 height 5
click at [439, 108] on icon at bounding box center [441, 108] width 5 height 5
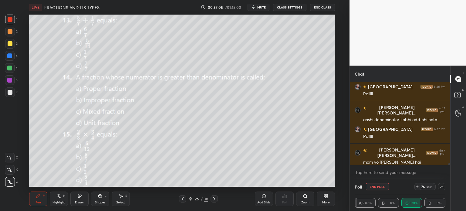
click at [439, 186] on icon at bounding box center [441, 186] width 5 height 5
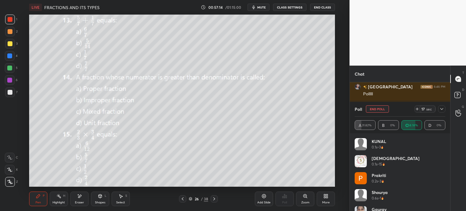
click at [439, 108] on div at bounding box center [441, 108] width 7 height 7
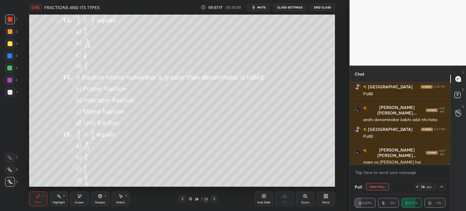
click at [380, 185] on button "End Poll" at bounding box center [376, 186] width 23 height 7
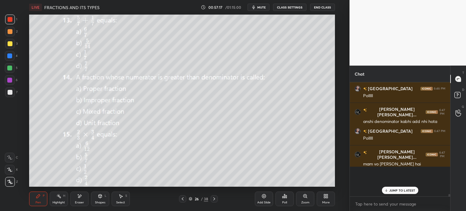
click at [287, 197] on div "Poll" at bounding box center [284, 198] width 18 height 15
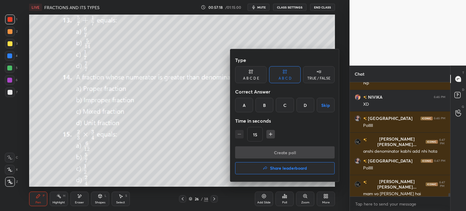
click at [299, 161] on div "Create poll Share leaderboard" at bounding box center [284, 161] width 99 height 30
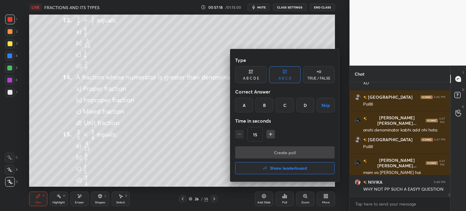
click at [309, 168] on button "Share leaderboard" at bounding box center [284, 168] width 99 height 12
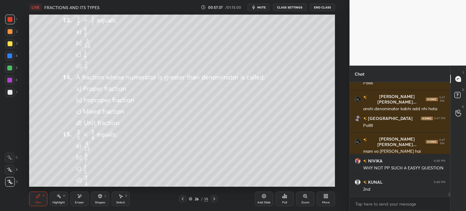
click at [285, 196] on icon at bounding box center [285, 196] width 1 height 3
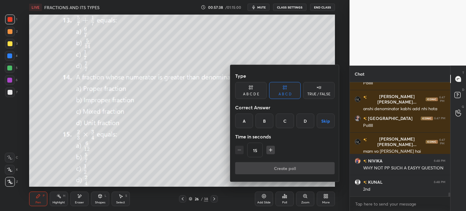
click at [294, 165] on div "Create poll" at bounding box center [284, 169] width 99 height 15
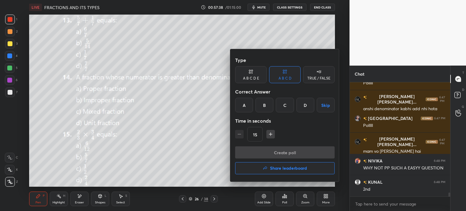
click at [296, 167] on h4 "Share leaderboard" at bounding box center [288, 168] width 37 height 4
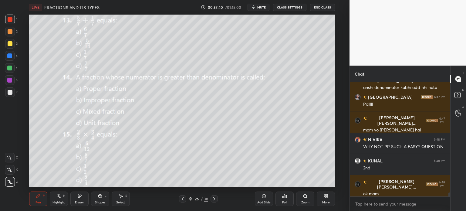
click at [319, 194] on div "More" at bounding box center [325, 198] width 18 height 15
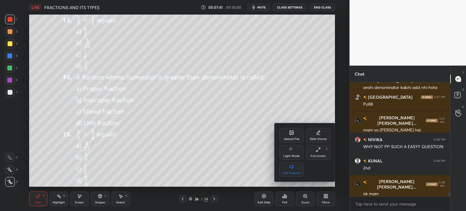
click at [245, 132] on div at bounding box center [233, 105] width 466 height 211
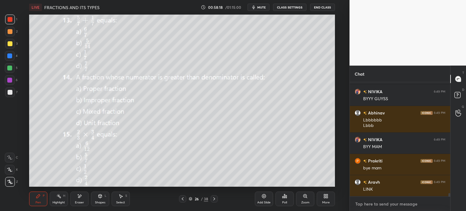
click at [365, 201] on textarea at bounding box center [399, 204] width 91 height 10
type textarea "x"
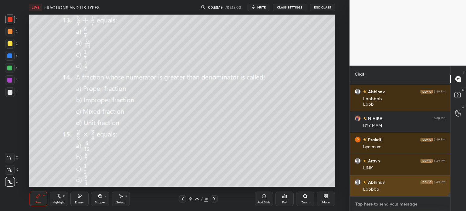
paste textarea "[URL][DOMAIN_NAME]"
type textarea "[URL][DOMAIN_NAME]"
type textarea "x"
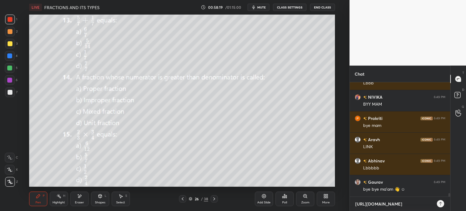
type textarea "[URL][DOMAIN_NAME]"
click at [440, 200] on div at bounding box center [439, 203] width 7 height 7
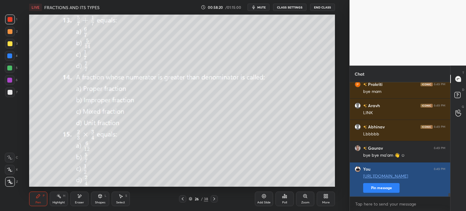
click at [388, 185] on button "Pin message" at bounding box center [381, 188] width 36 height 10
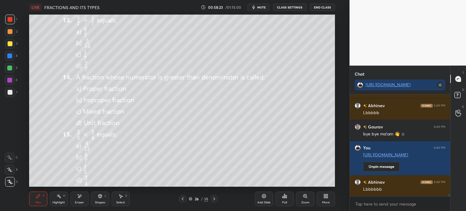
click at [325, 9] on button "End Class" at bounding box center [322, 7] width 25 height 7
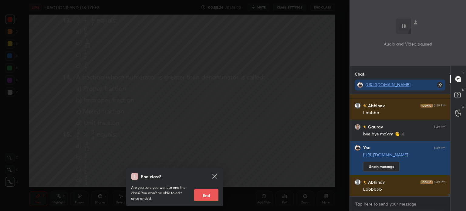
click at [207, 191] on button "End" at bounding box center [206, 195] width 24 height 12
type textarea "x"
